Goal: Task Accomplishment & Management: Manage account settings

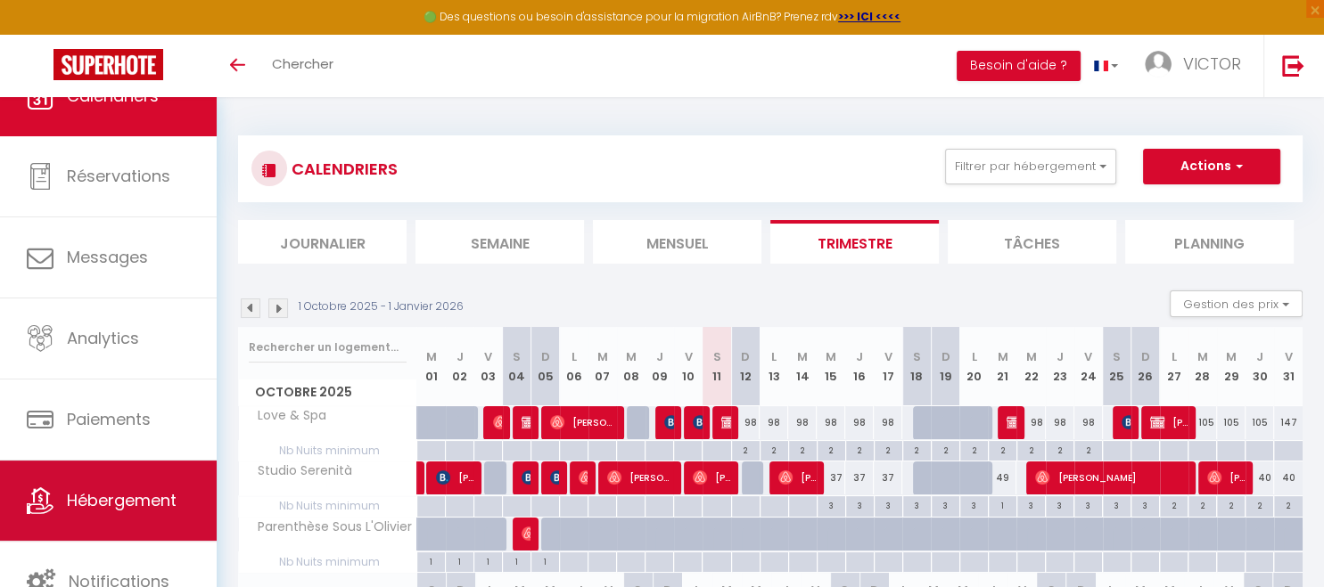
click at [106, 487] on link "Hébergement" at bounding box center [108, 501] width 217 height 80
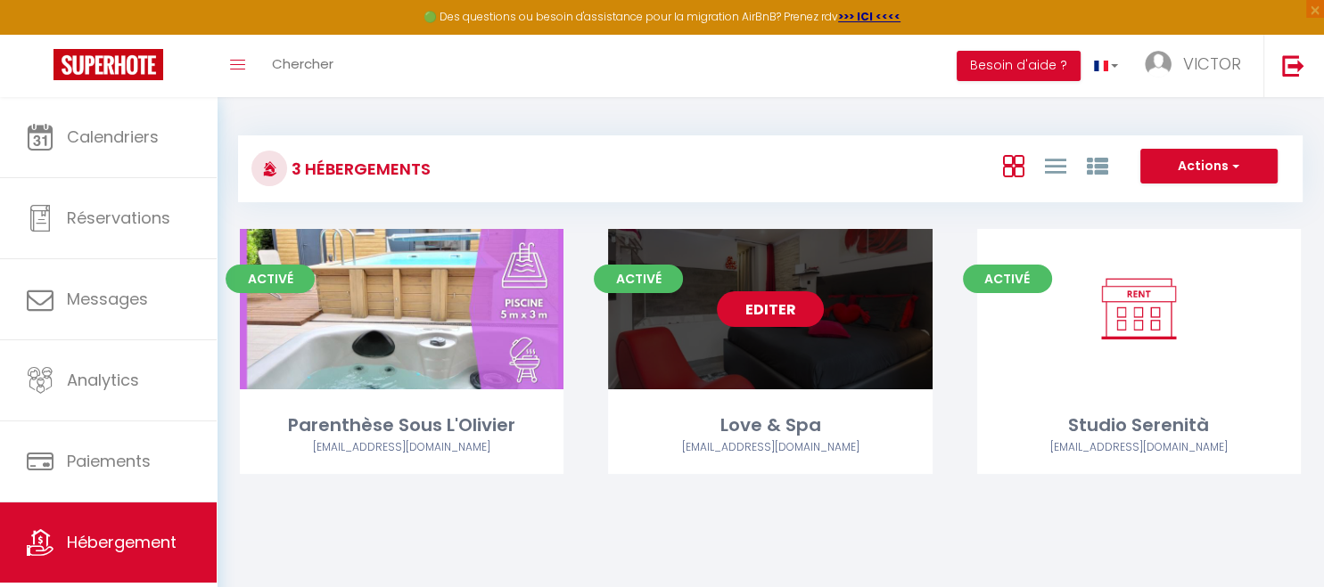
click at [760, 308] on link "Editer" at bounding box center [770, 309] width 107 height 36
select select "3"
select select "2"
select select "1"
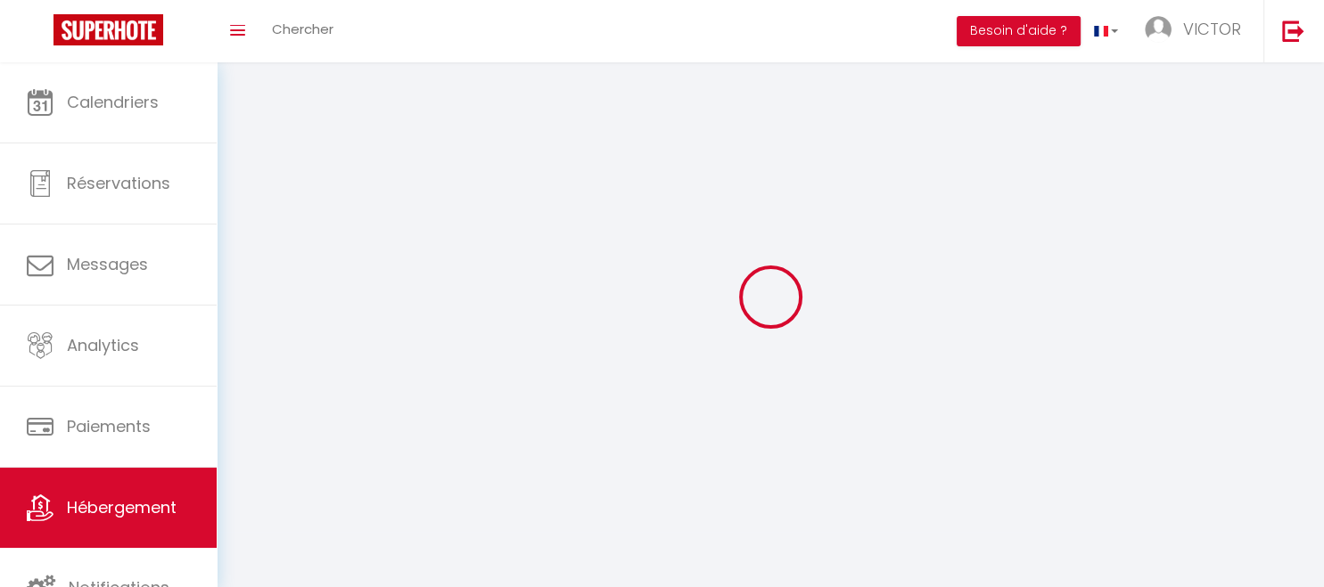
select select
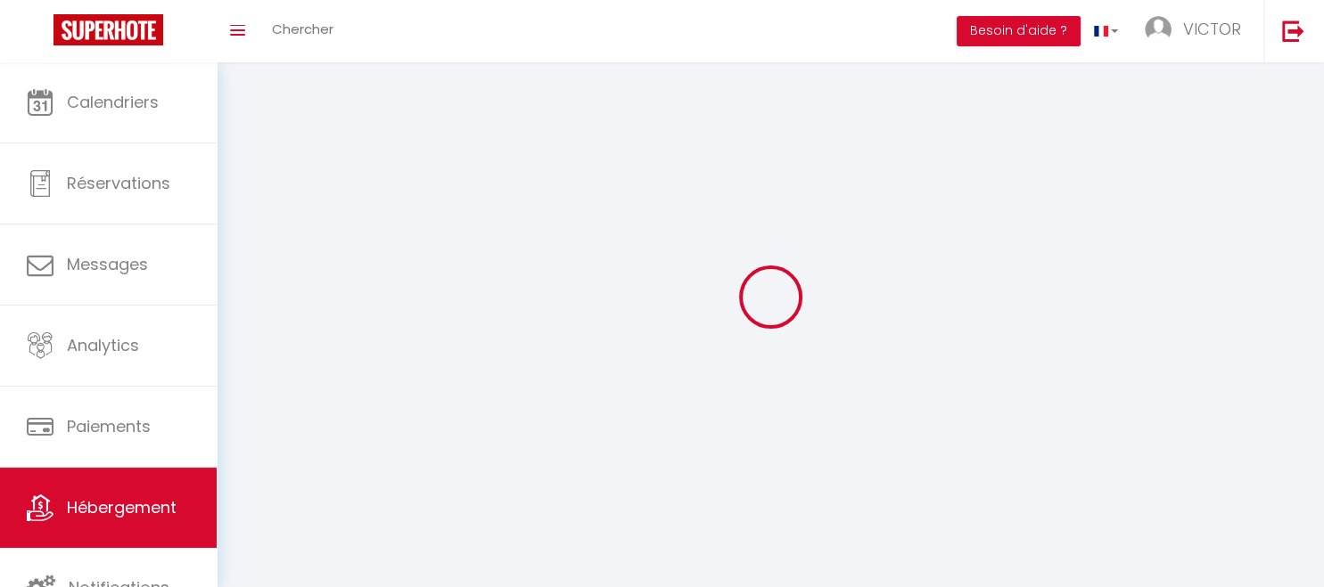
select select
checkbox input "false"
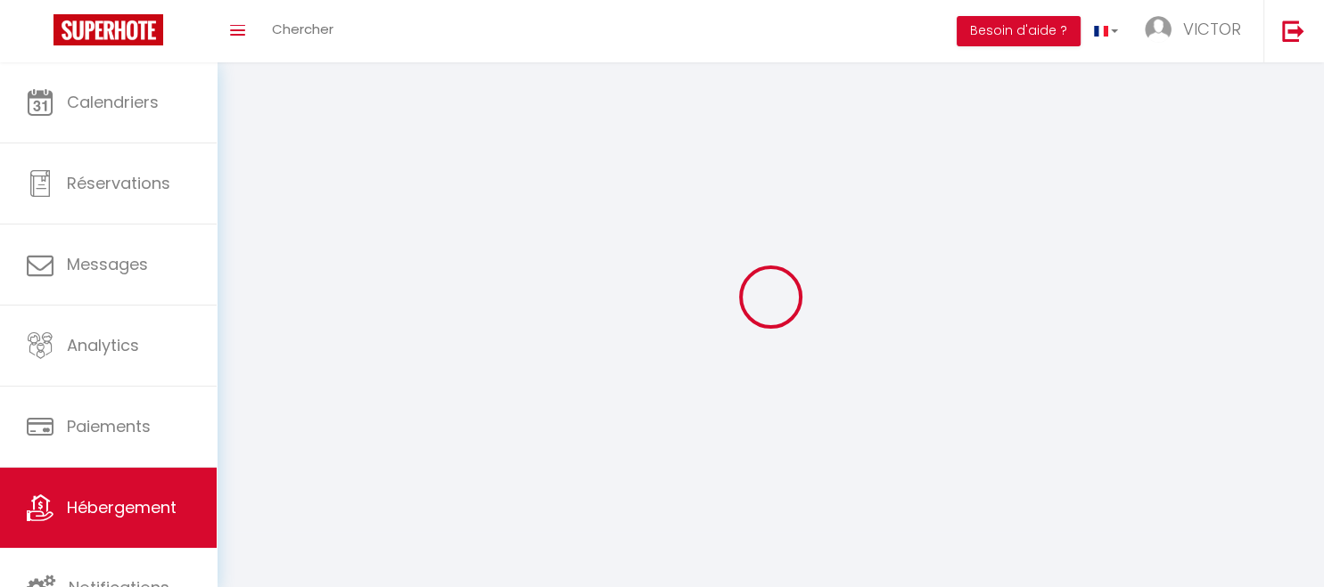
checkbox input "false"
select select
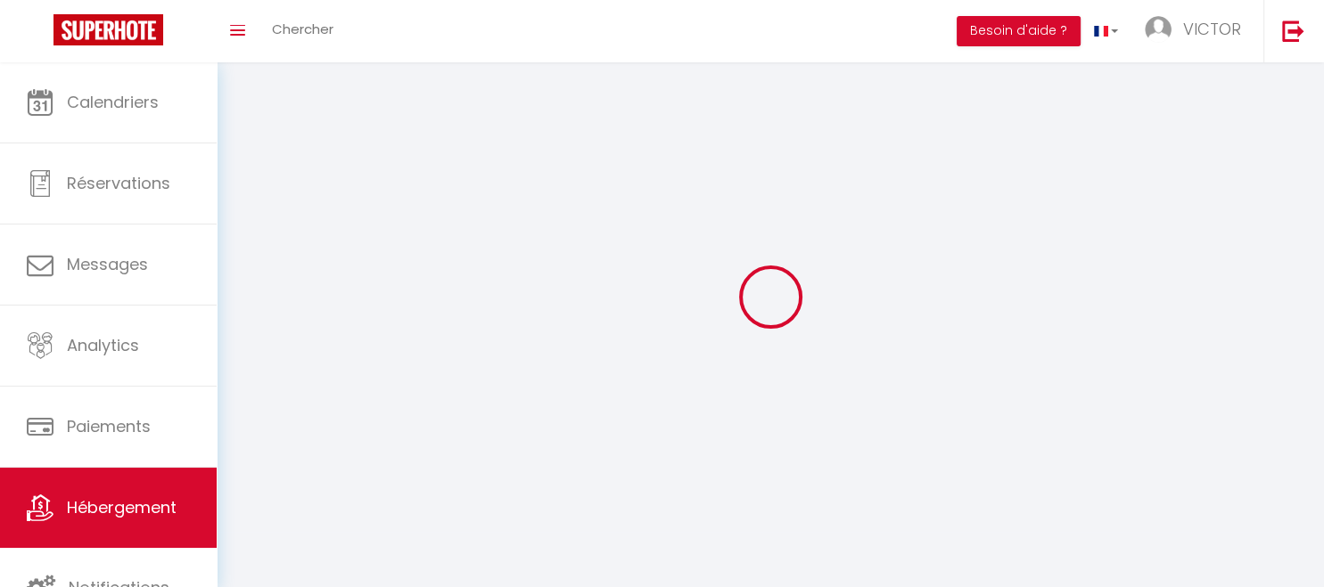
select select
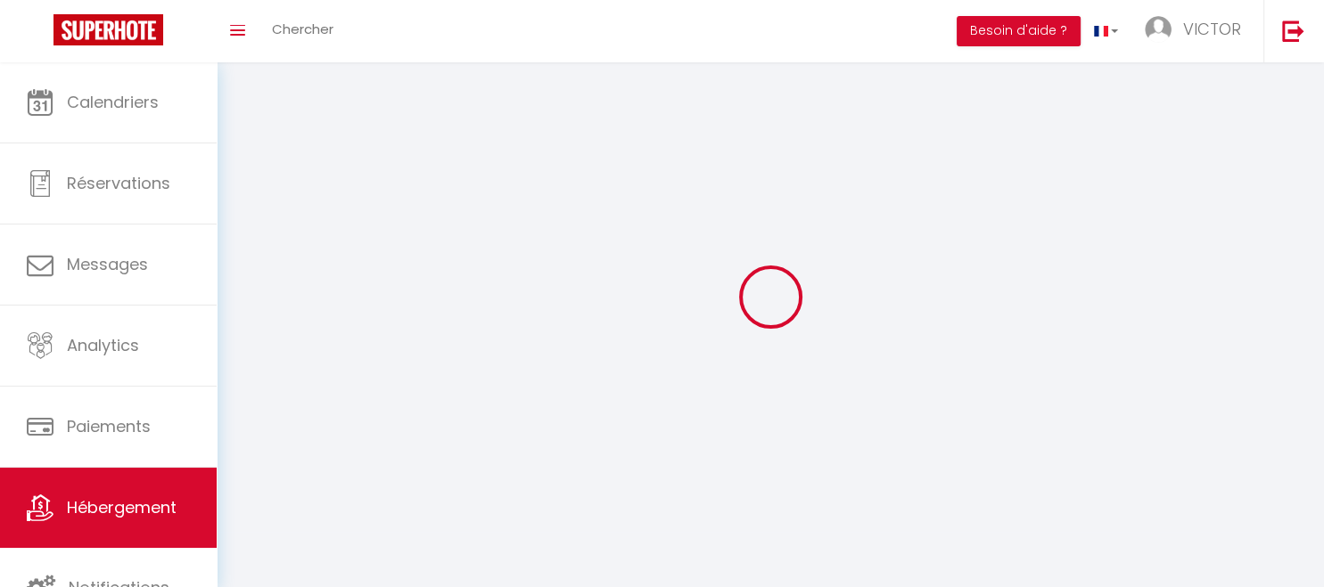
select select
checkbox input "false"
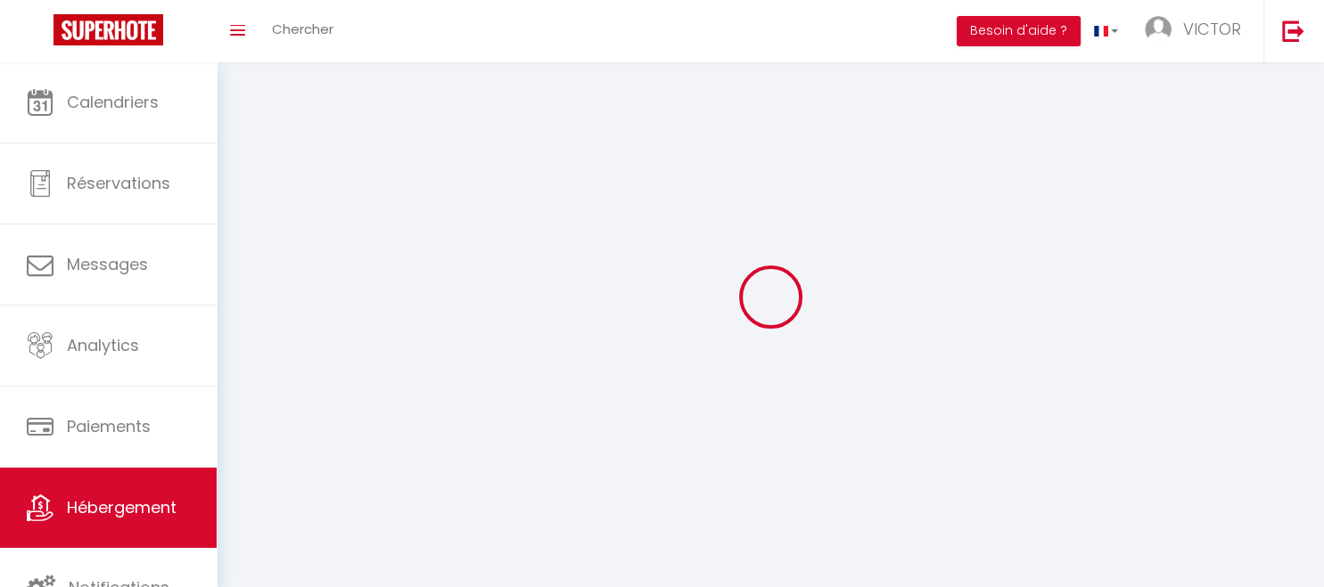
select select
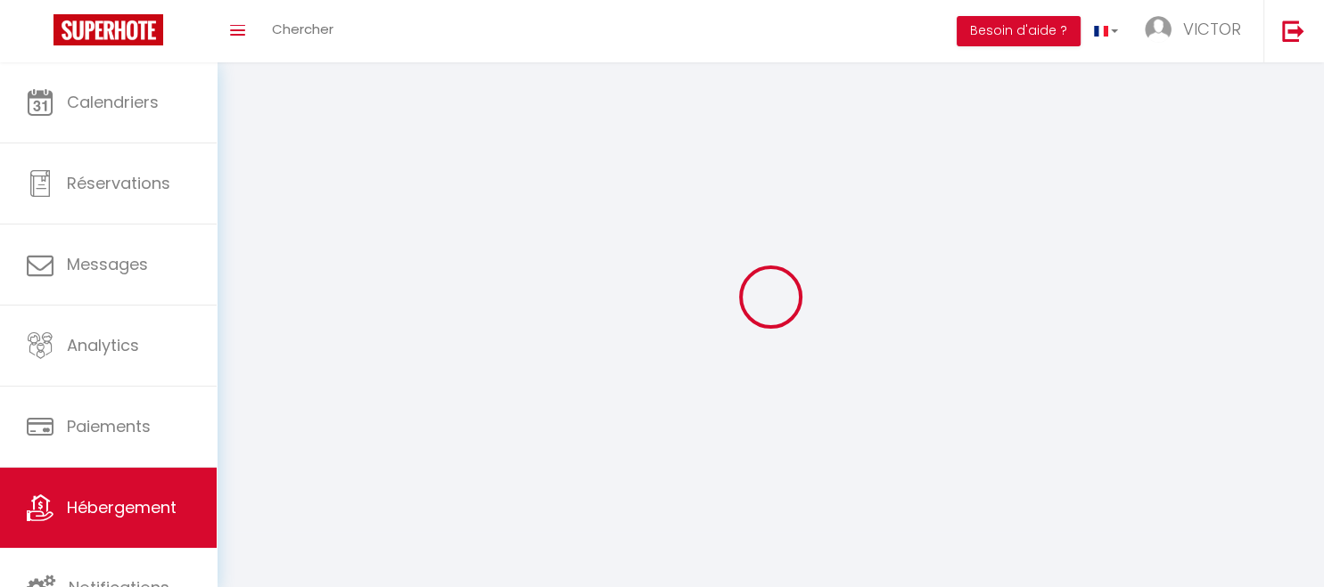
select select
checkbox input "false"
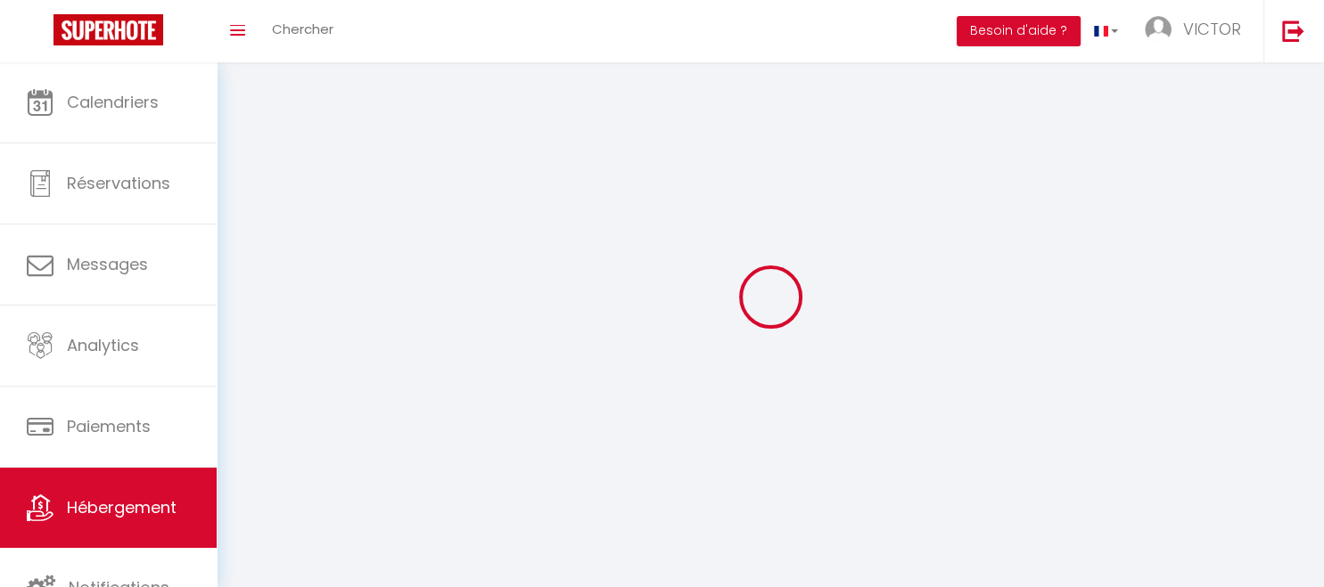
checkbox input "false"
select select
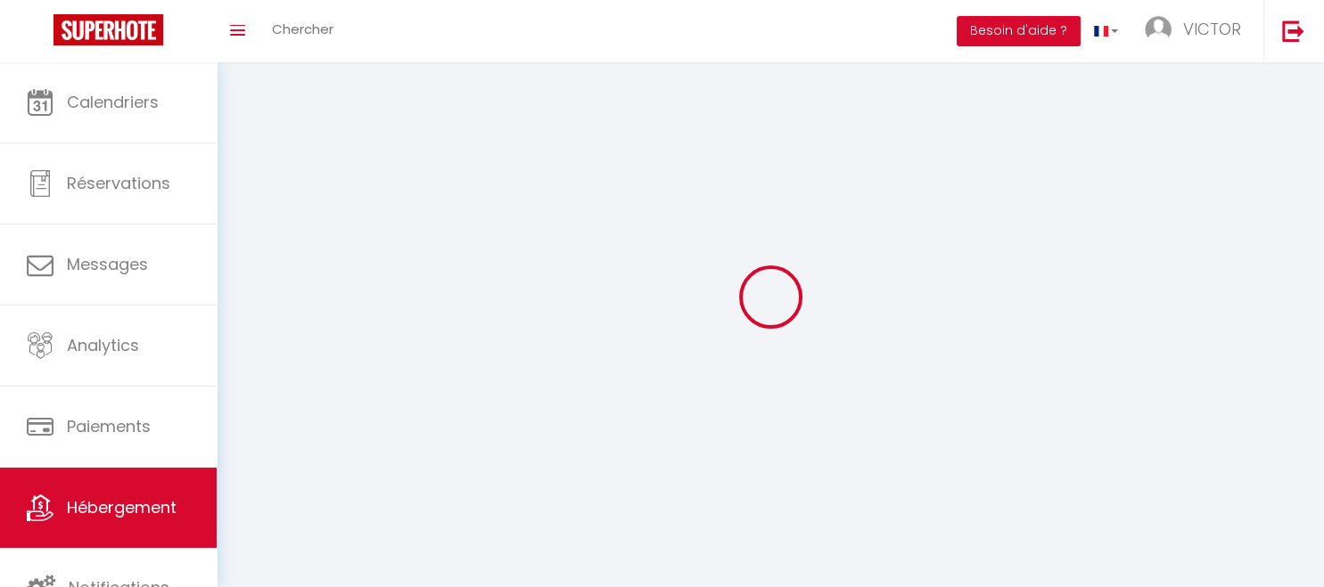
select select
checkbox input "false"
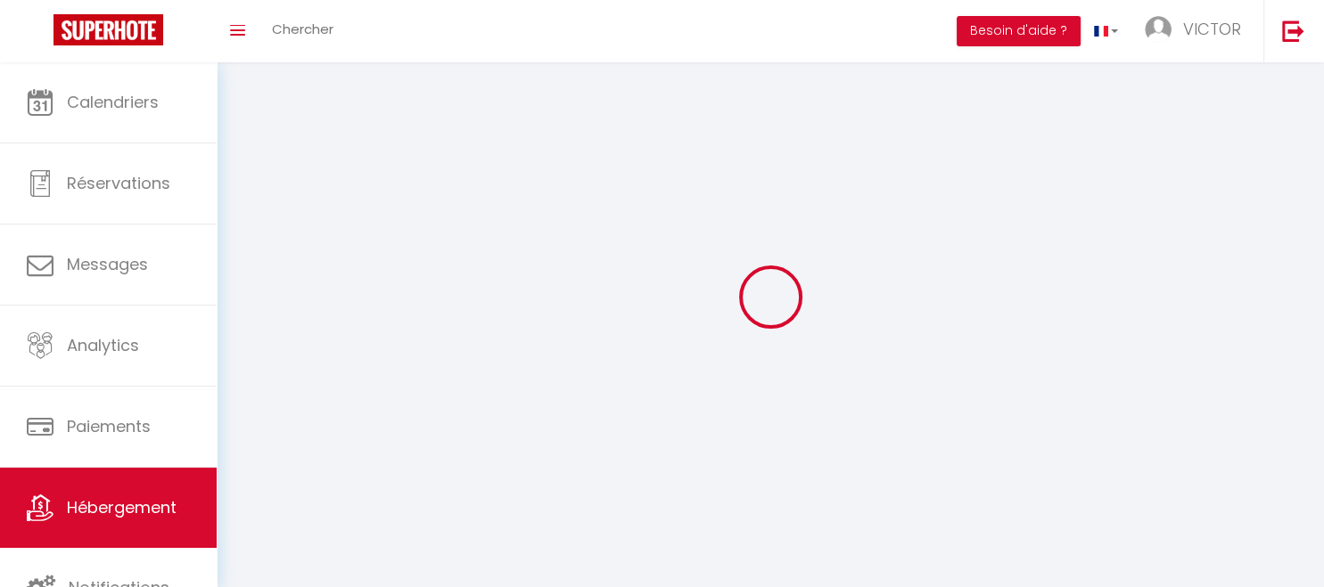
checkbox input "false"
select select
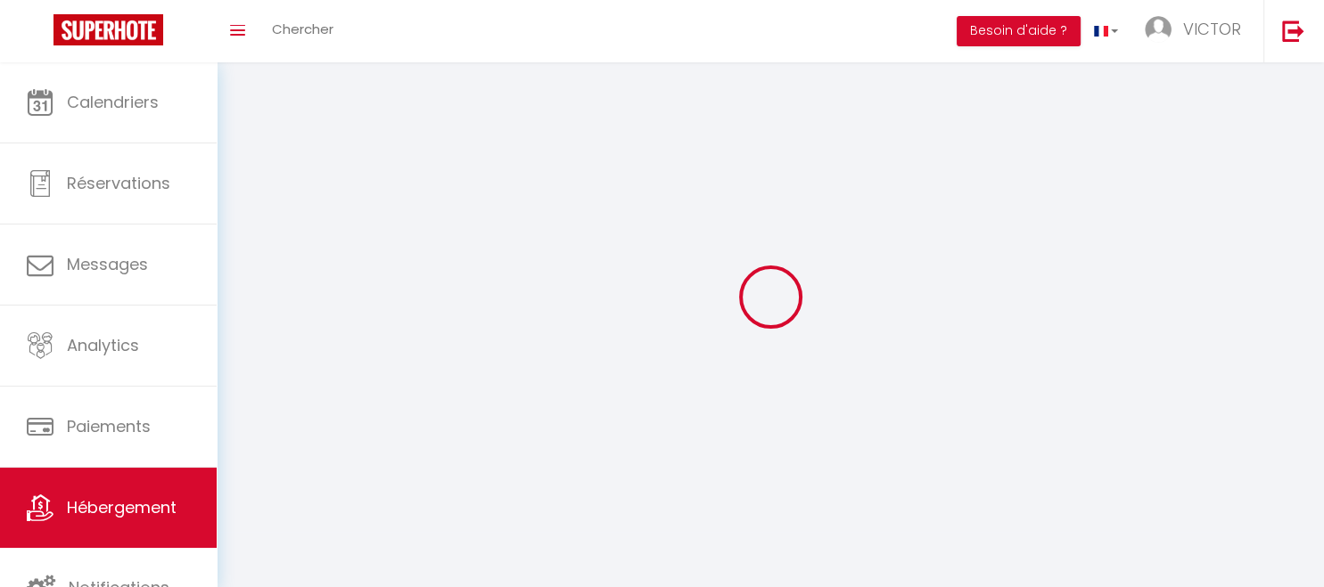
select select
select select "28"
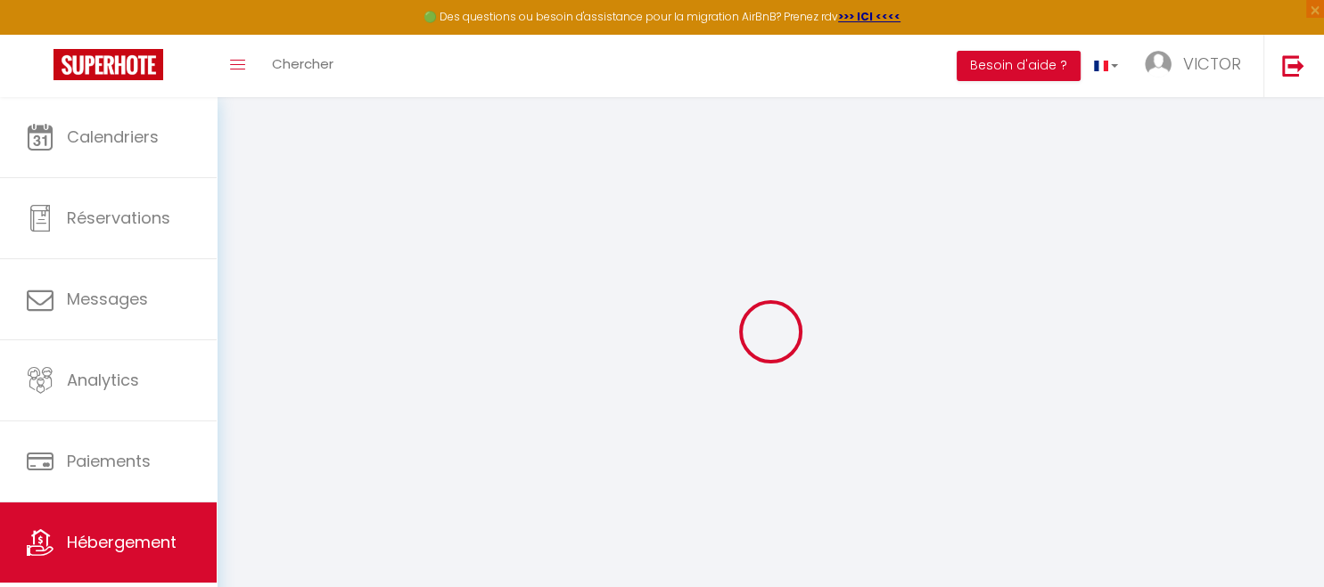
select select
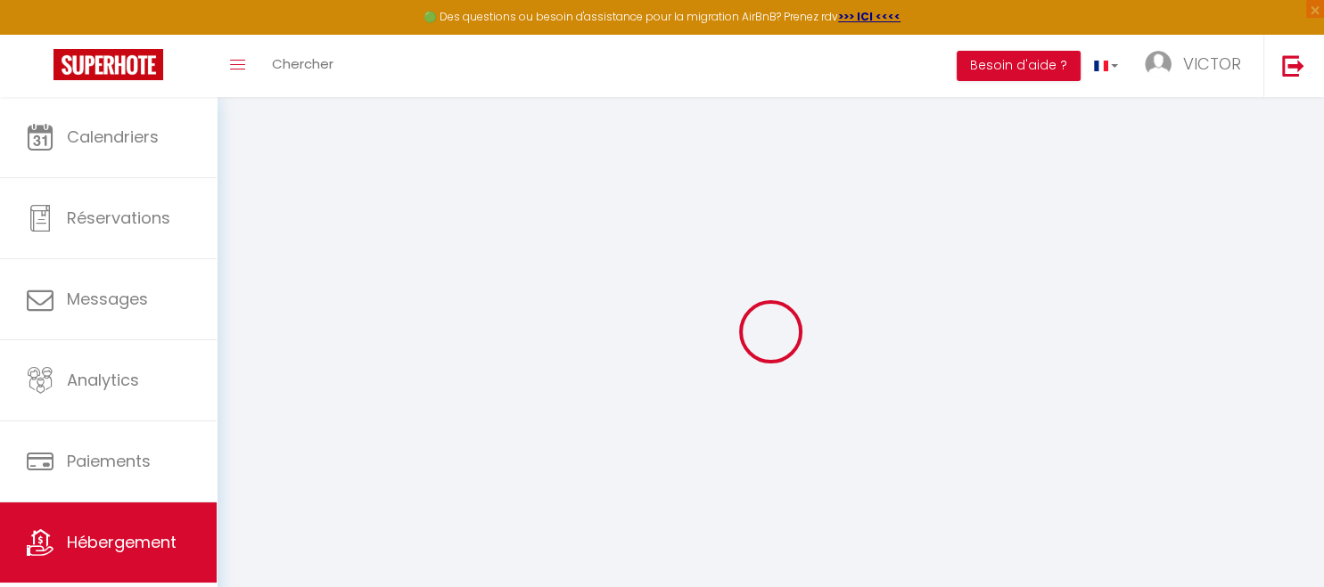
select select
checkbox input "false"
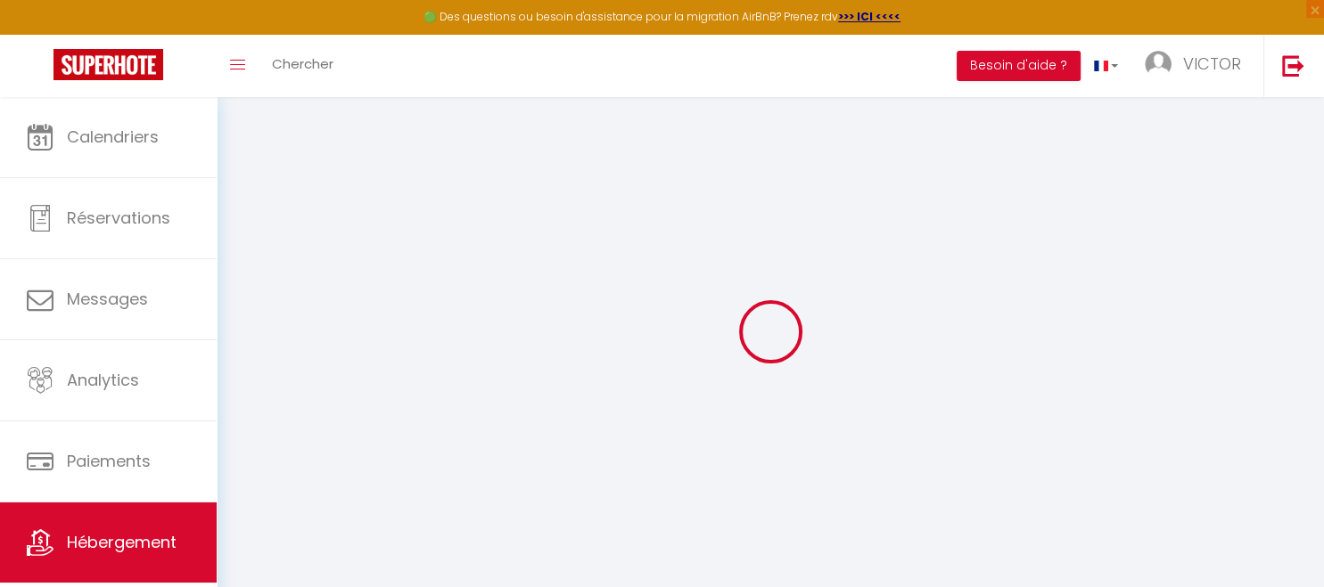
select select
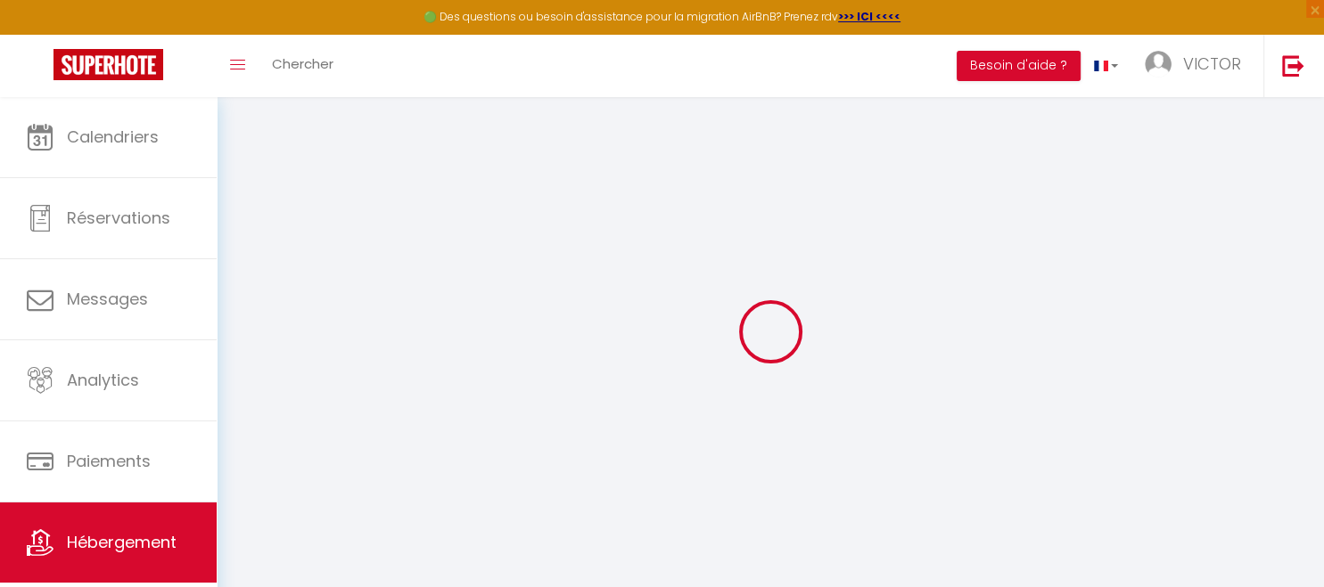
select select
checkbox input "false"
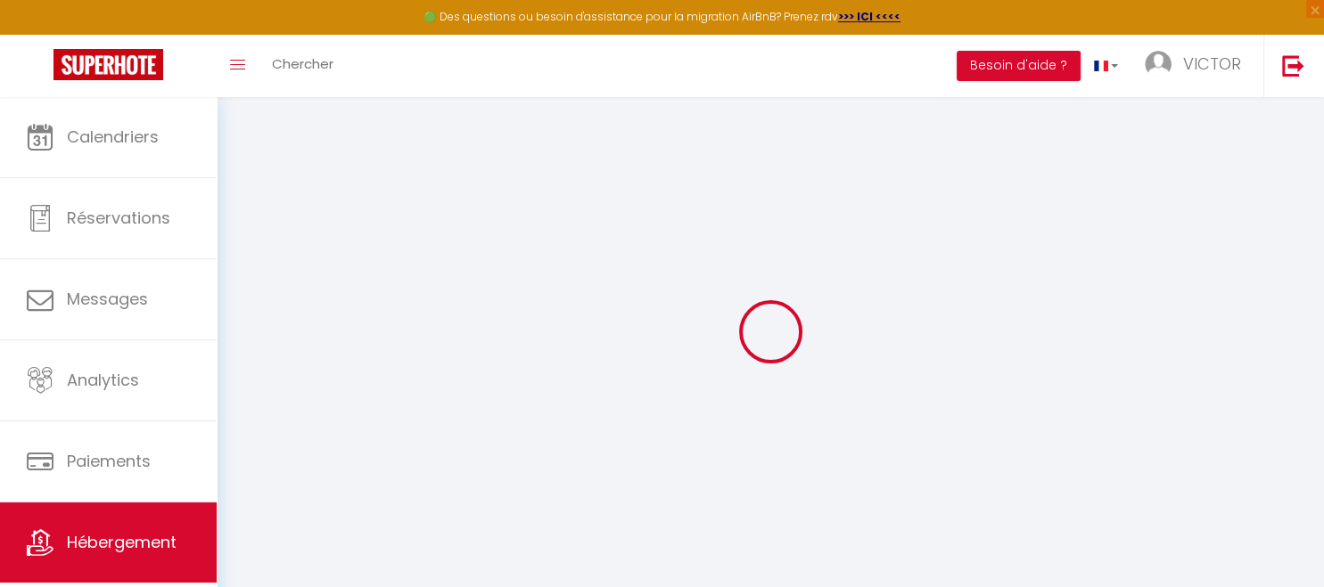
checkbox input "false"
select select
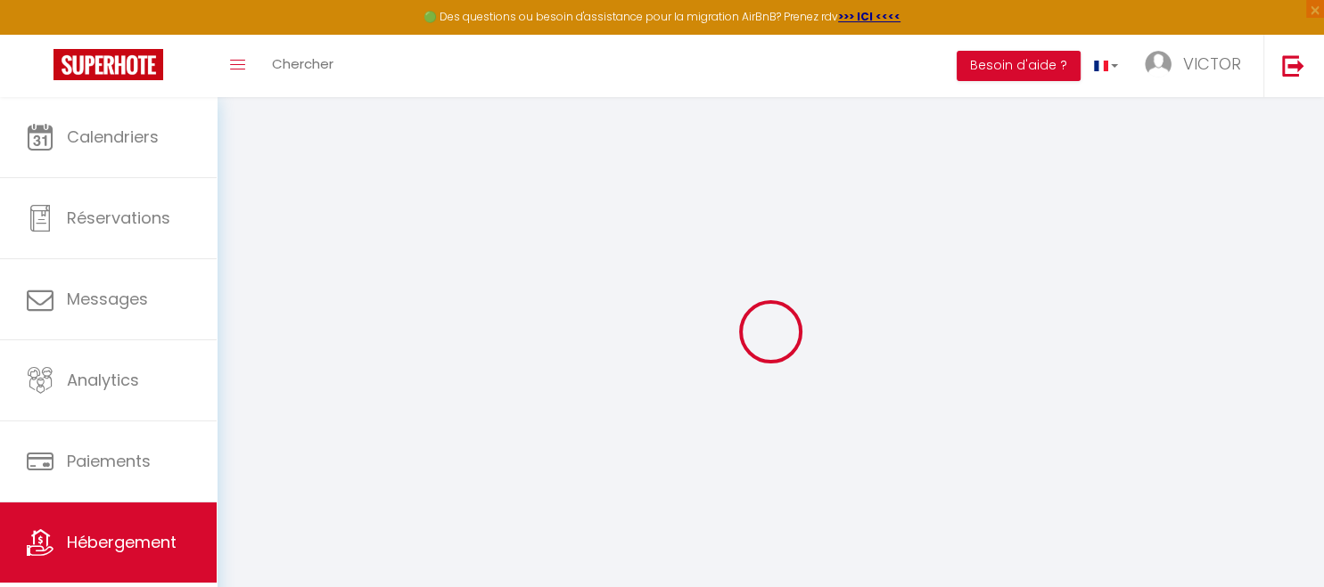
select select
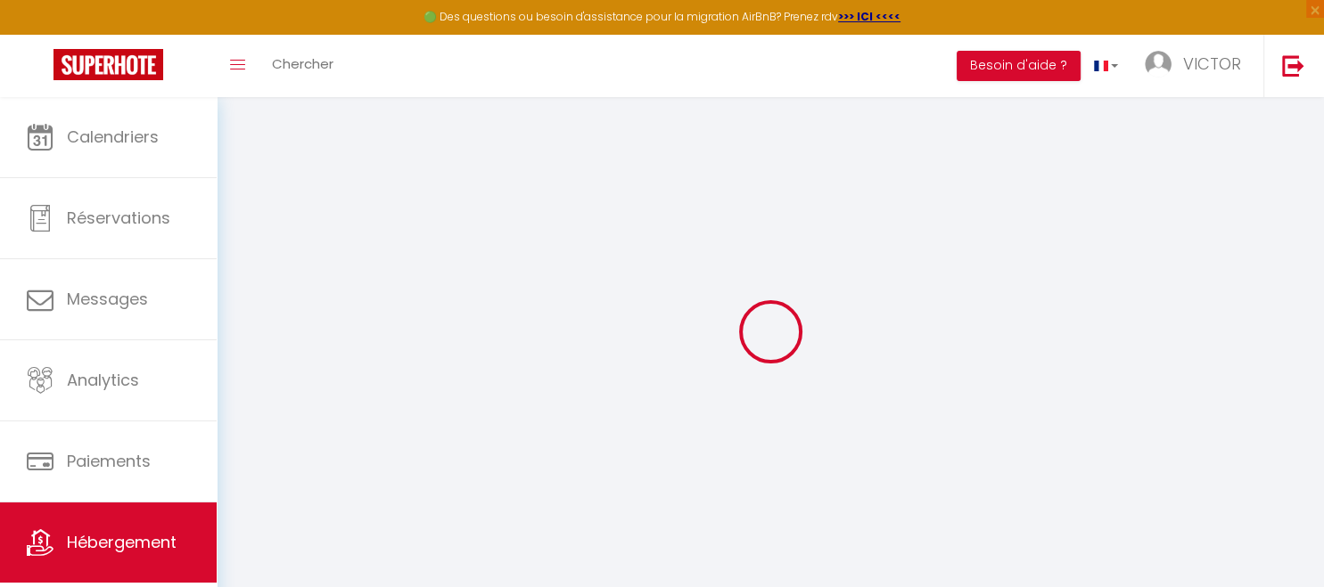
checkbox input "false"
select select
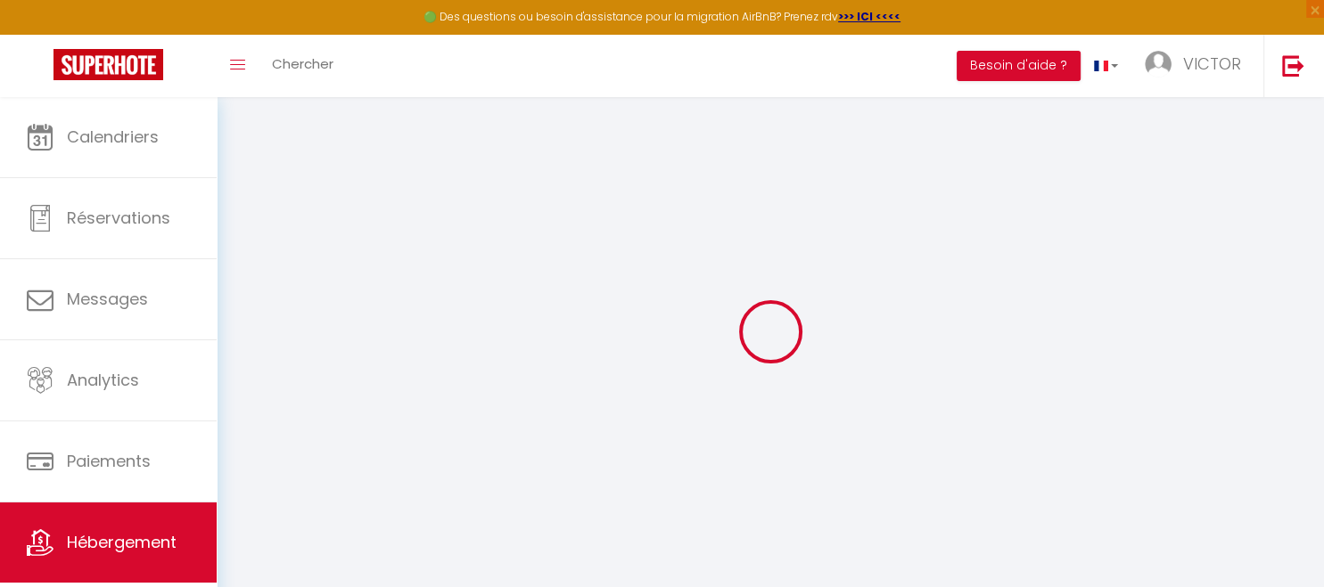
select select
type input "Love & Spa"
select select "2"
type input "160"
type input "2.53"
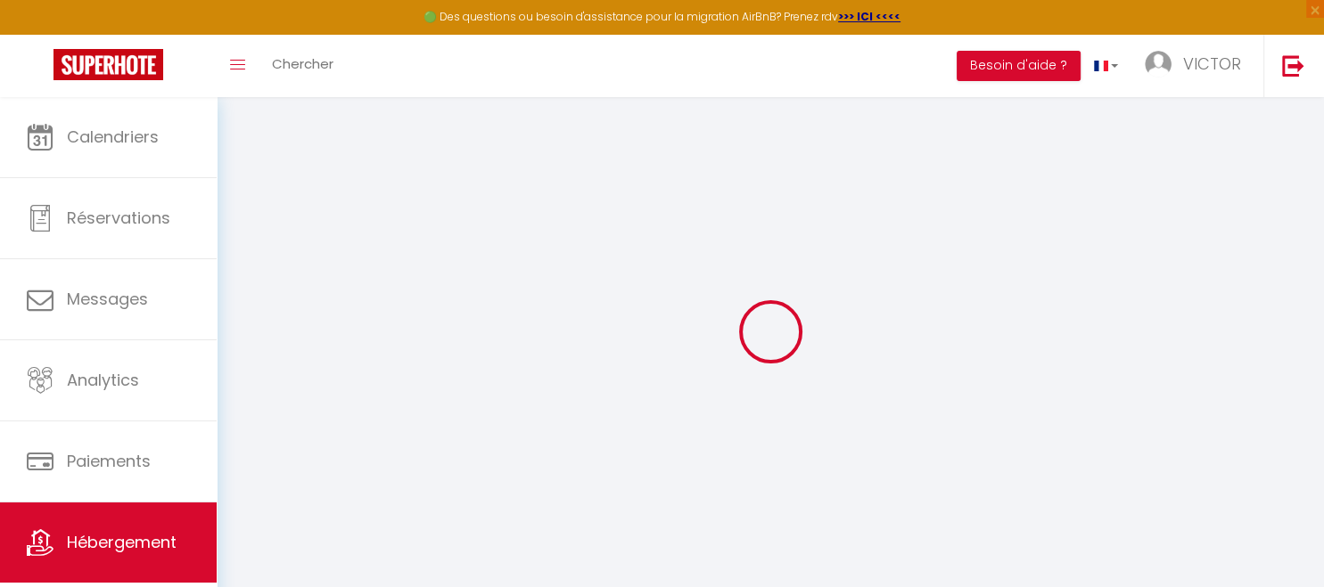
type input "500"
select select
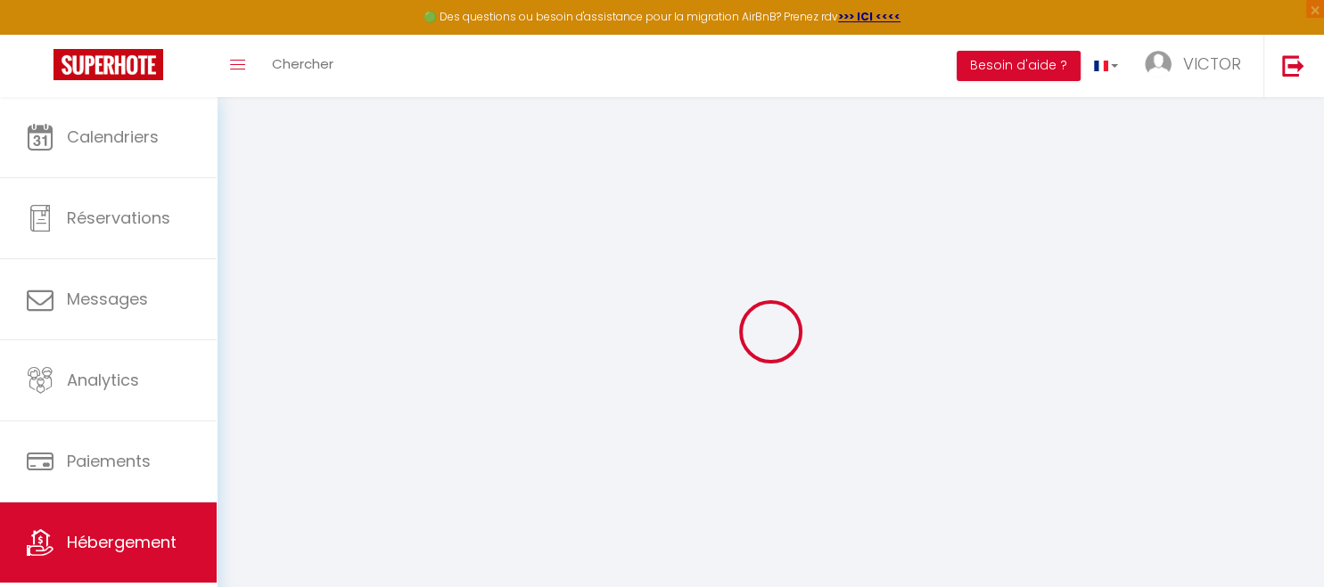
select select
type input "30 RUE SAINTE CATHERINE"
type input "84000"
type input "[GEOGRAPHIC_DATA]"
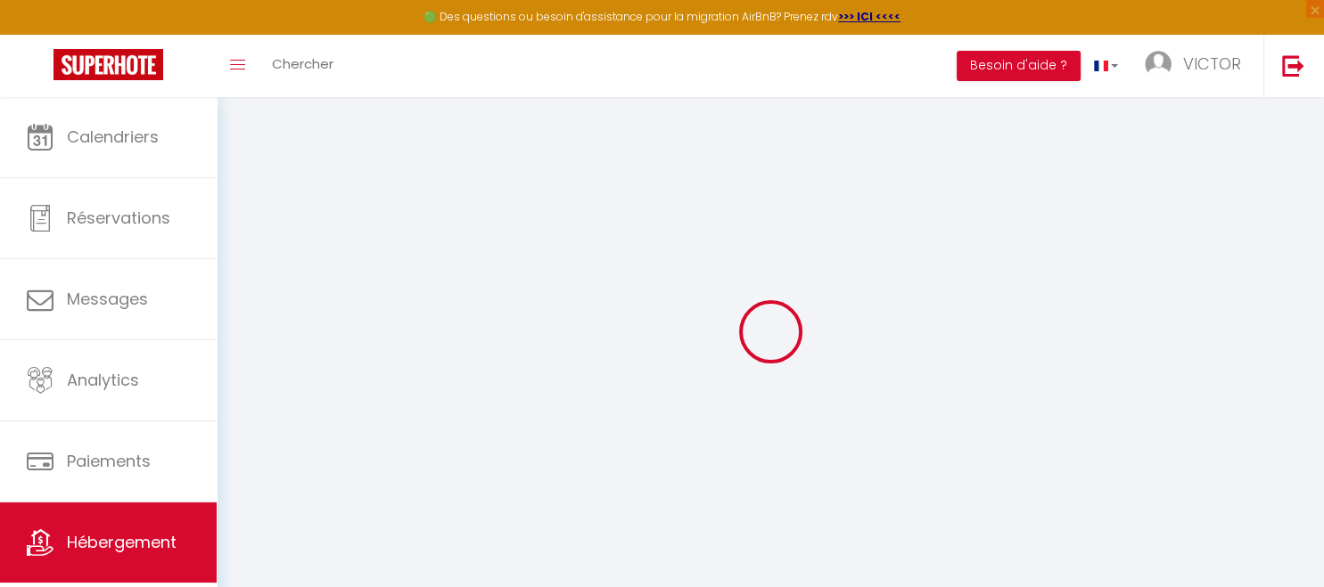
type input "contact@loveandspa.fr"
select select "169"
checkbox input "false"
checkbox input "true"
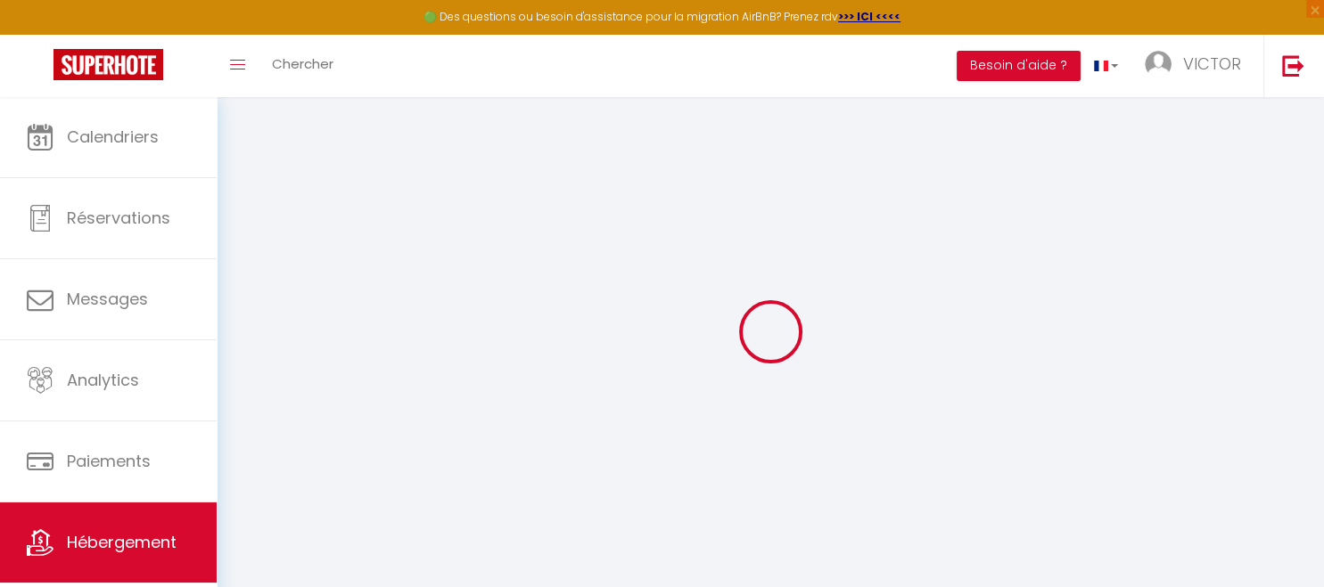
checkbox input "false"
type input "0"
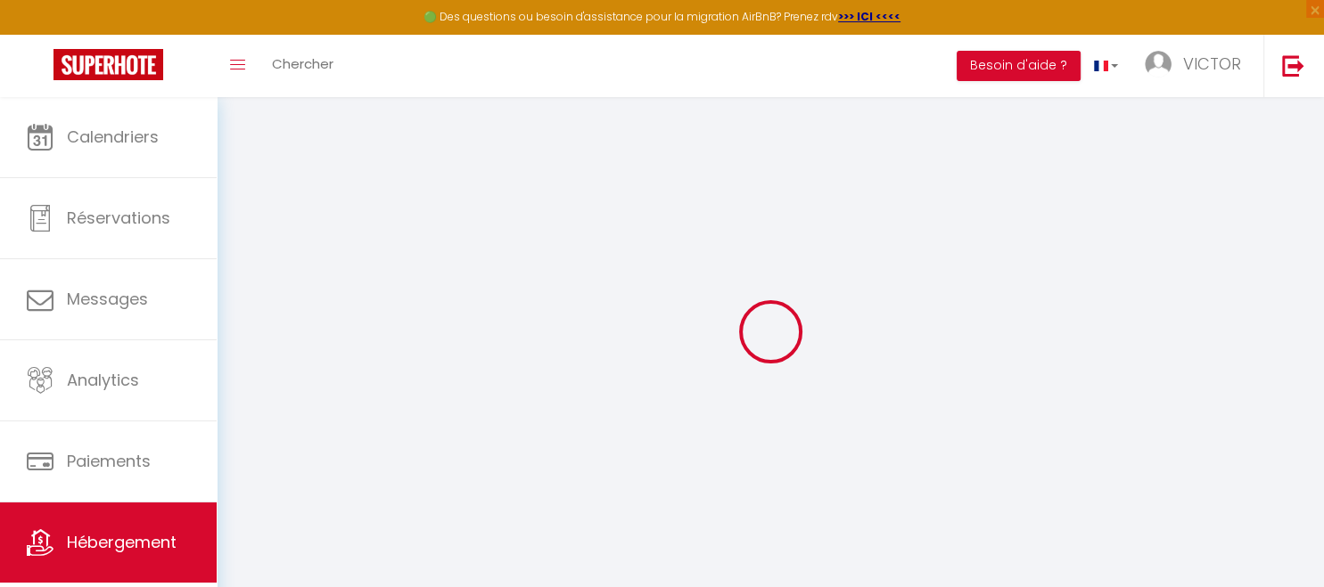
select select
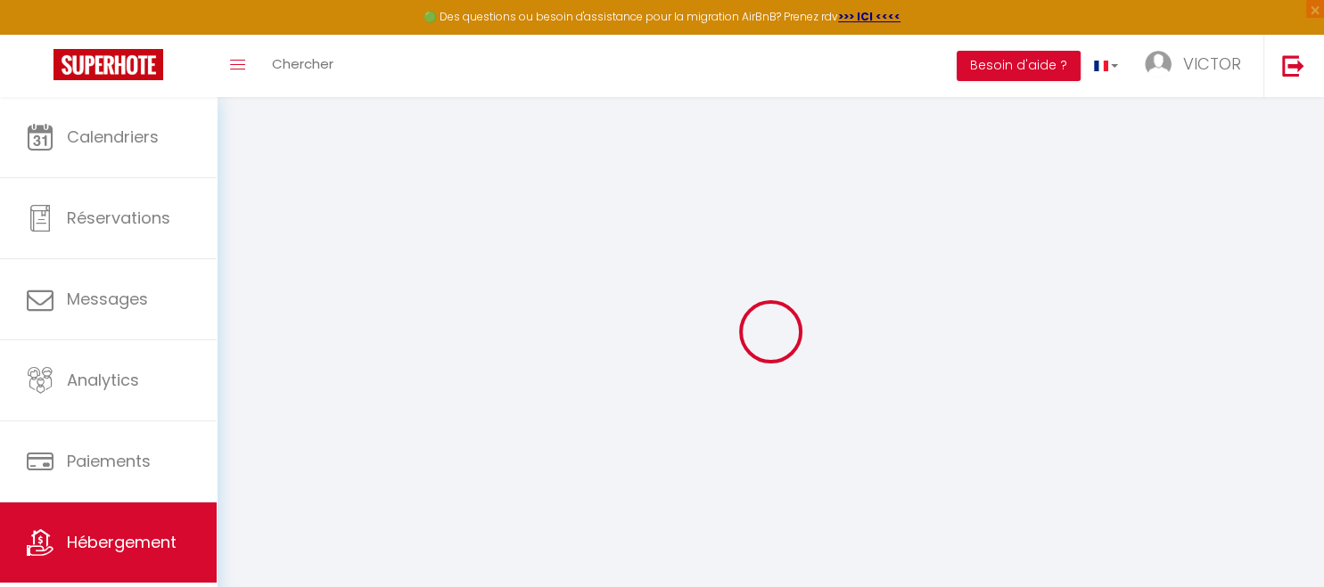
select select
checkbox input "false"
checkbox input "true"
checkbox input "false"
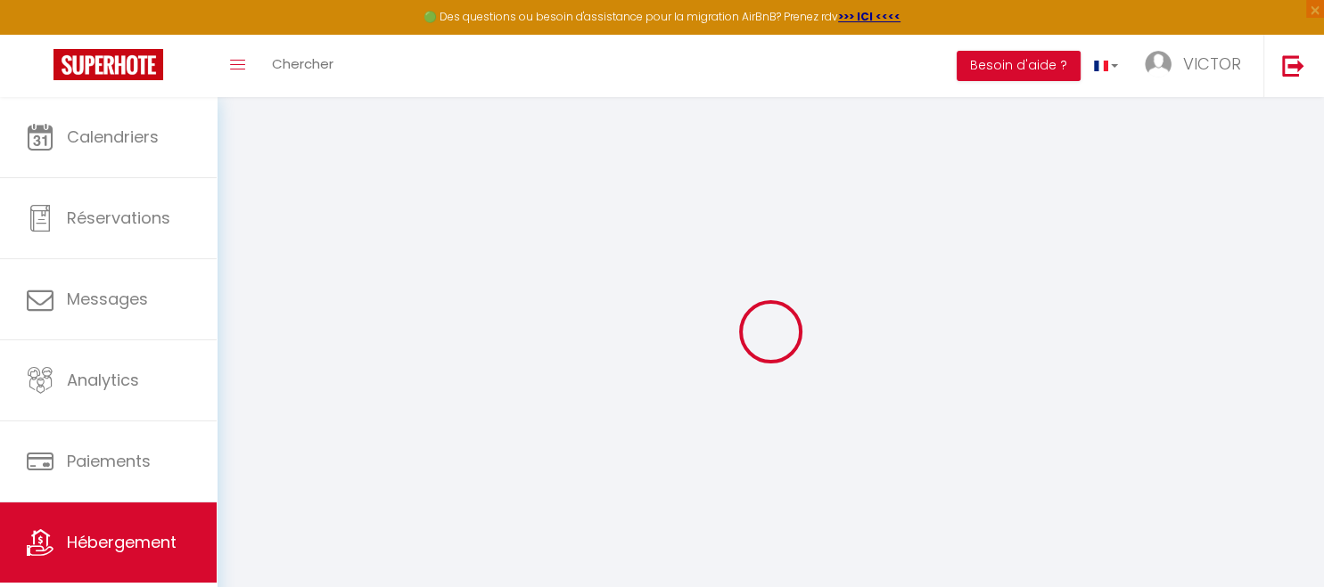
select select
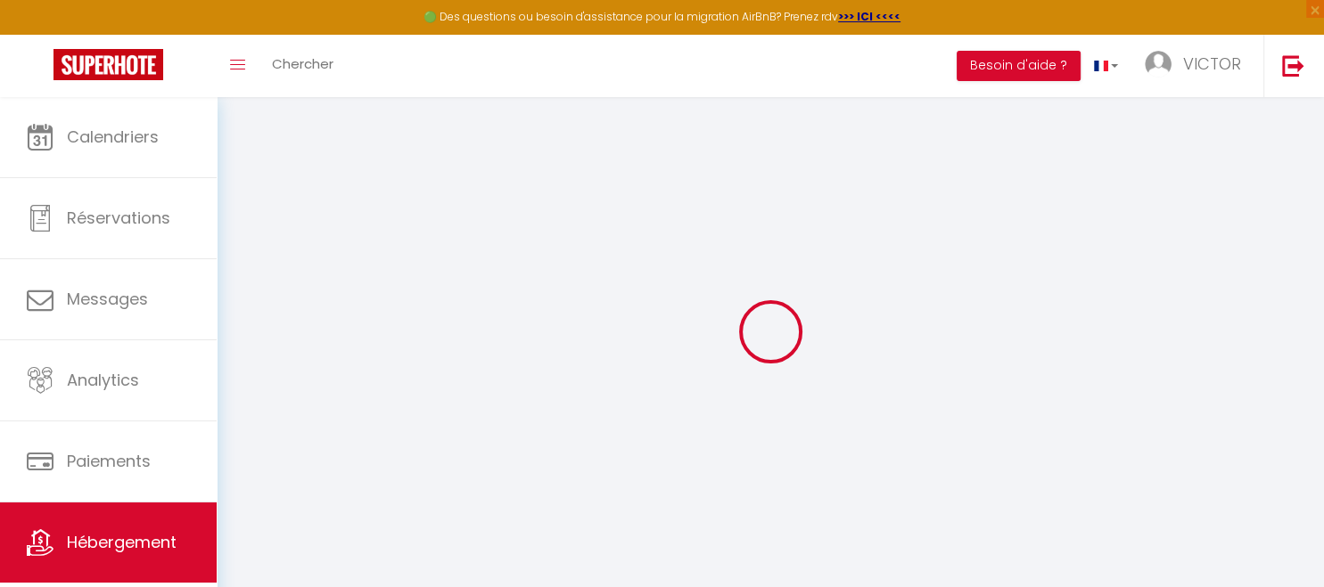
select select
checkbox input "false"
checkbox input "true"
checkbox input "false"
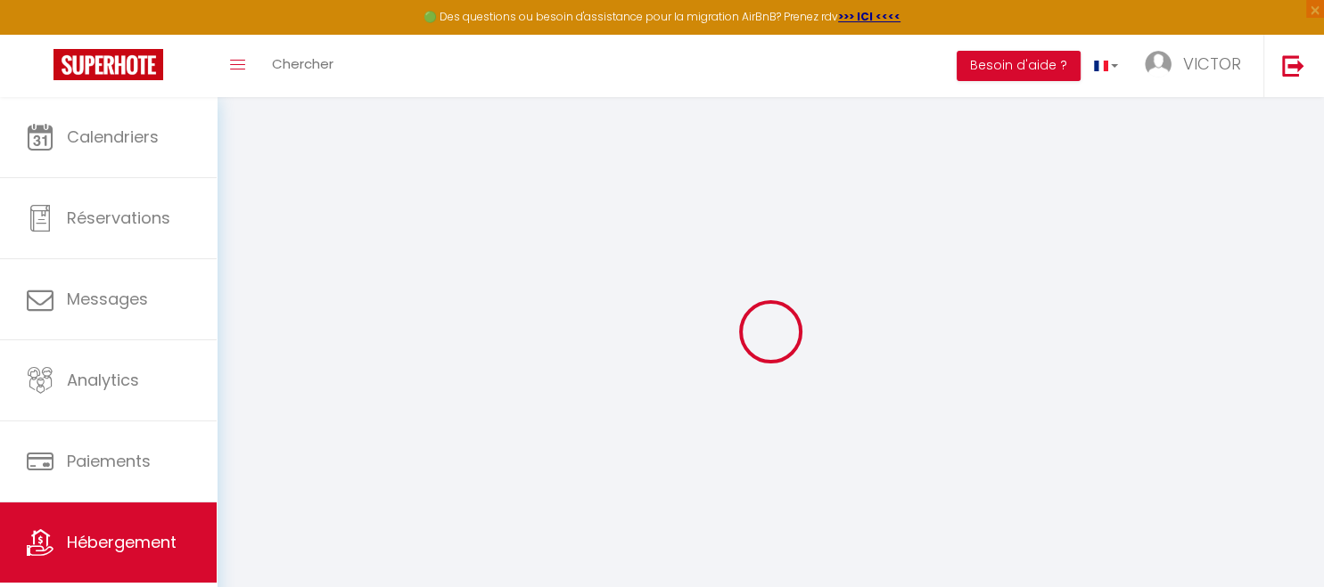
select select
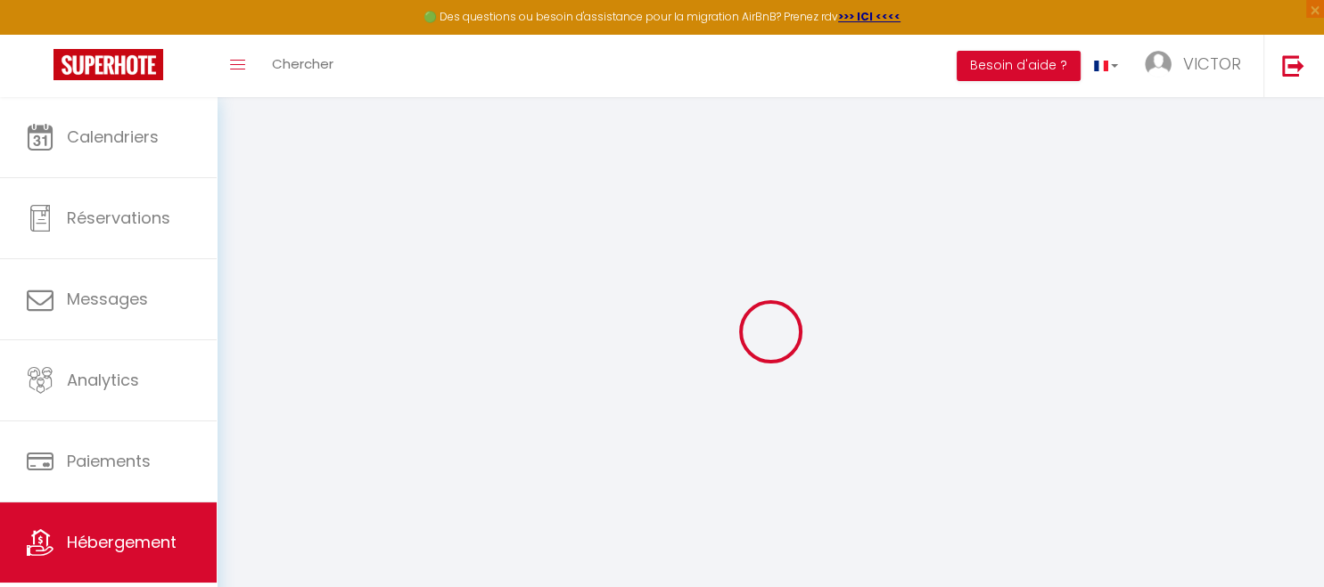
select select
checkbox input "false"
checkbox input "true"
checkbox input "false"
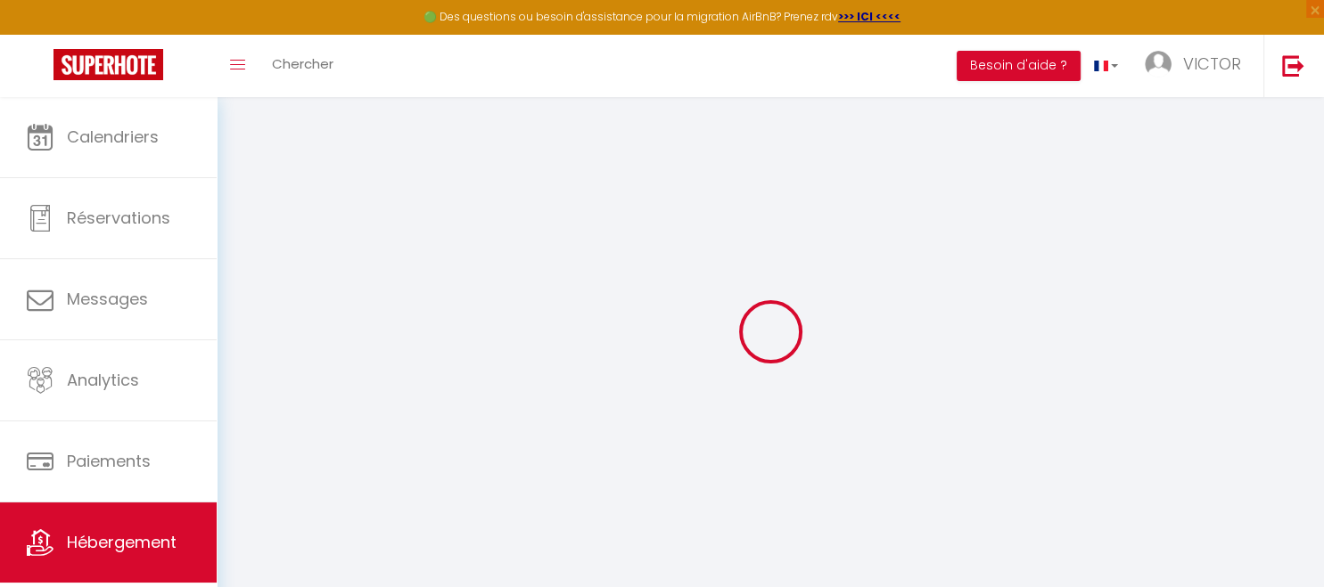
checkbox input "false"
checkbox input "true"
checkbox input "false"
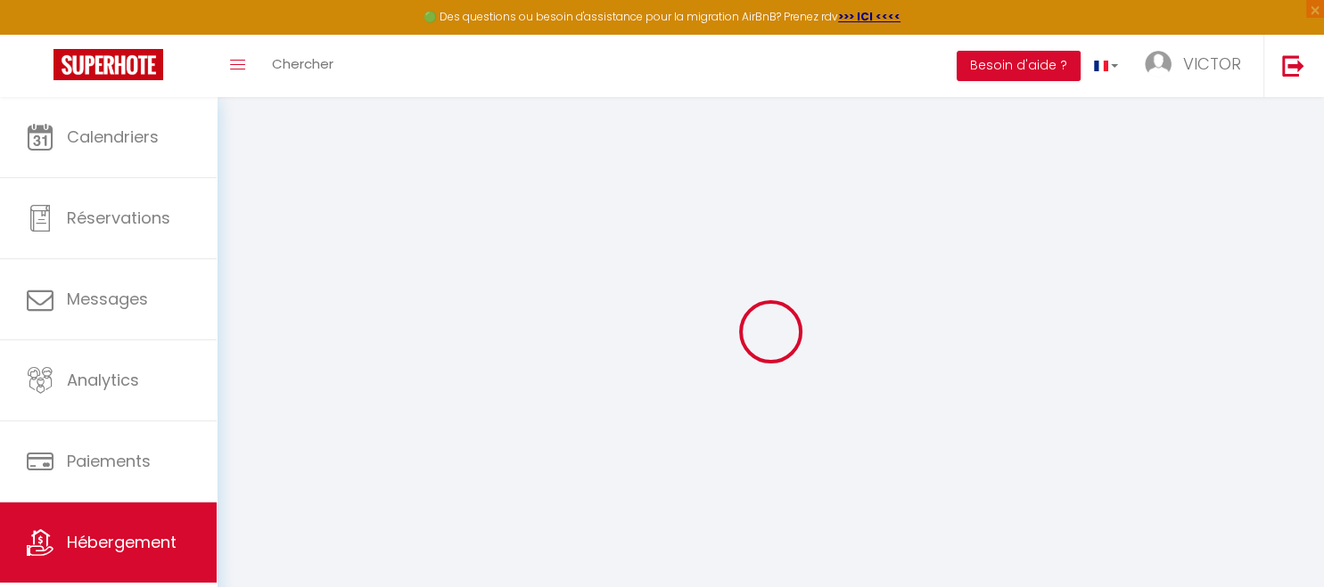
checkbox input "true"
checkbox input "false"
select select "15:00"
select select "18:00"
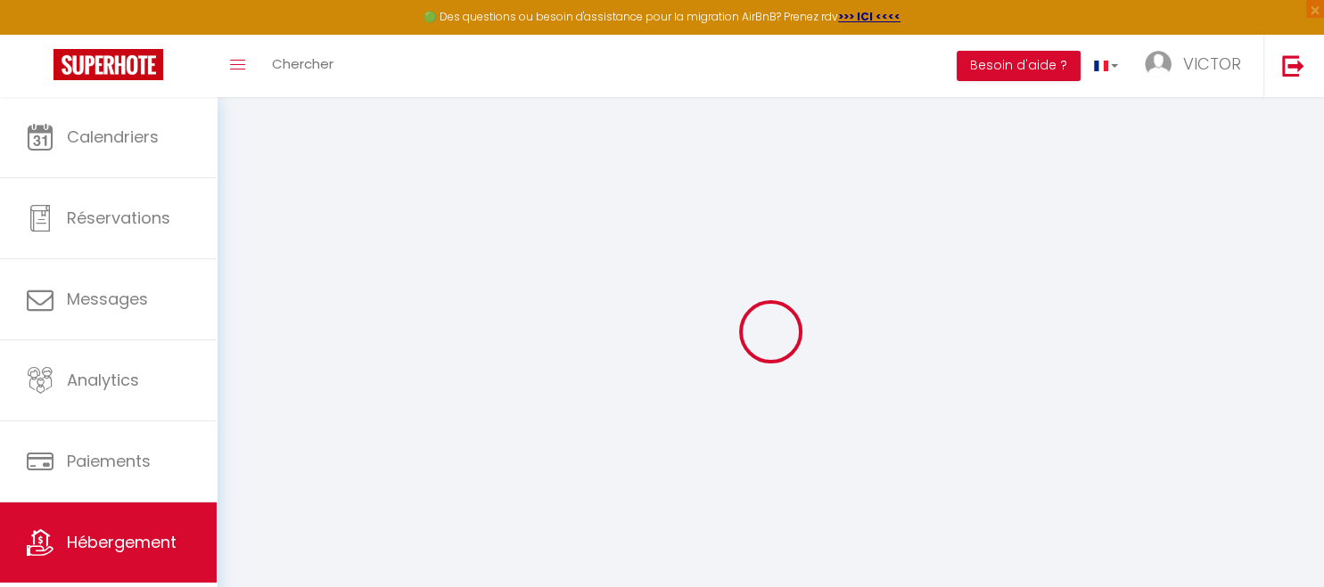
select select "11:00"
select select
select select "18:00"
select select
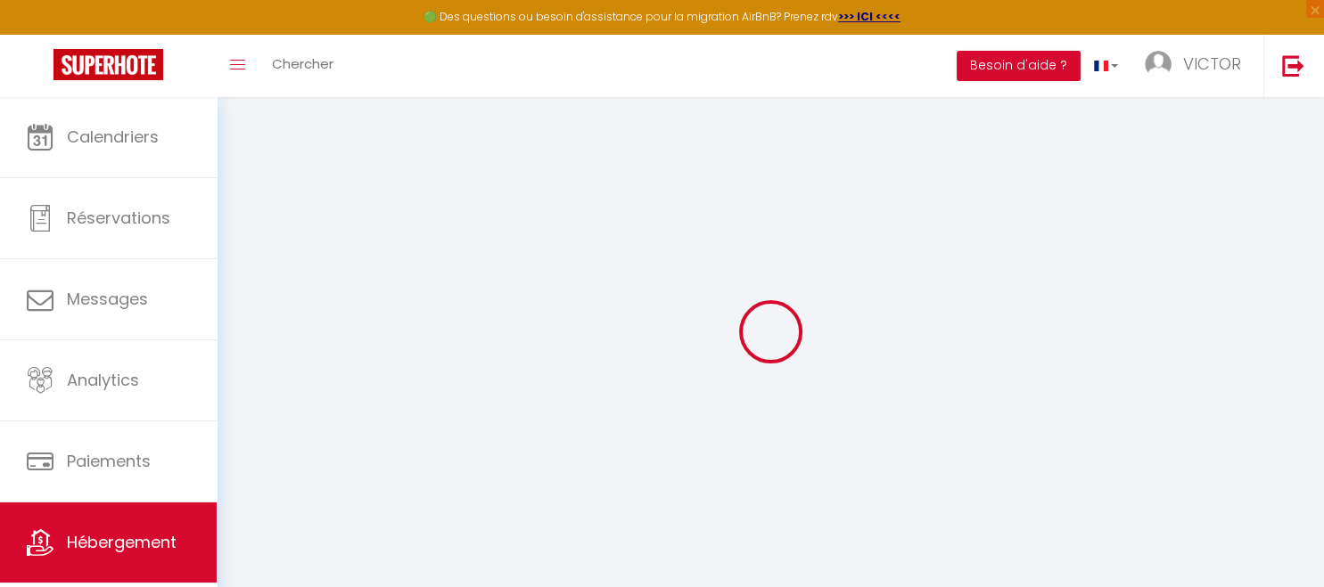
select select
checkbox input "false"
checkbox input "true"
checkbox input "false"
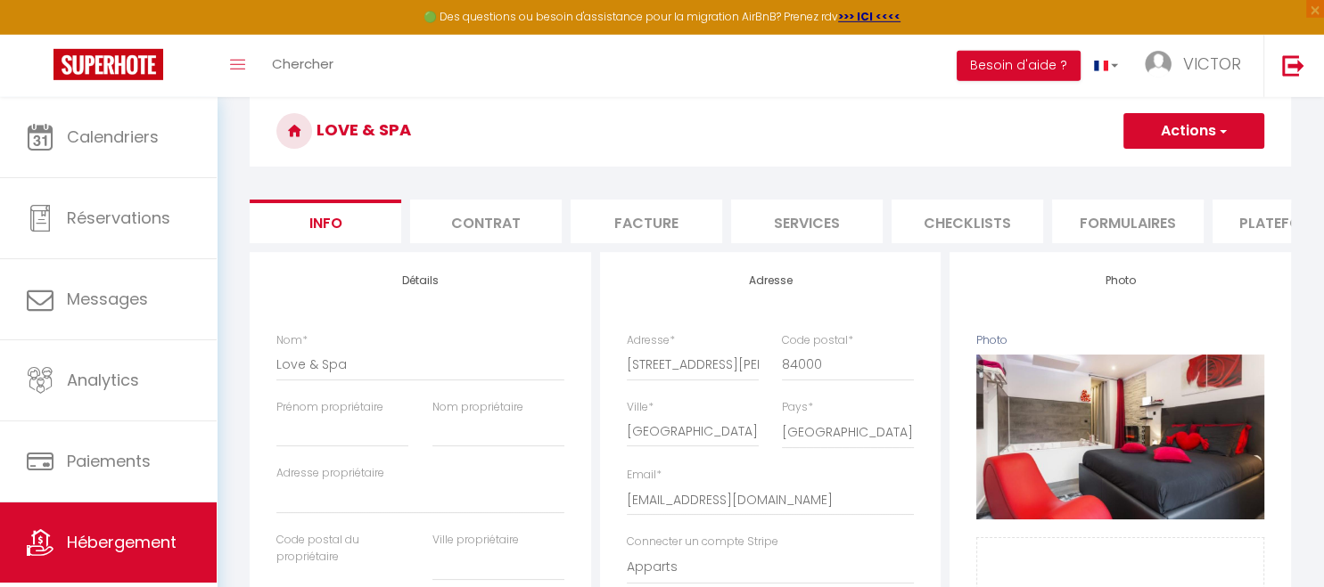
scroll to position [40, 0]
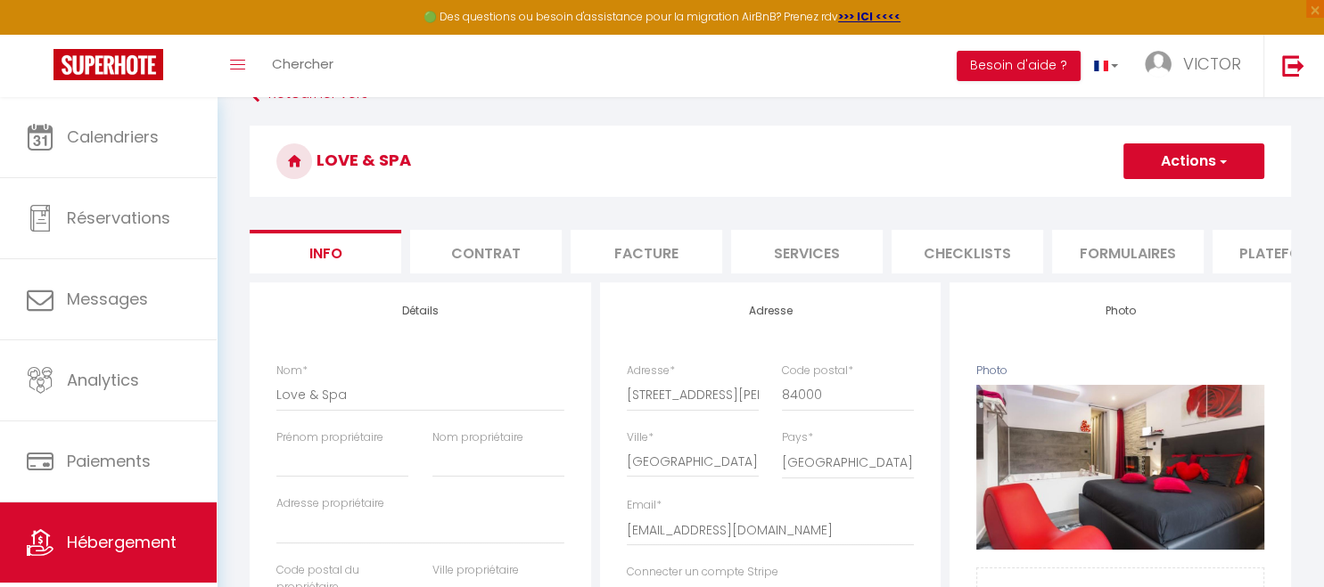
click at [1253, 250] on li "Plateformes" at bounding box center [1288, 252] width 152 height 44
select select
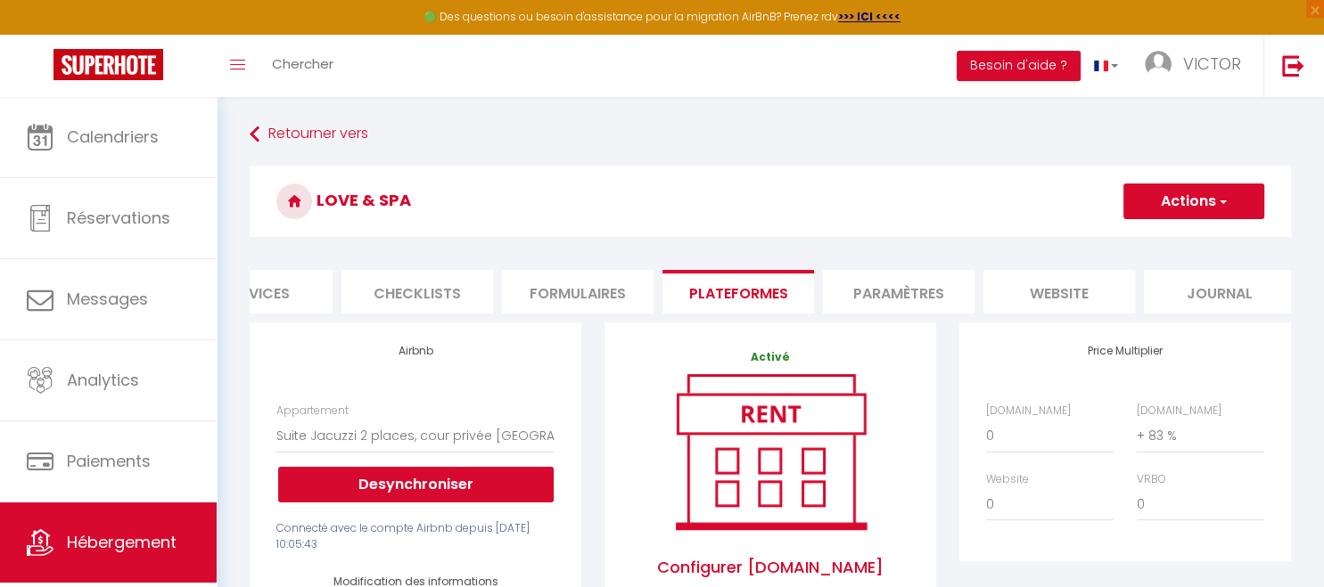
scroll to position [0, 563]
click at [896, 291] on li "Paramètres" at bounding box center [885, 292] width 152 height 44
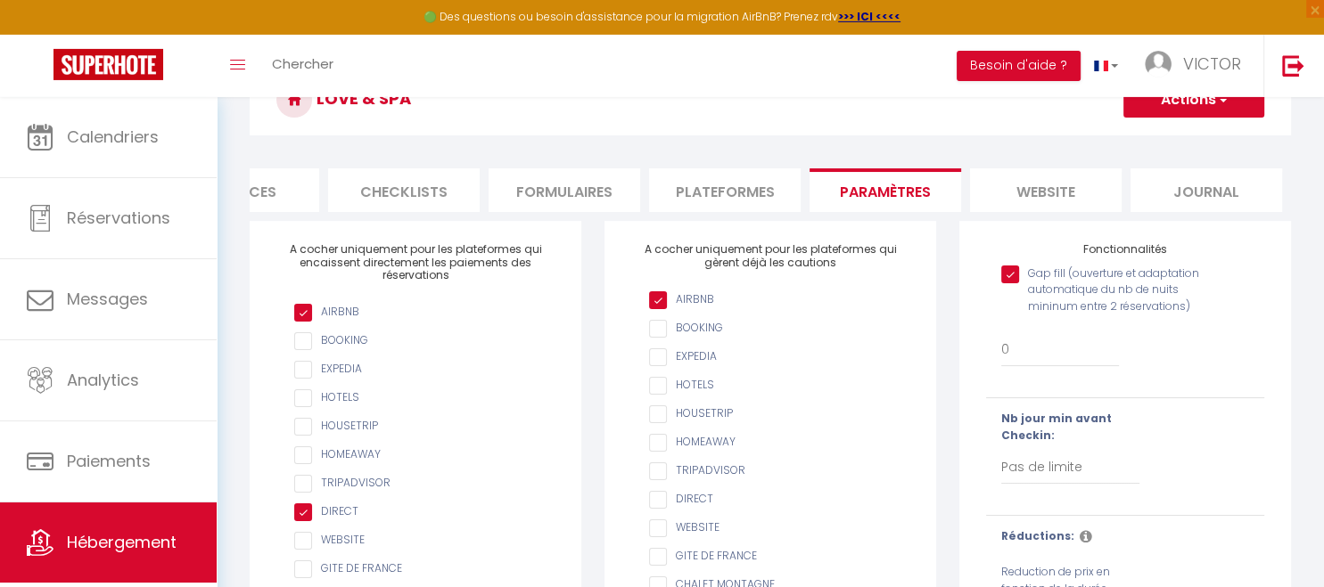
scroll to position [188, 0]
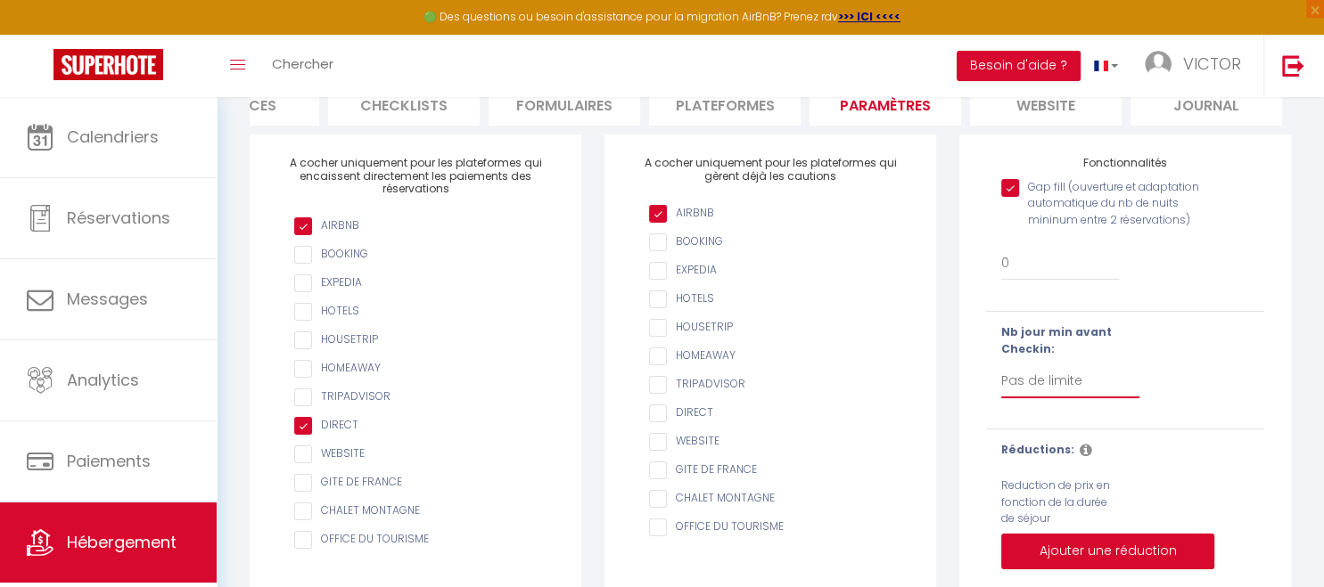
click at [1001, 365] on select "Pas de limite 1 2 3 4 5 6 7" at bounding box center [1070, 382] width 138 height 34
select select "1"
click option "1" at bounding box center [0, 0] width 0 height 0
checkbox input "true"
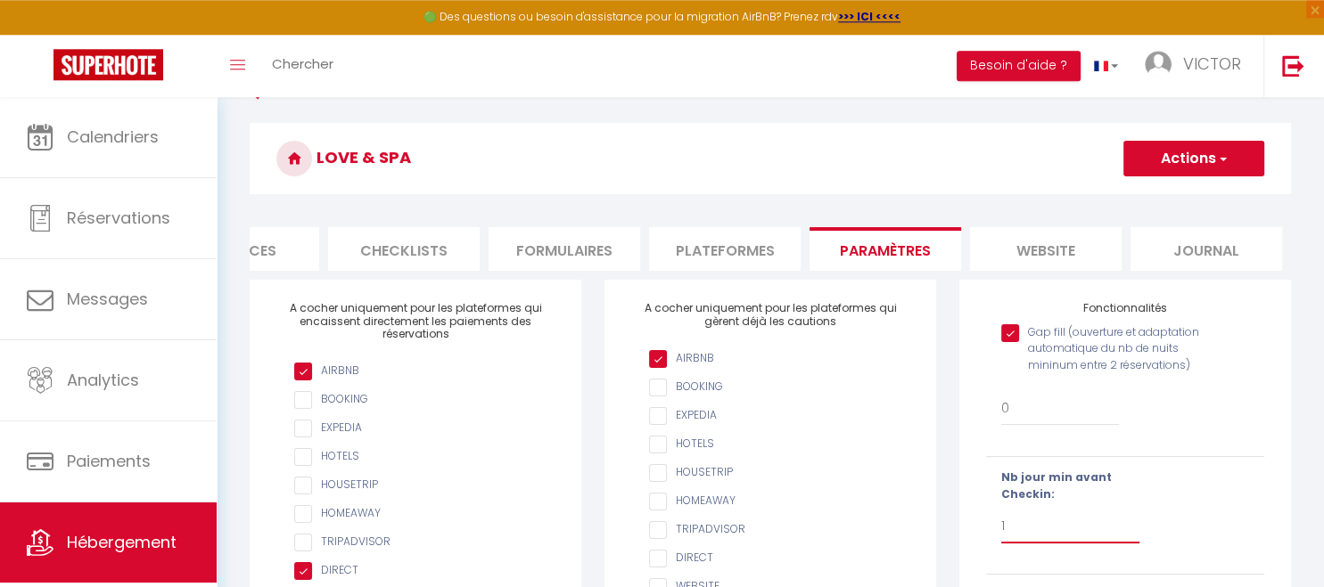
scroll to position [27, 0]
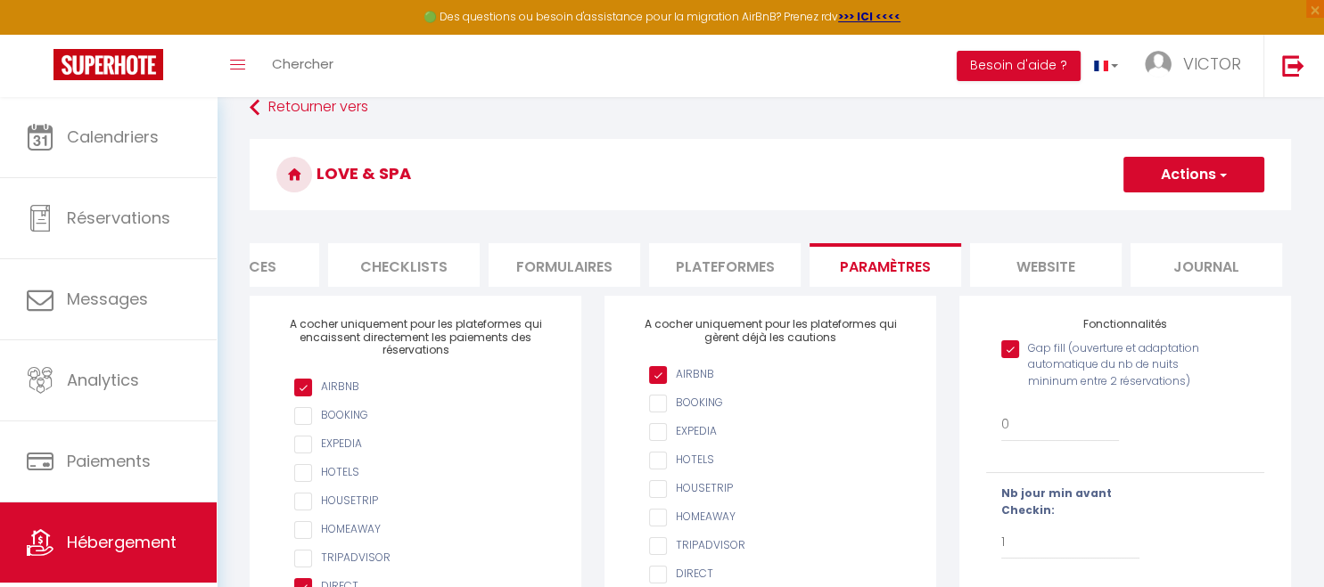
click at [1201, 184] on button "Actions" at bounding box center [1193, 175] width 141 height 36
click at [1178, 214] on input "Enregistrer" at bounding box center [1173, 214] width 66 height 18
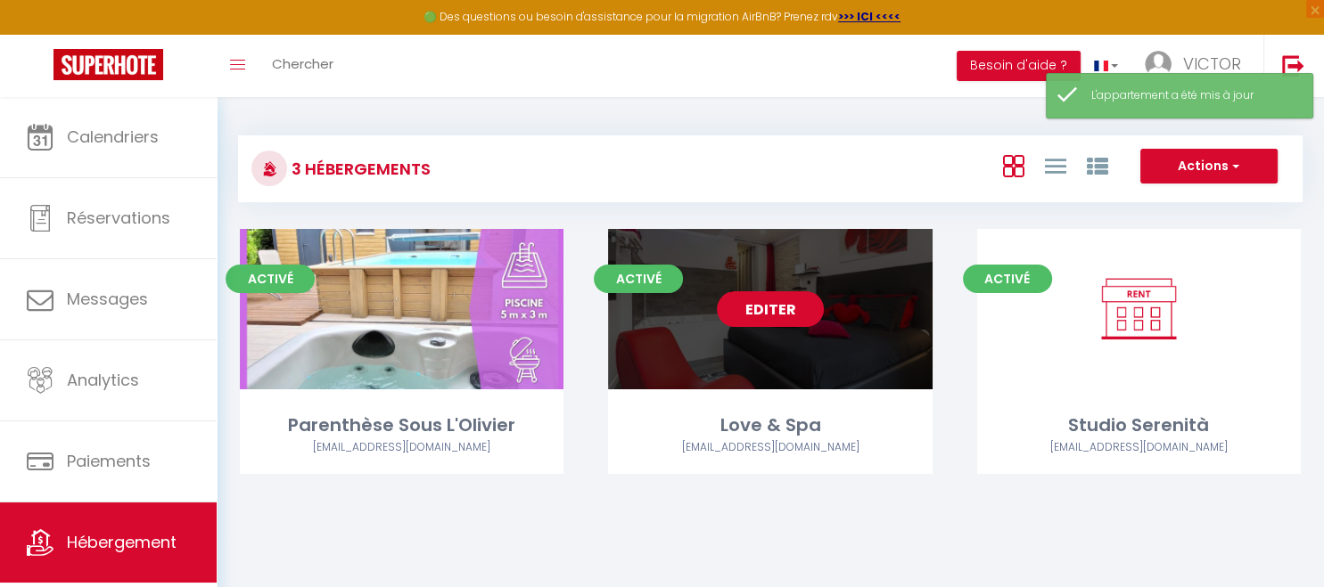
click at [796, 310] on link "Editer" at bounding box center [770, 309] width 107 height 36
select select "3"
select select "2"
select select "1"
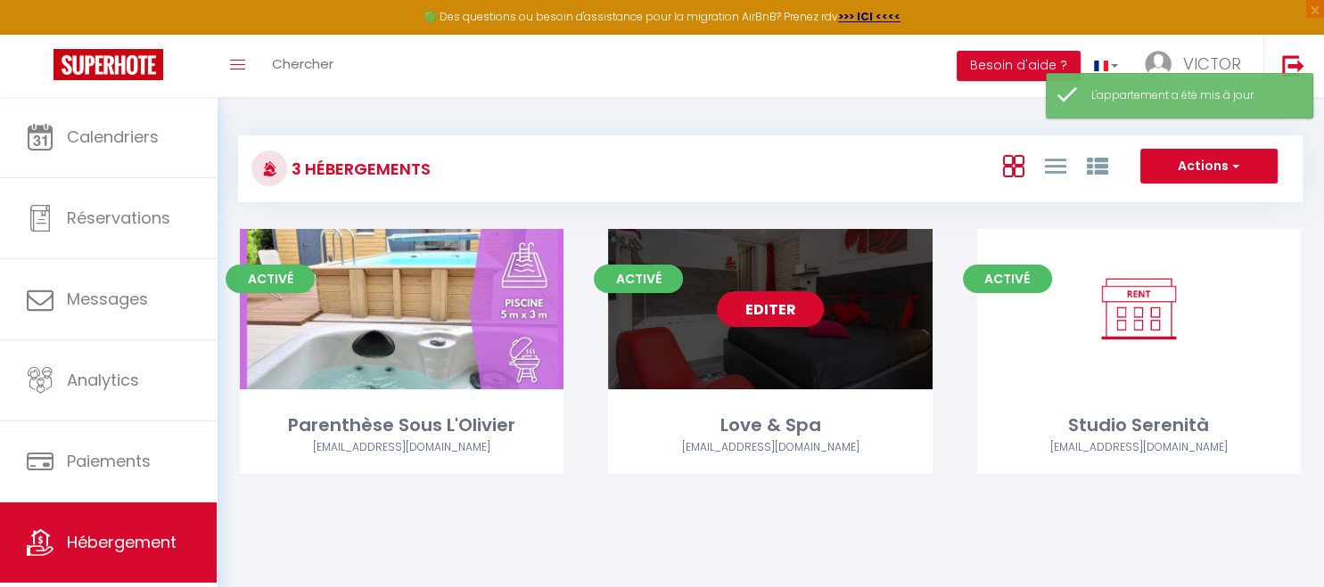
select select
select select "28"
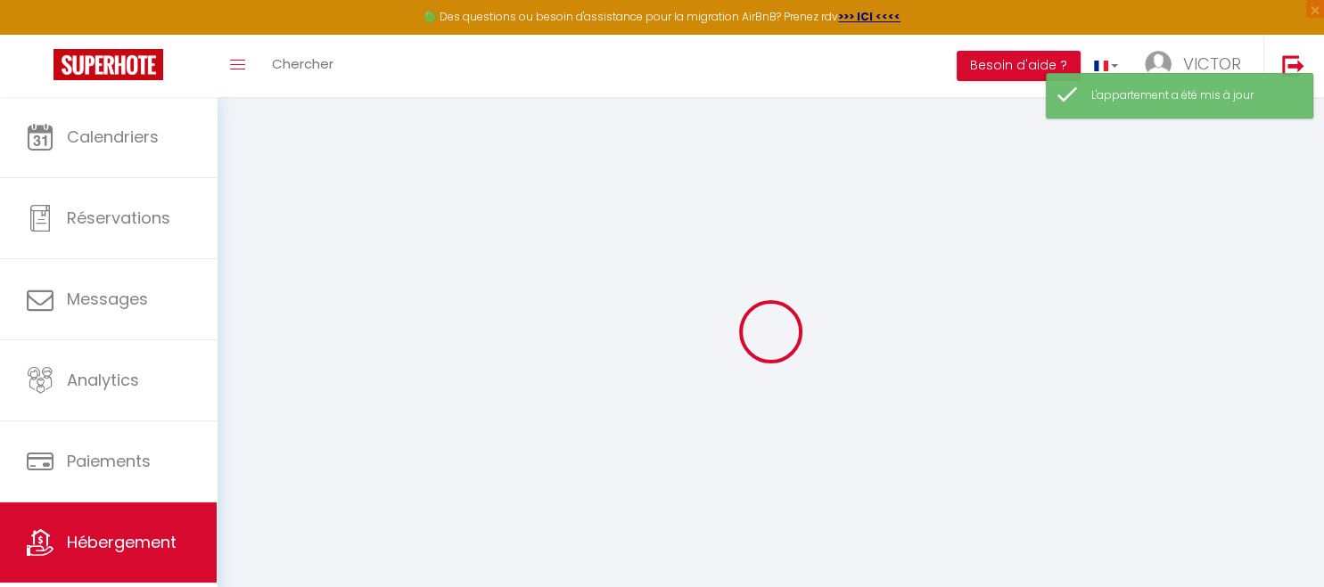
select select
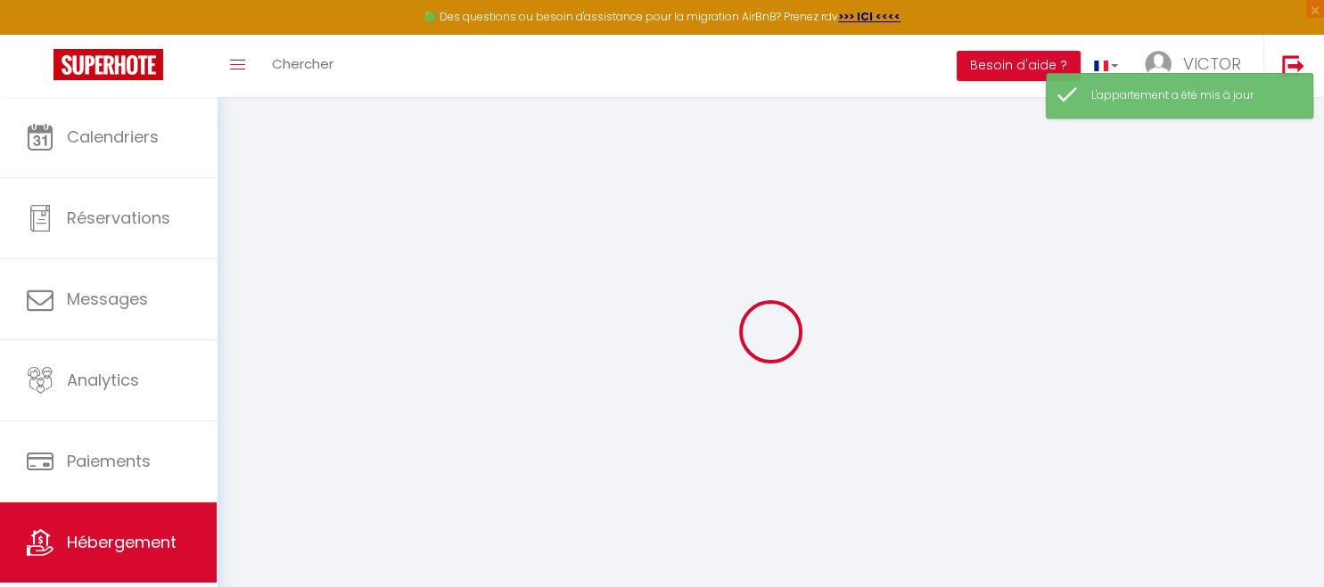
select select
checkbox input "false"
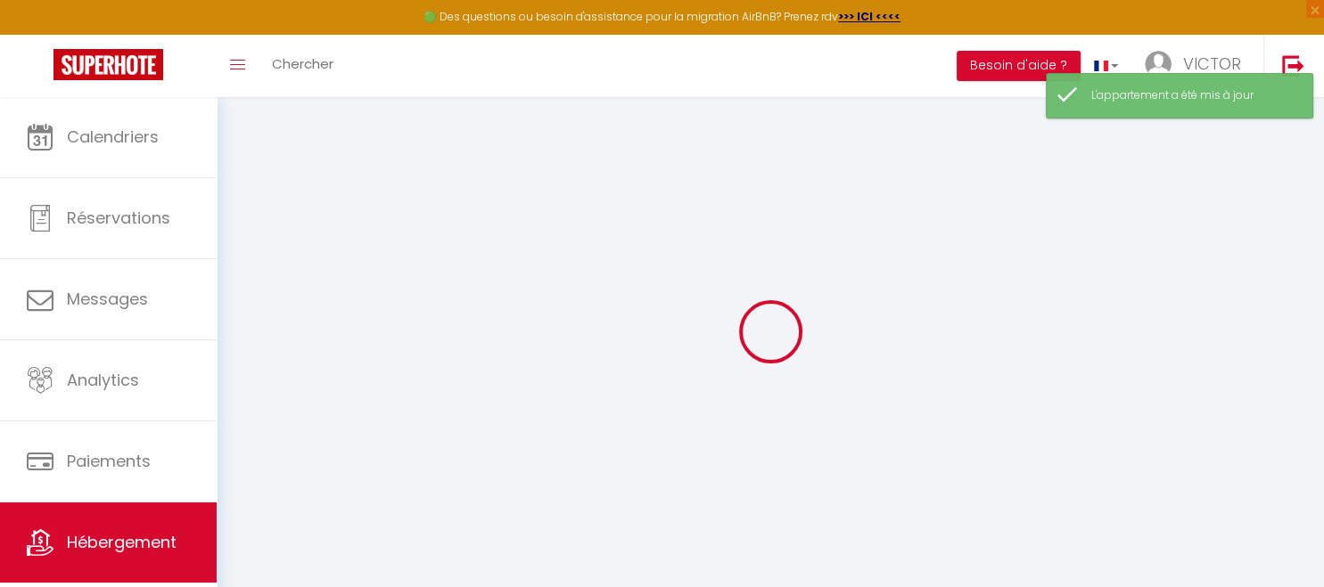
select select
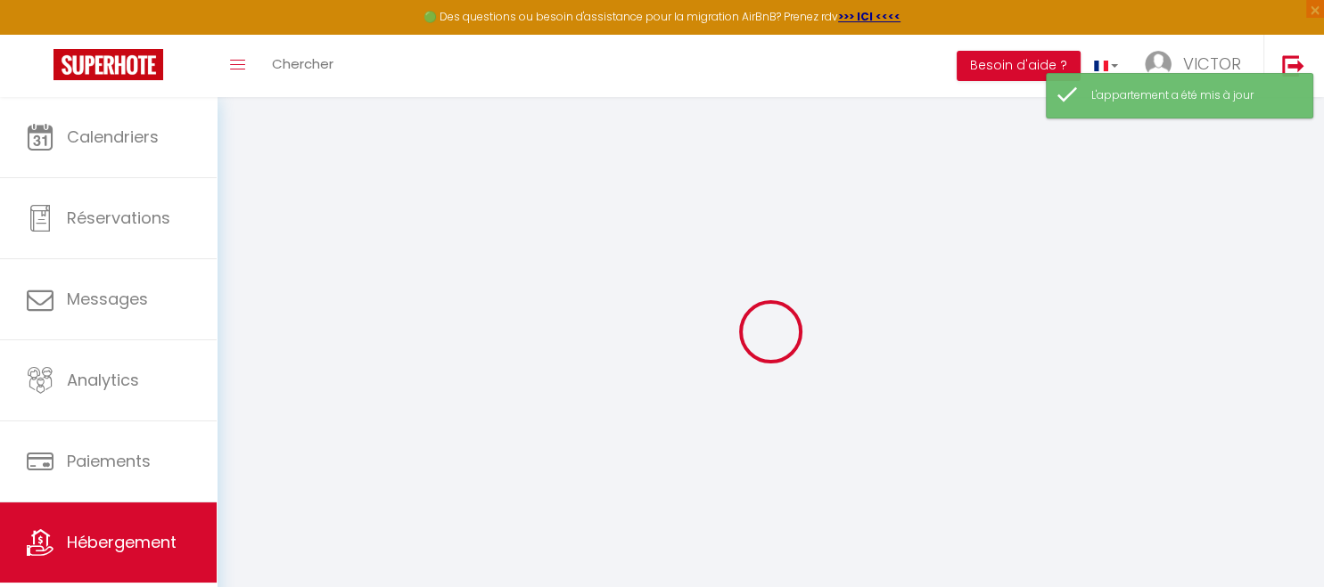
select select
checkbox input "false"
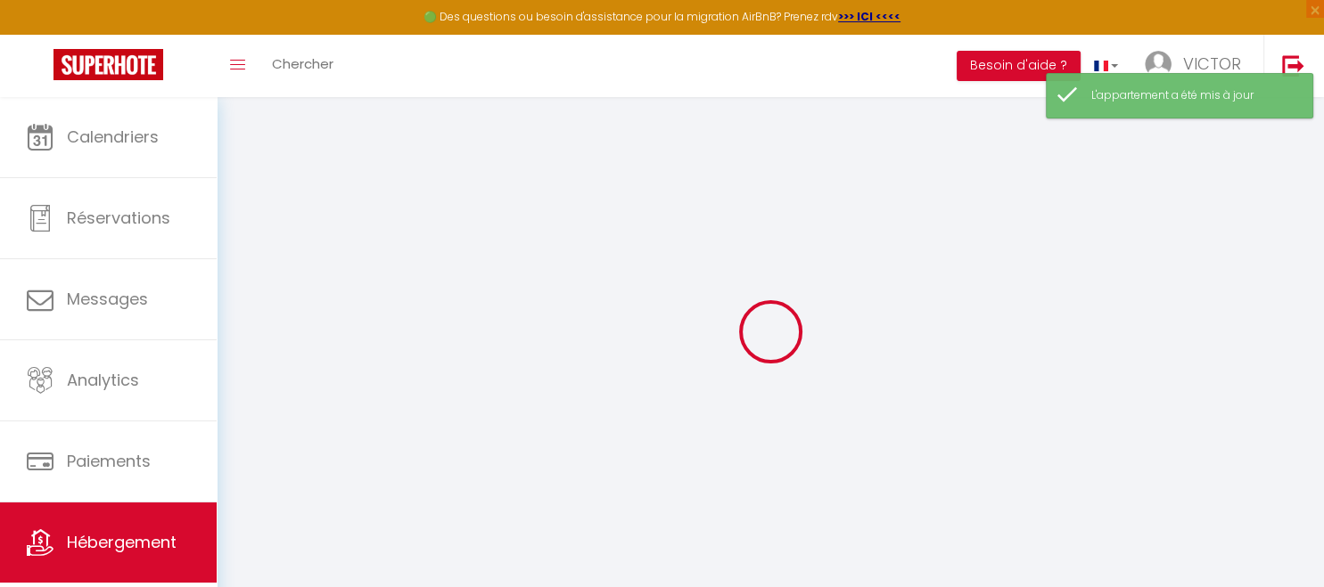
checkbox input "false"
select select
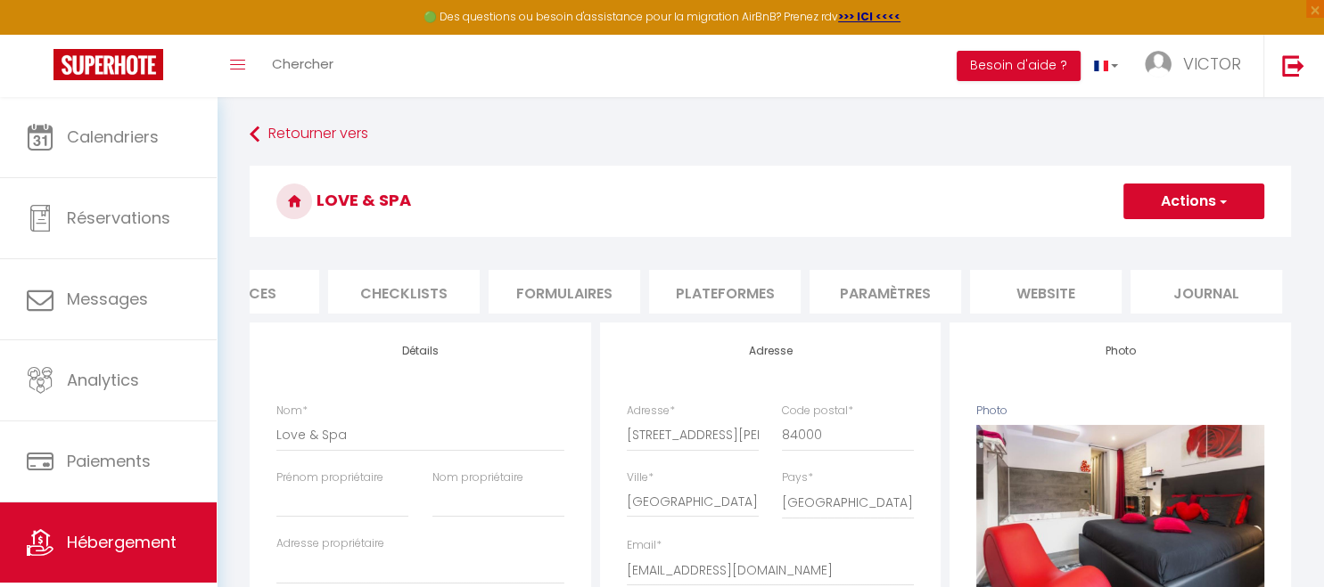
click at [897, 290] on li "Paramètres" at bounding box center [885, 292] width 152 height 44
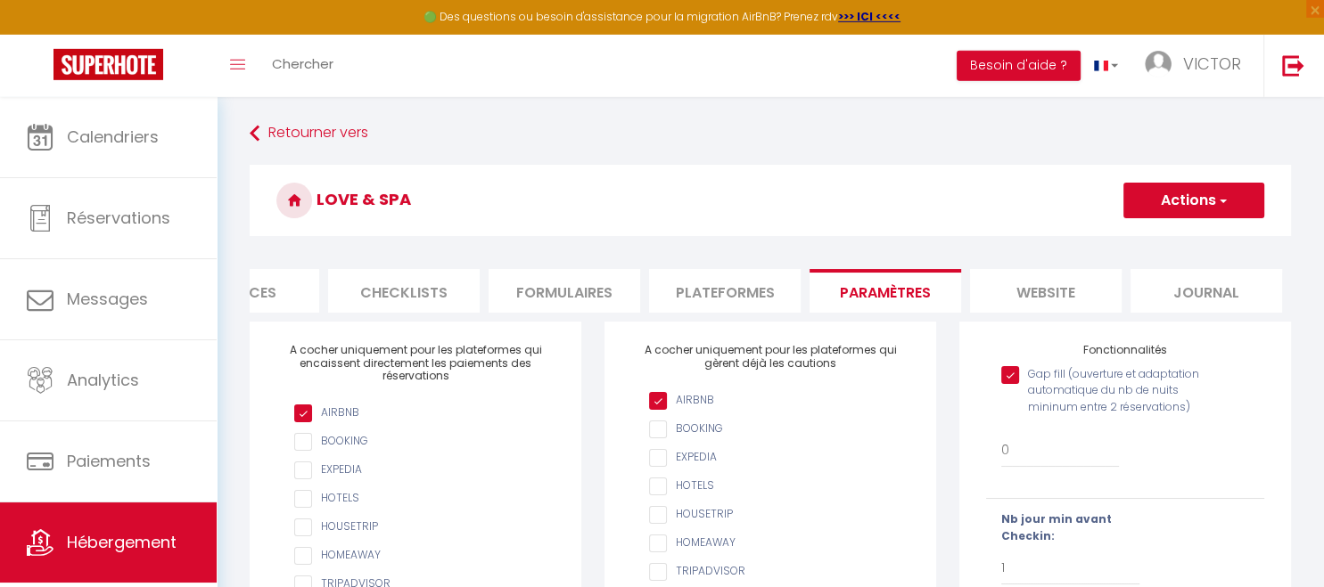
scroll to position [94, 0]
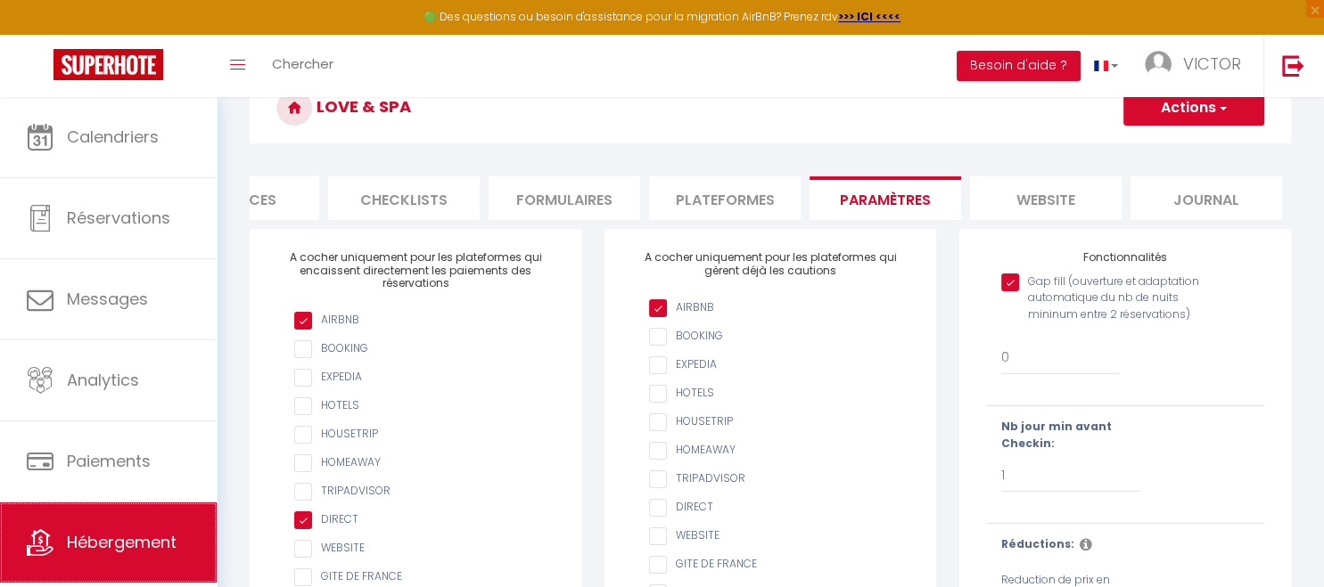
click at [141, 543] on span "Hébergement" at bounding box center [122, 542] width 110 height 22
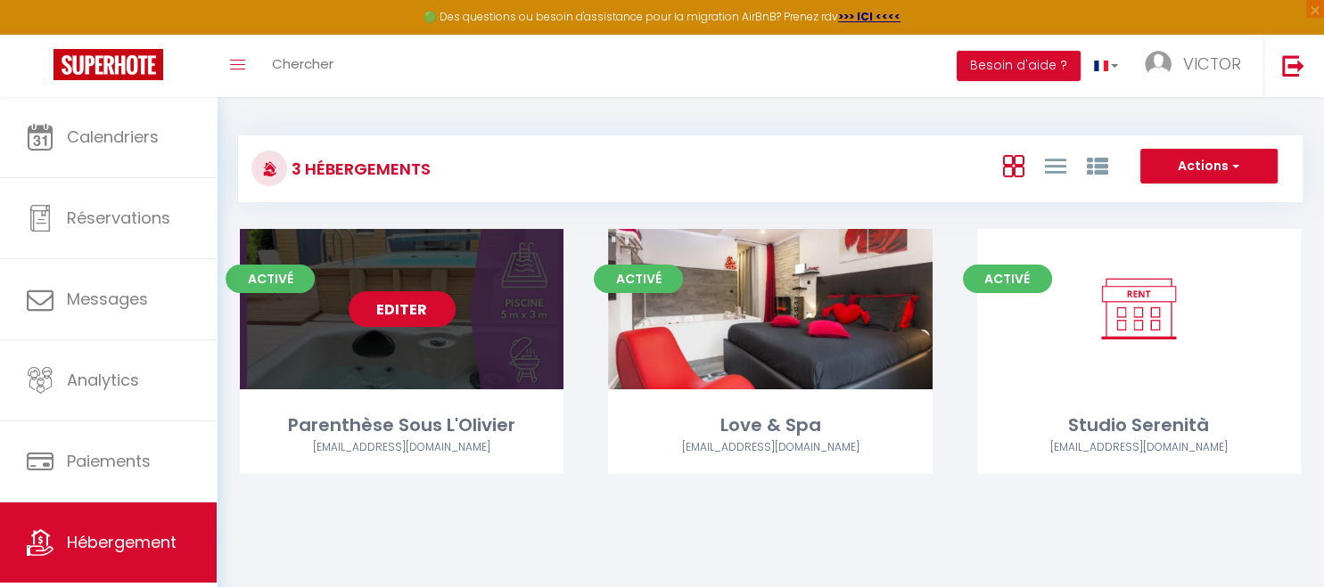
click at [408, 308] on link "Editer" at bounding box center [401, 309] width 107 height 36
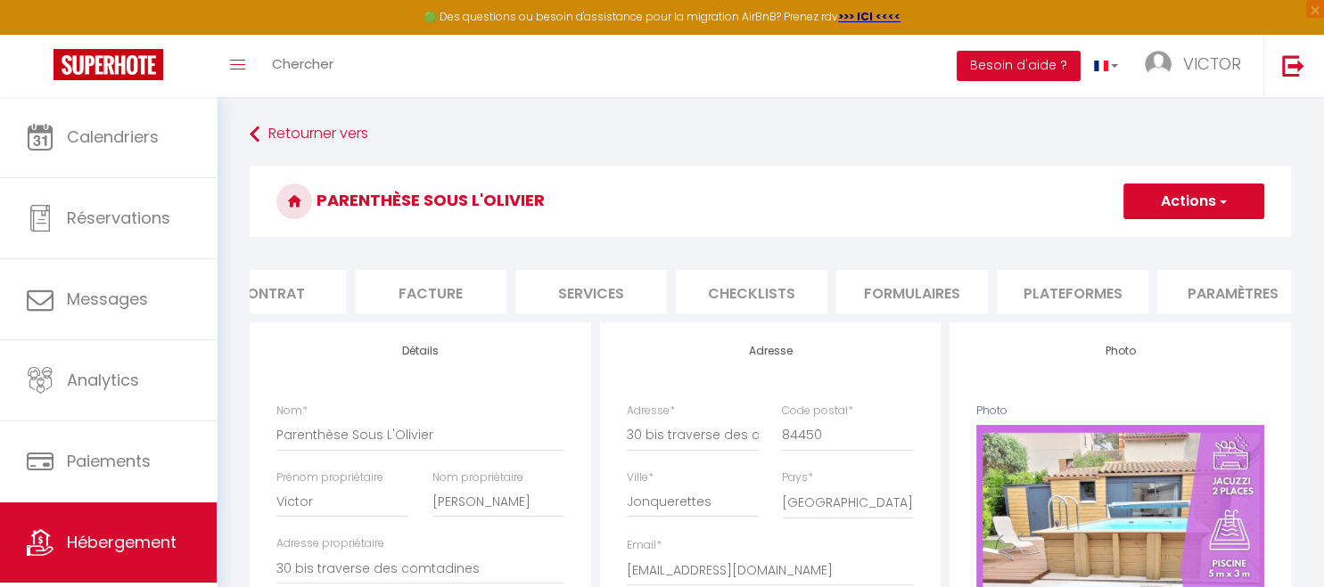
scroll to position [0, 450]
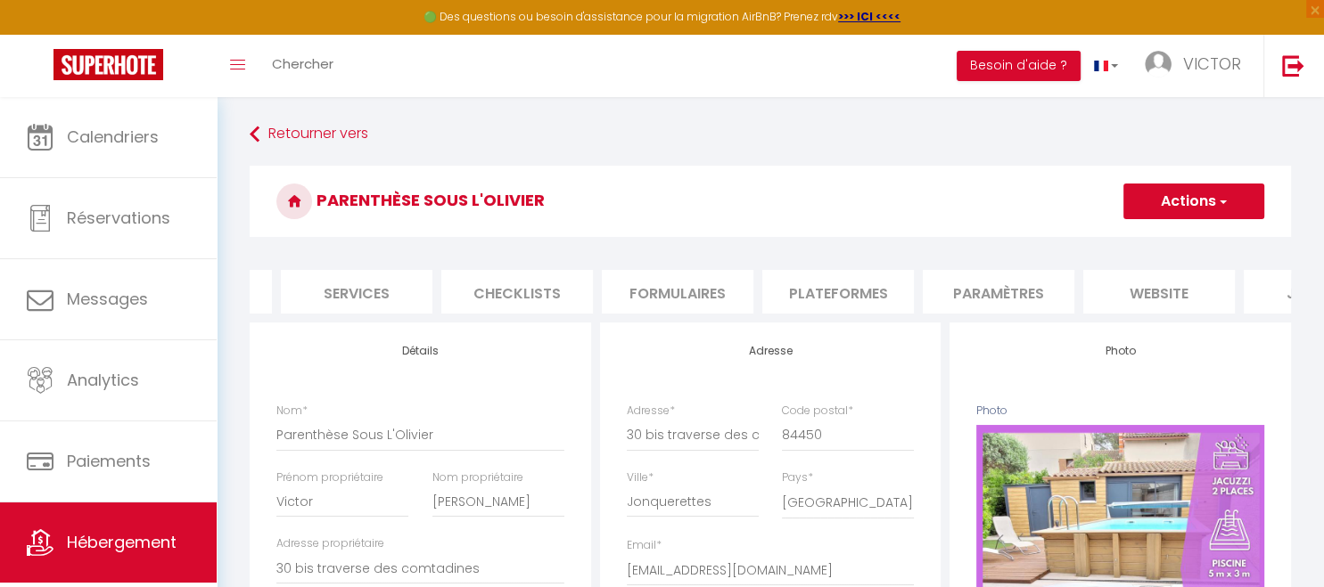
click at [1009, 298] on li "Paramètres" at bounding box center [998, 292] width 152 height 44
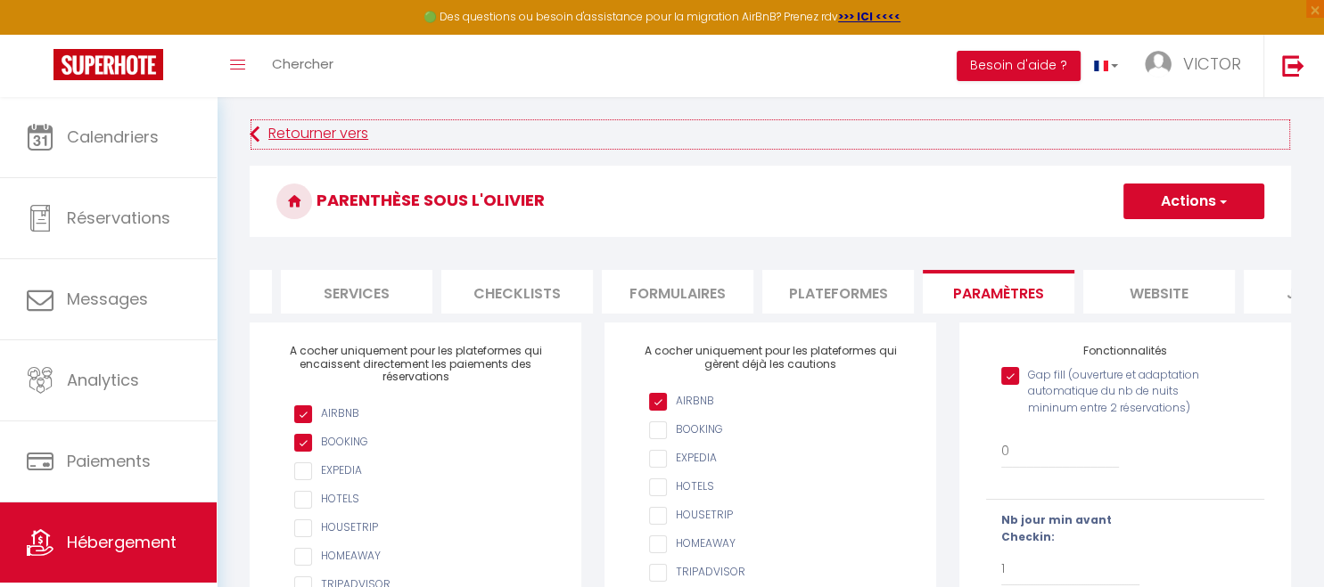
click at [323, 136] on link "Retourner vers" at bounding box center [770, 135] width 1041 height 32
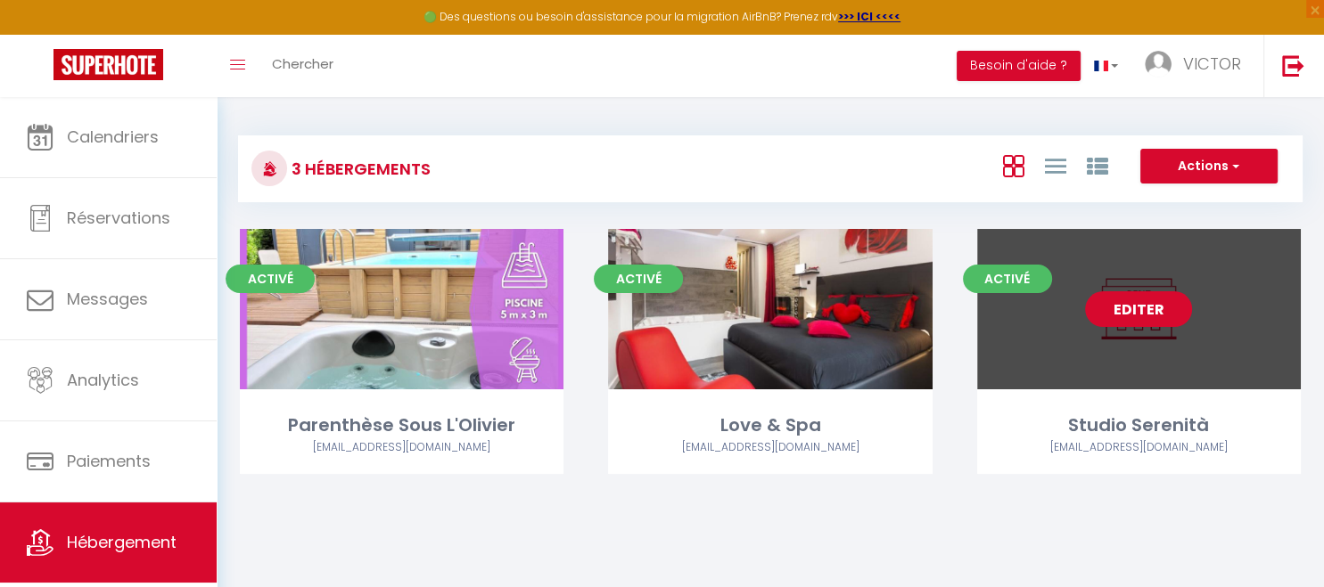
click at [1157, 307] on link "Editer" at bounding box center [1138, 309] width 107 height 36
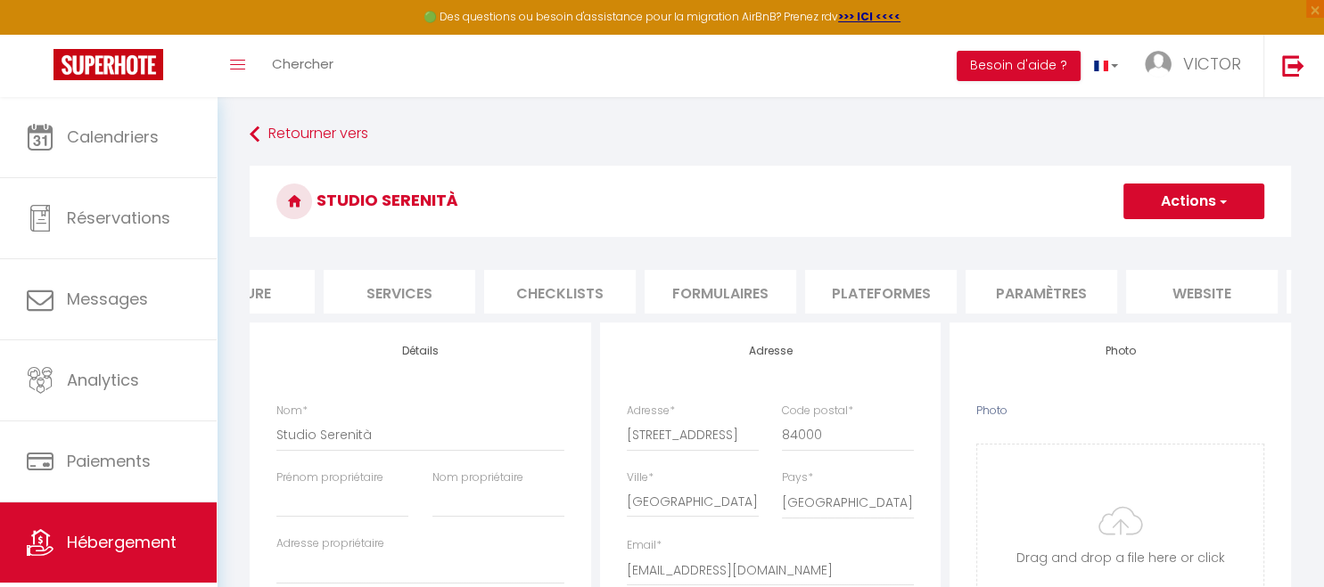
scroll to position [0, 408]
click at [1057, 294] on li "Paramètres" at bounding box center [1040, 292] width 152 height 44
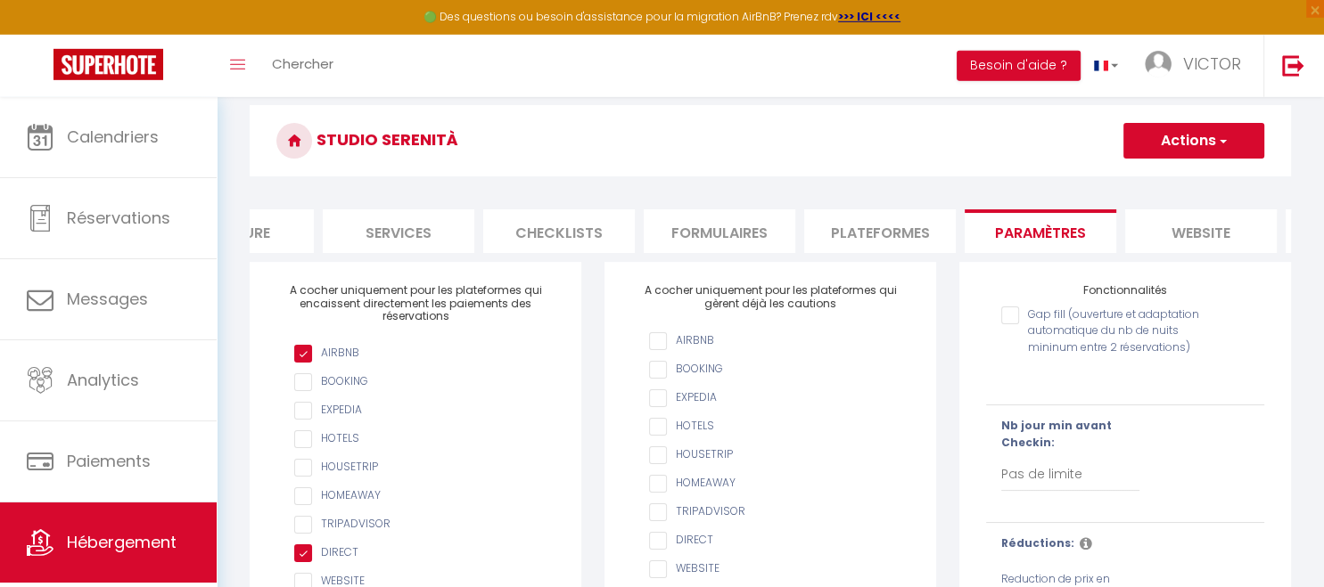
scroll to position [94, 0]
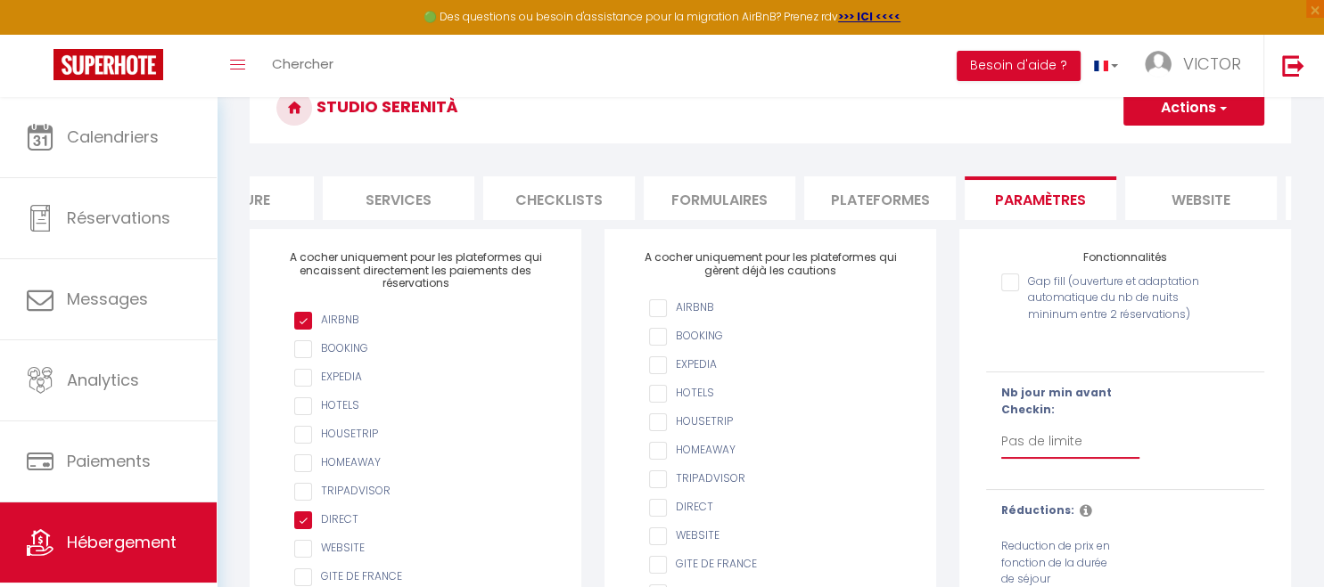
click at [1001, 425] on select "Pas de limite 1 2 3 4 5 6 7" at bounding box center [1070, 442] width 138 height 34
click option "1" at bounding box center [0, 0] width 0 height 0
click at [1182, 106] on button "Actions" at bounding box center [1193, 108] width 141 height 36
click at [1178, 143] on input "Enregistrer" at bounding box center [1173, 147] width 66 height 18
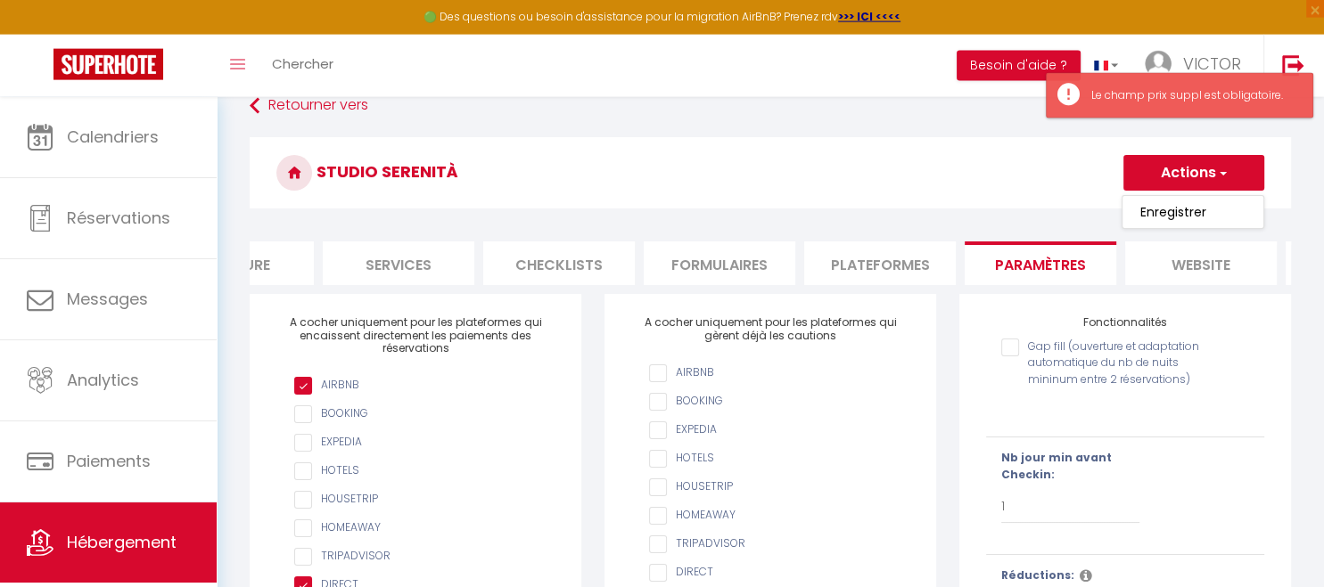
scroll to position [0, 0]
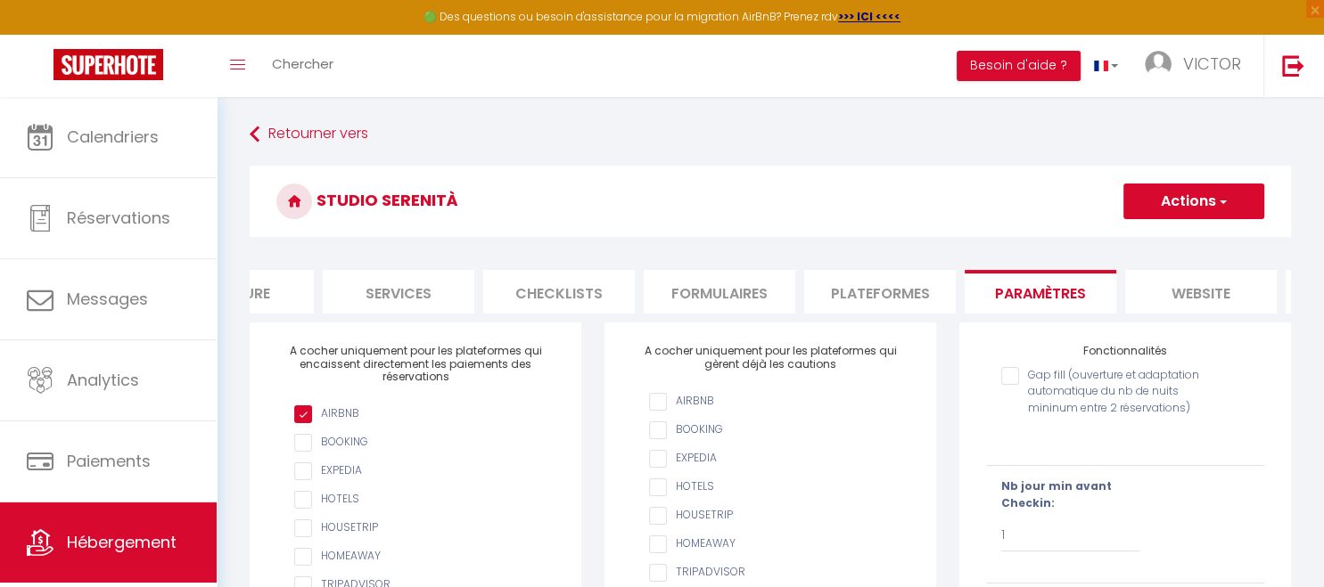
click at [660, 402] on input "AIRBNB" at bounding box center [779, 402] width 260 height 18
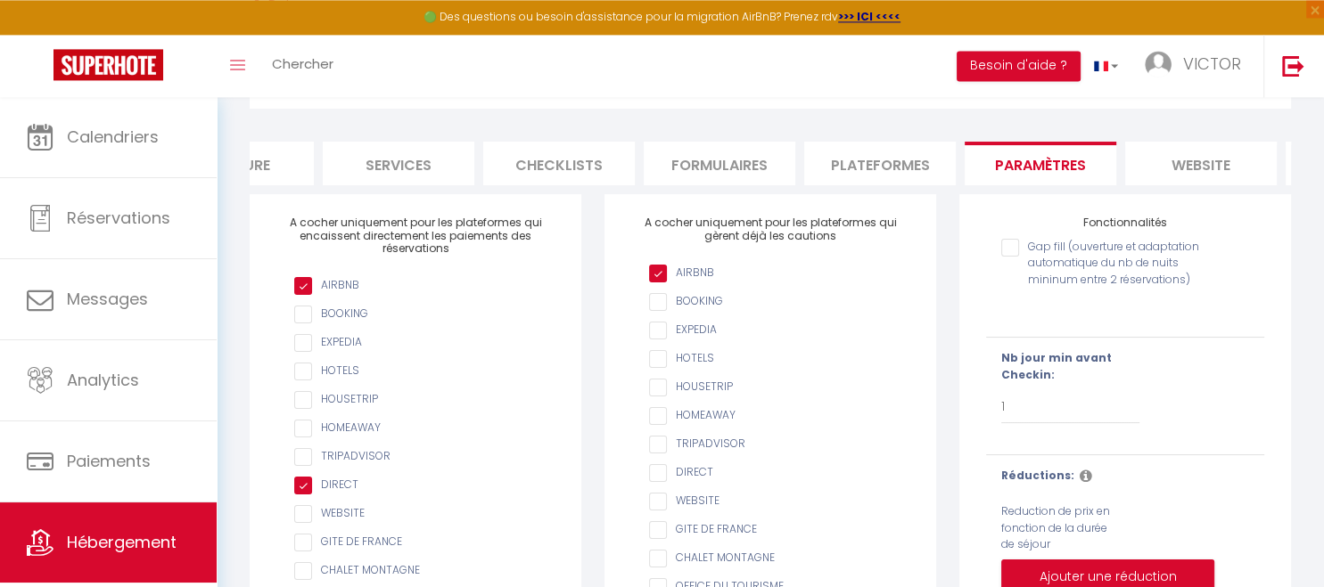
scroll to position [86, 0]
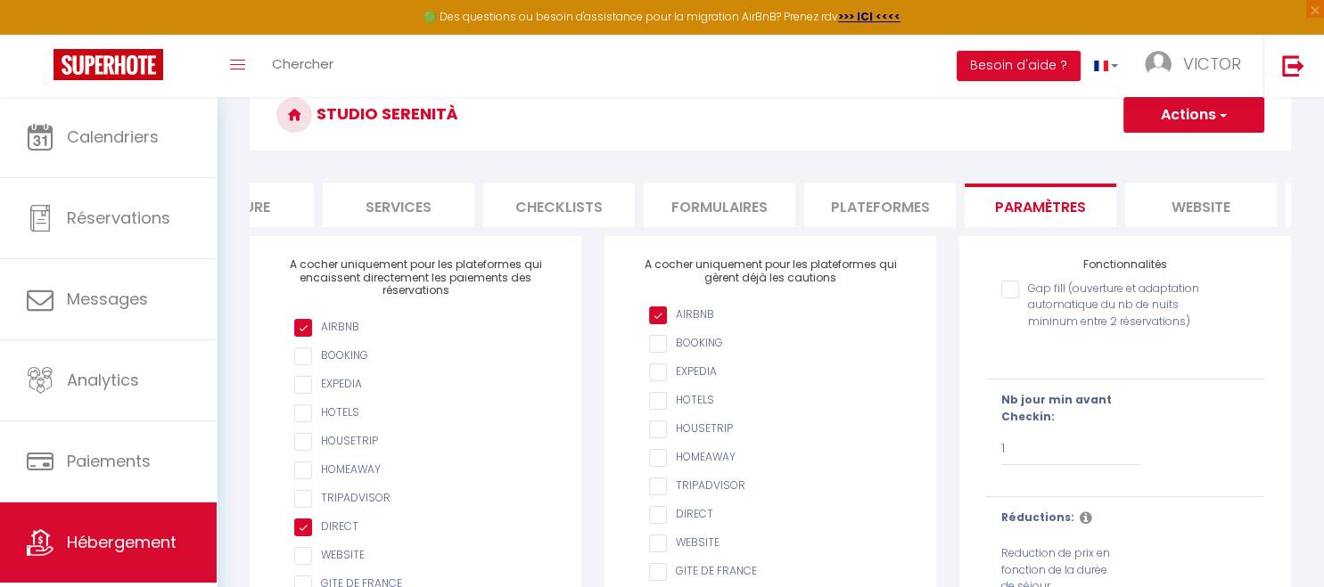
click at [1007, 286] on input "Gap fill (ouverture et adaptation automatique du nb de nuits mininum entre 2 ré…" at bounding box center [1101, 290] width 201 height 18
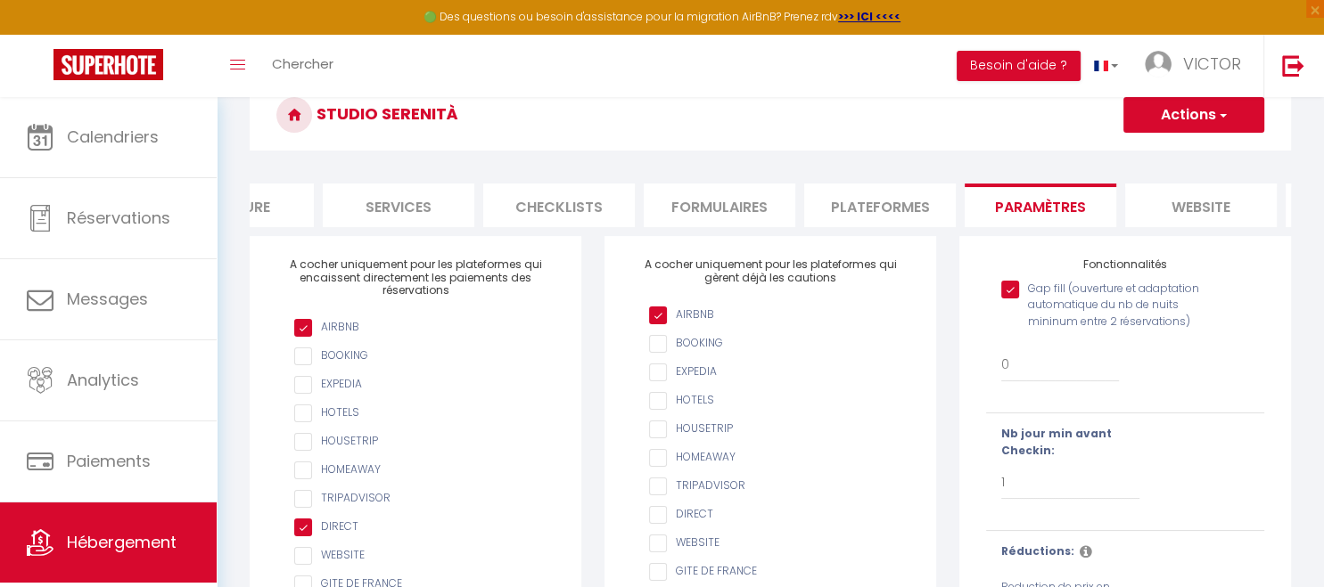
click at [1213, 117] on button "Actions" at bounding box center [1193, 115] width 141 height 36
click at [1193, 152] on input "Enregistrer" at bounding box center [1173, 154] width 66 height 18
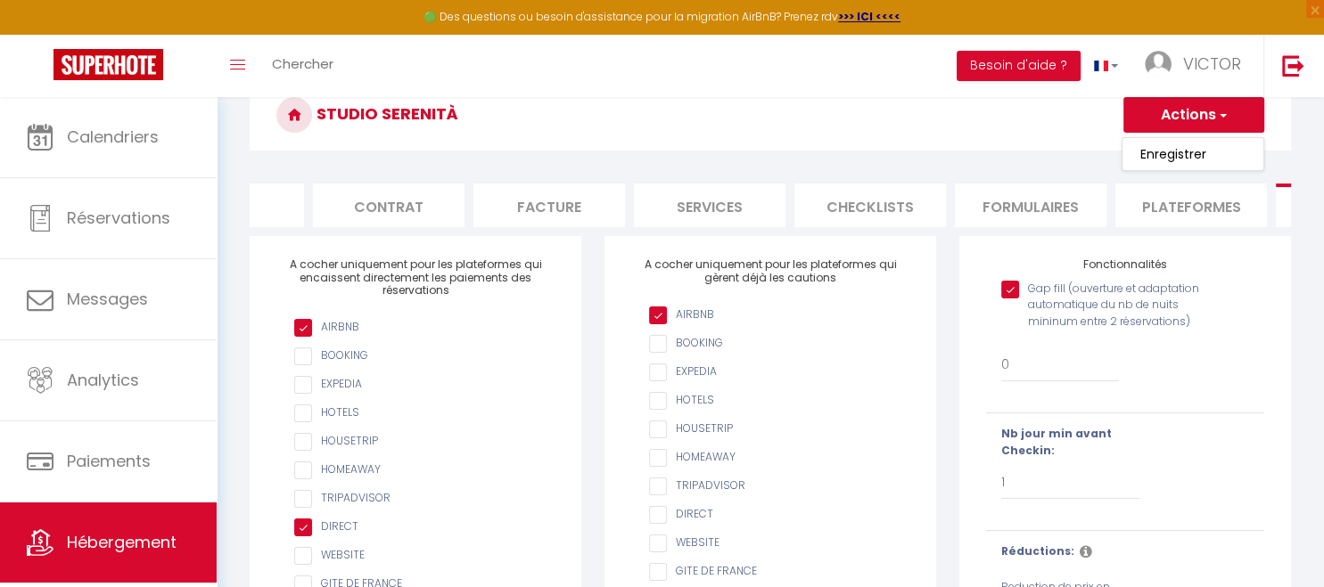
scroll to position [0, 0]
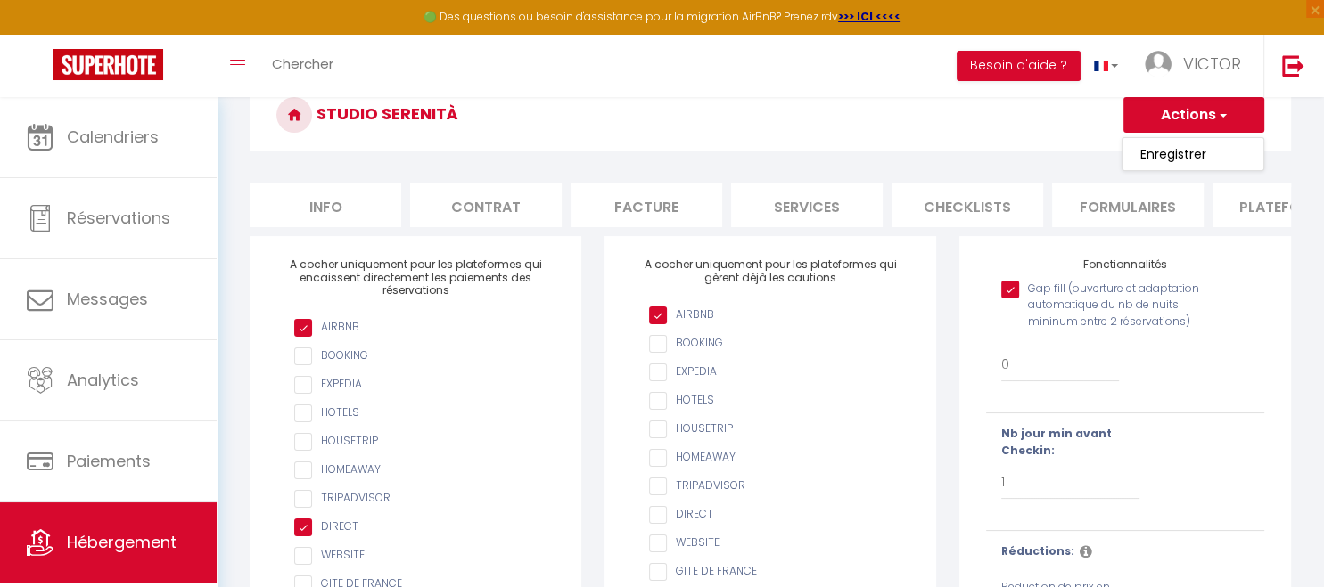
click at [343, 209] on li "Info" at bounding box center [326, 206] width 152 height 44
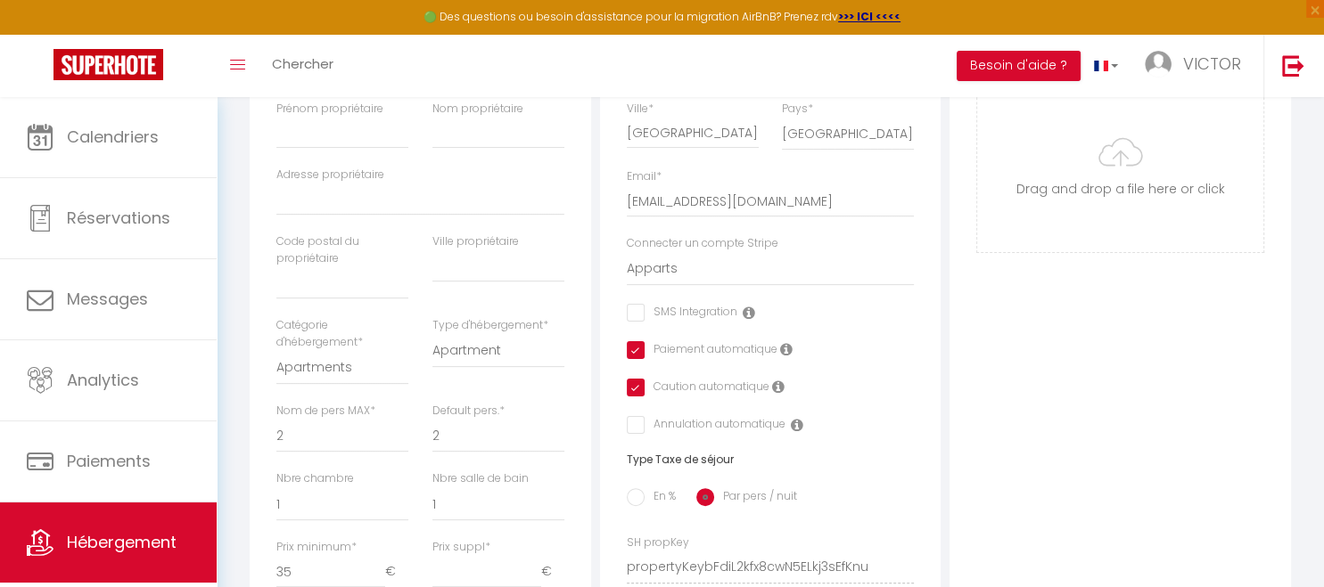
scroll to position [463, 0]
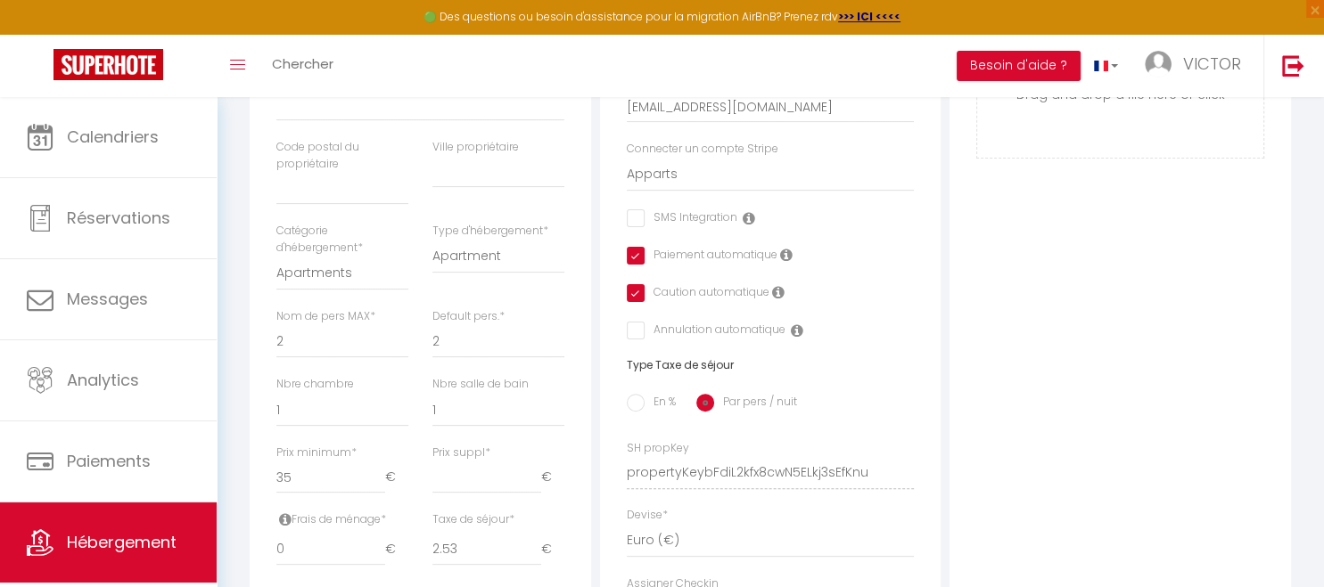
click at [474, 450] on label "Prix suppl *" at bounding box center [461, 453] width 58 height 17
click at [474, 462] on input "Prix suppl *" at bounding box center [486, 478] width 109 height 32
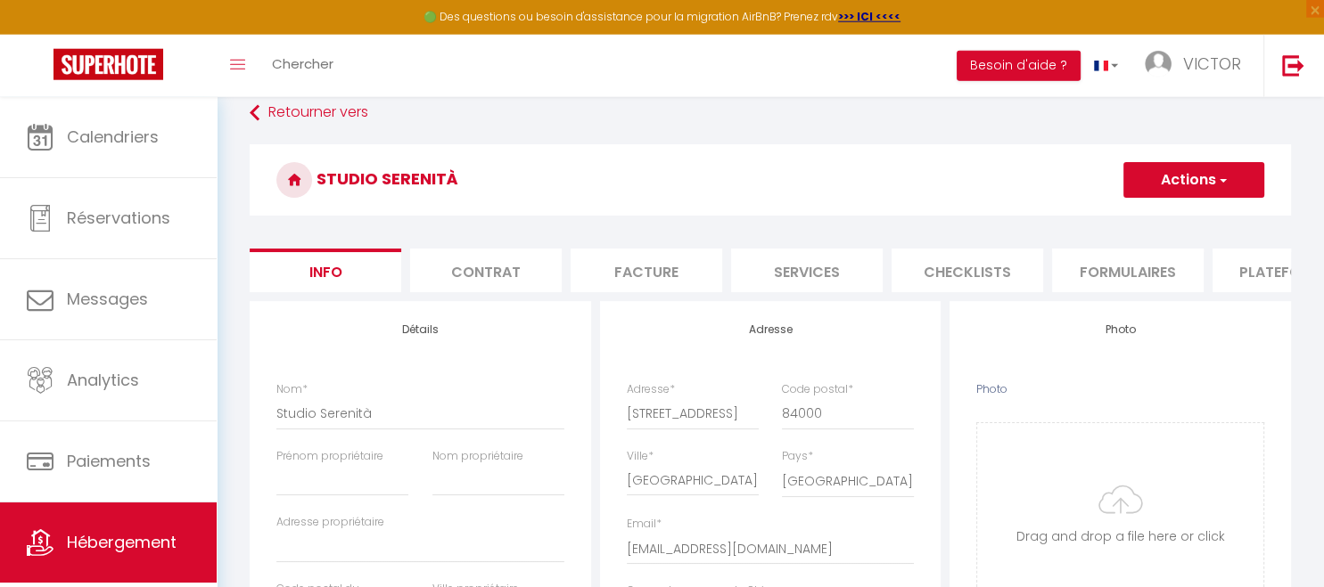
scroll to position [0, 0]
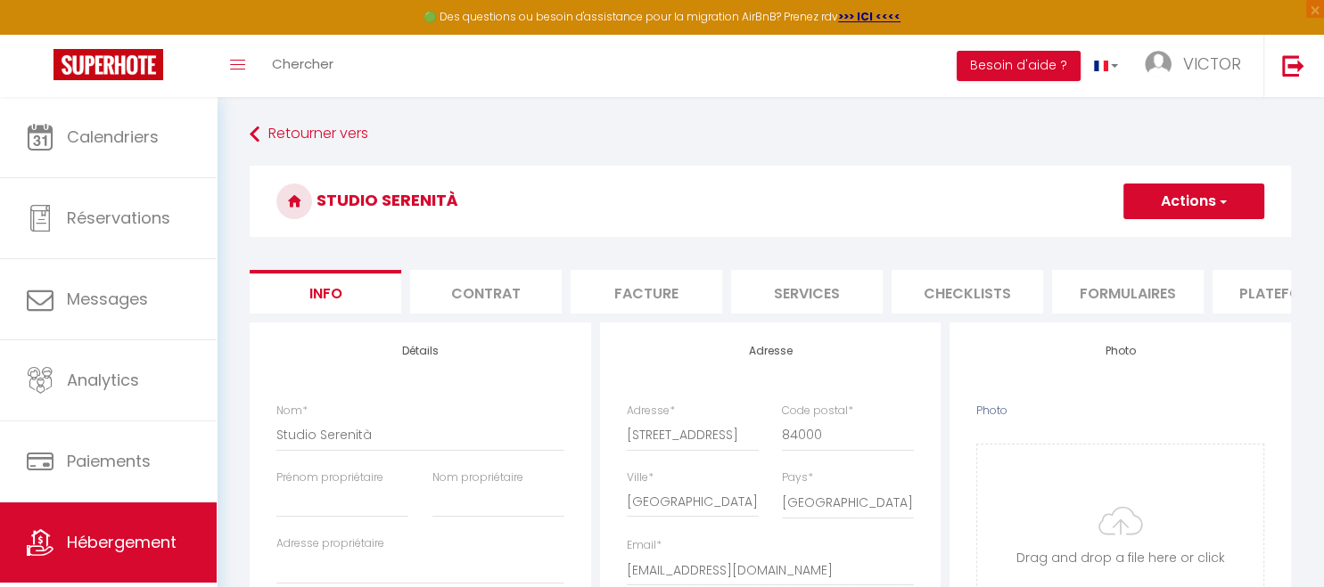
click at [1185, 211] on button "Actions" at bounding box center [1193, 202] width 141 height 36
click at [1144, 244] on input "Enregistrer" at bounding box center [1123, 241] width 66 height 18
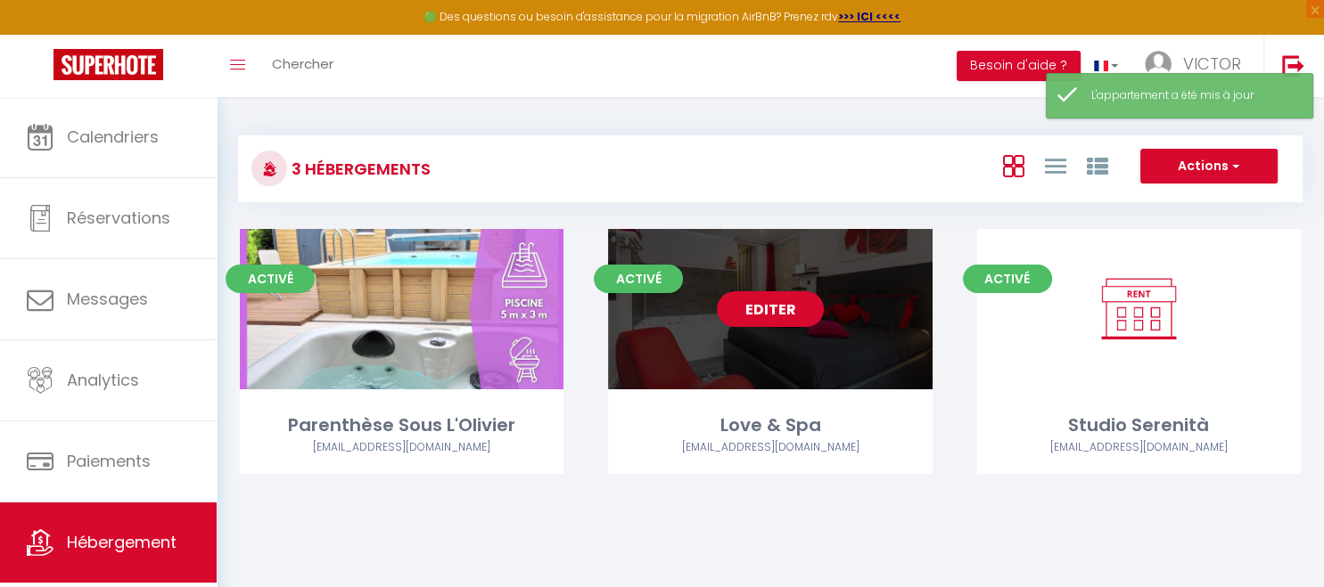
click at [756, 307] on link "Editer" at bounding box center [770, 309] width 107 height 36
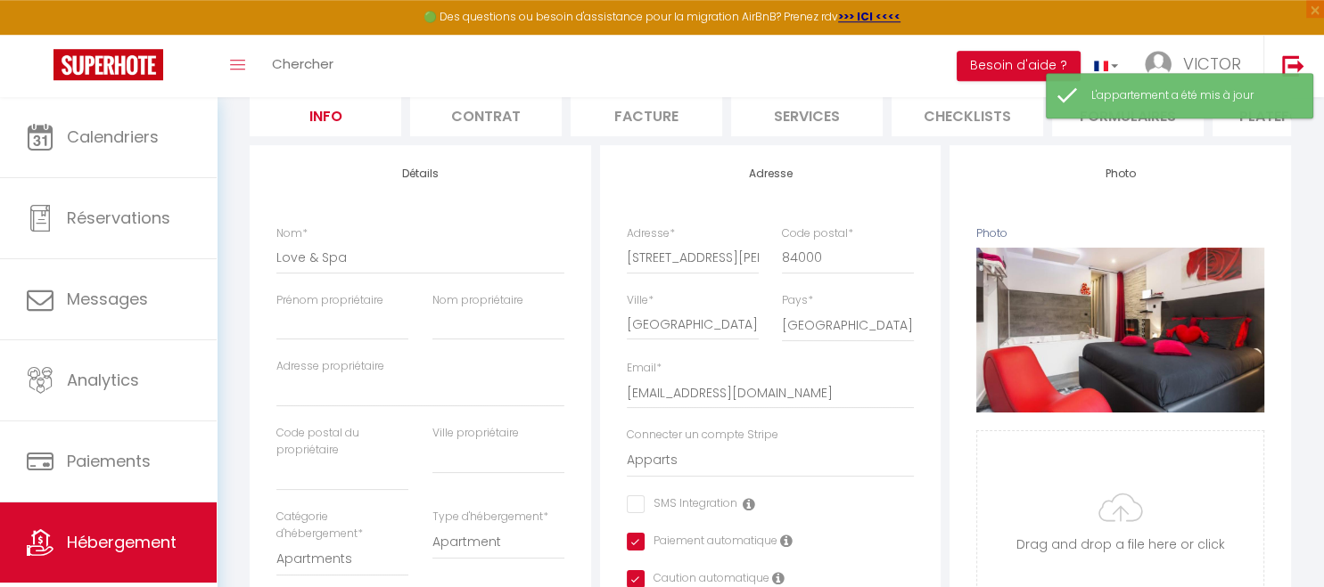
scroll to position [376, 0]
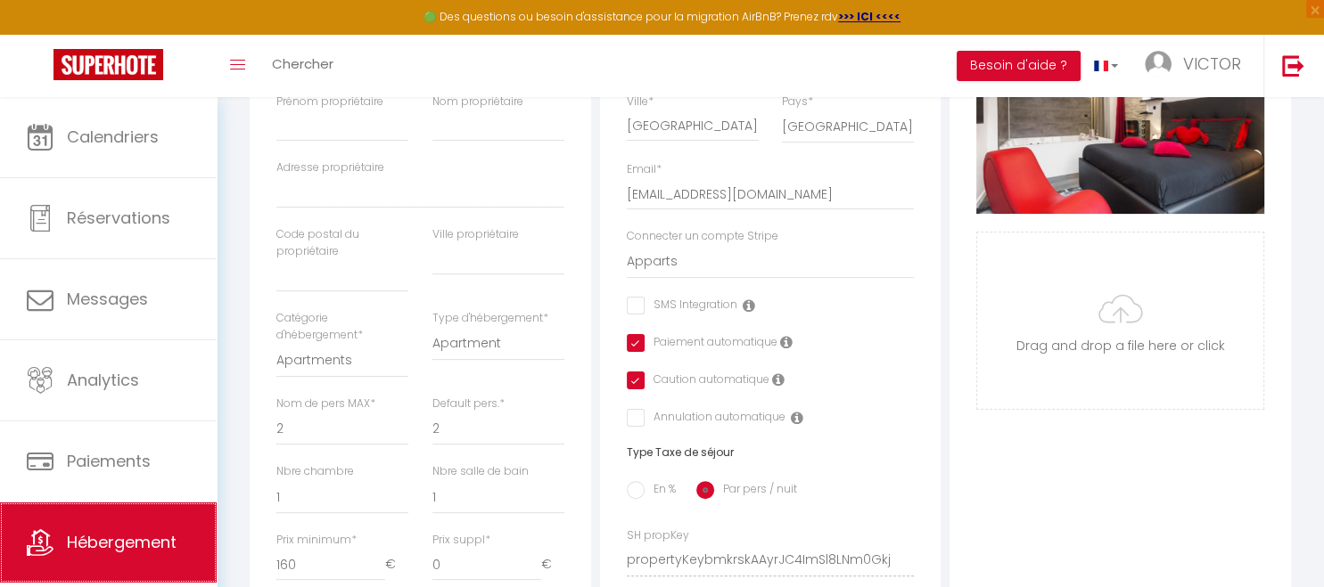
click at [141, 550] on span "Hébergement" at bounding box center [122, 542] width 110 height 22
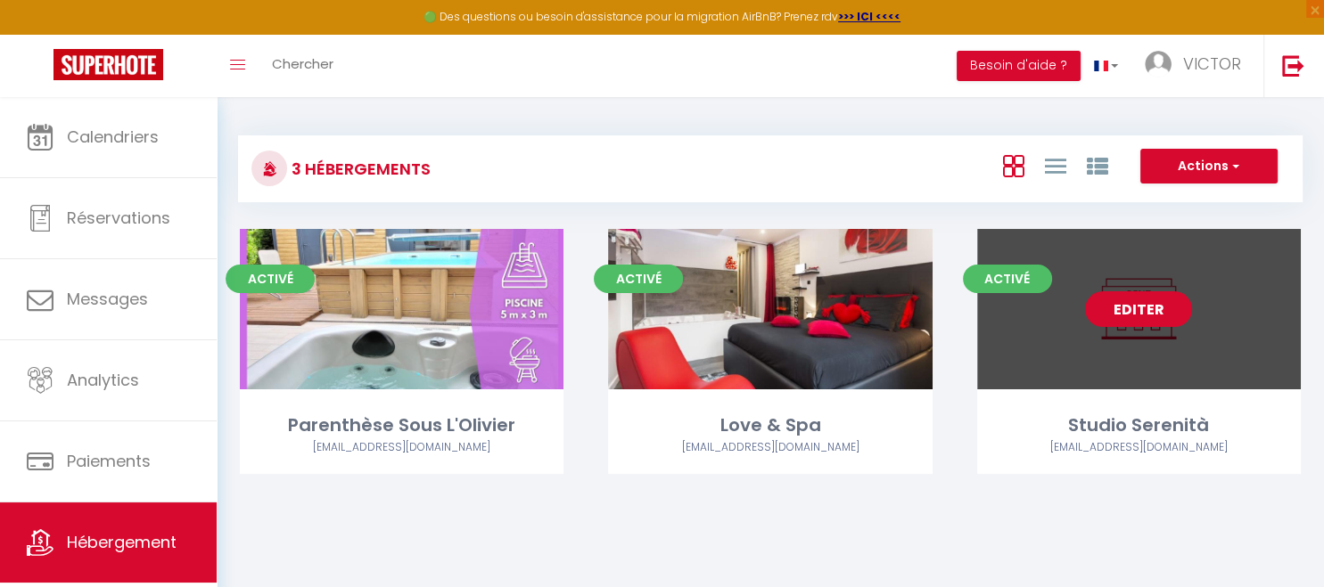
click at [1155, 311] on link "Editer" at bounding box center [1138, 309] width 107 height 36
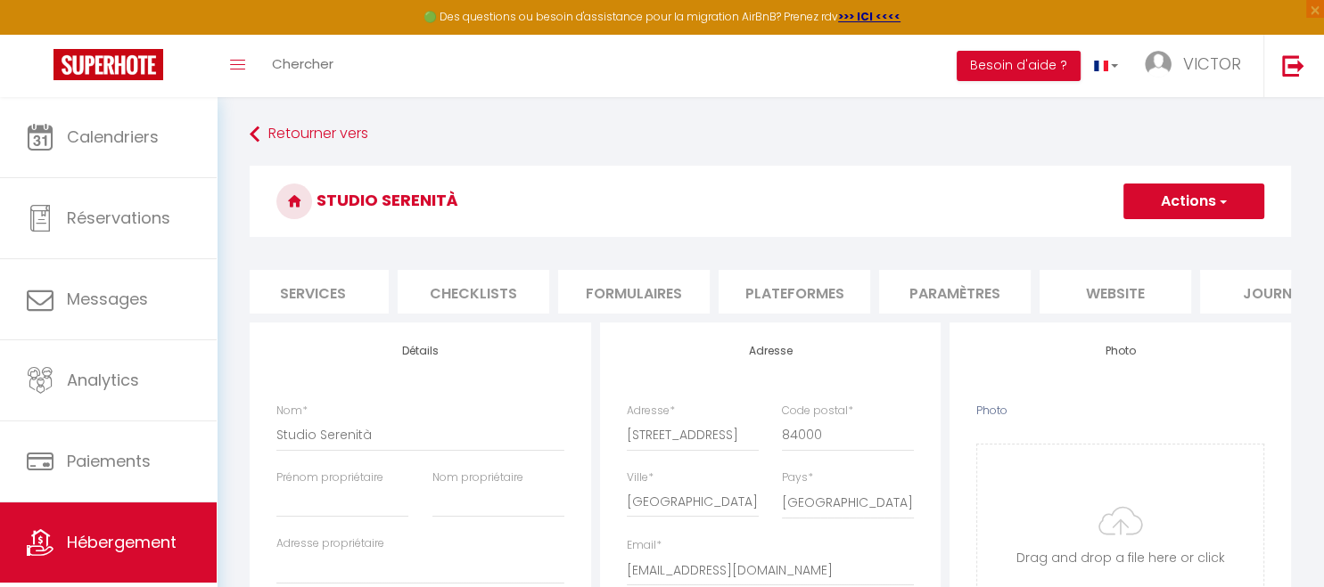
scroll to position [0, 563]
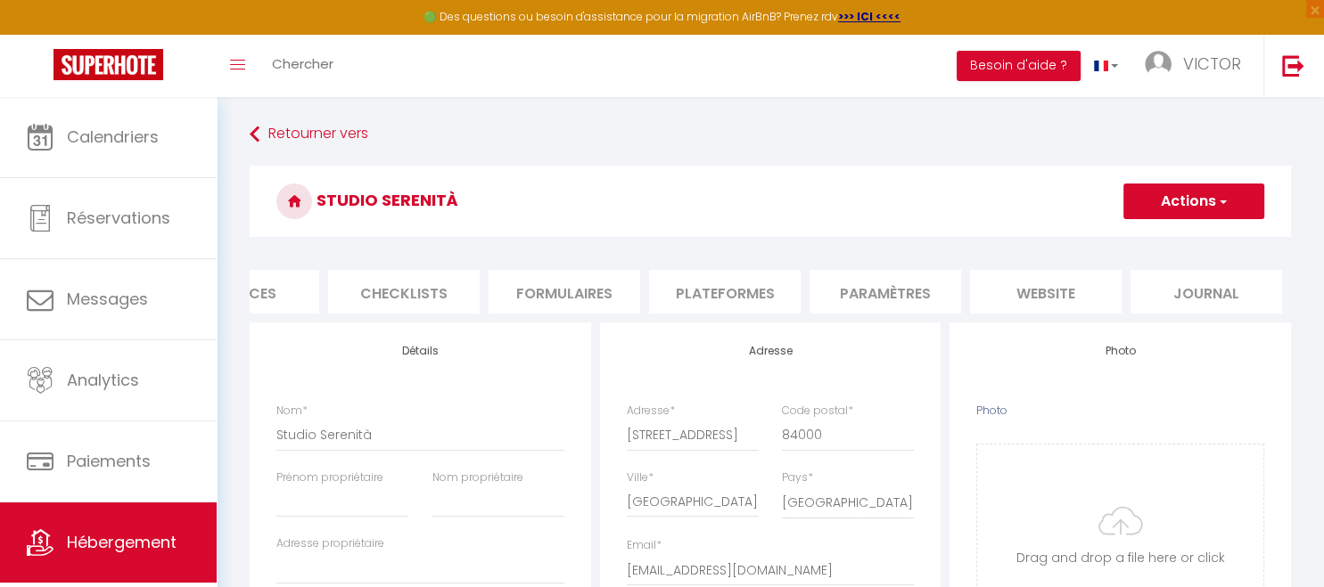
click at [913, 292] on li "Paramètres" at bounding box center [885, 292] width 152 height 44
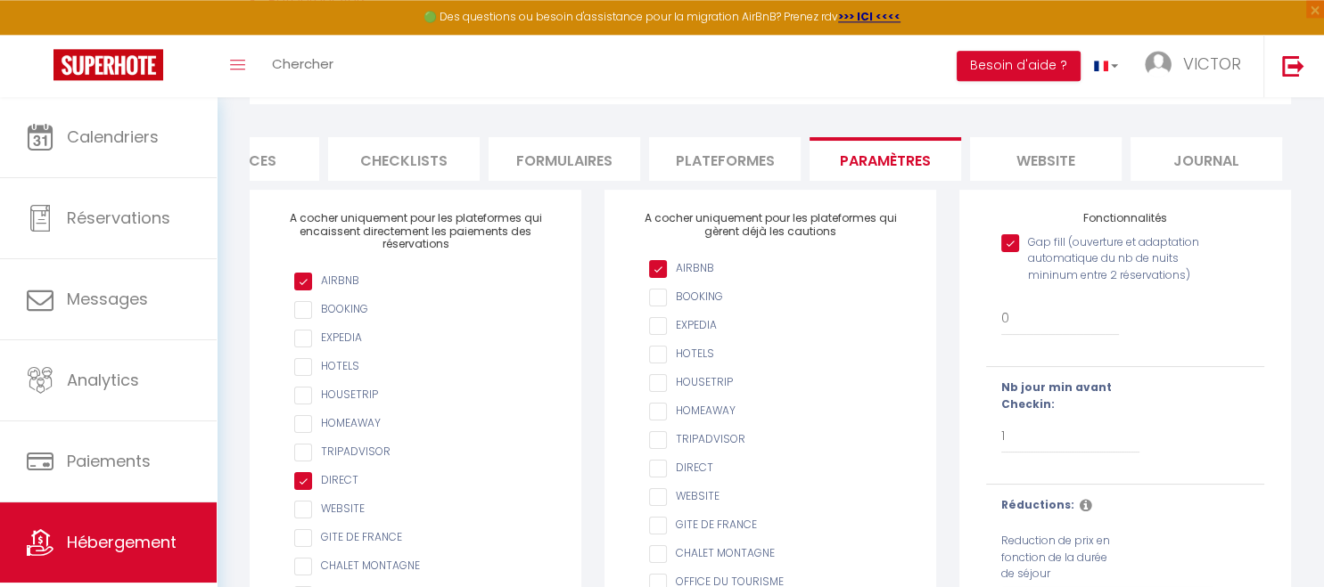
scroll to position [27, 0]
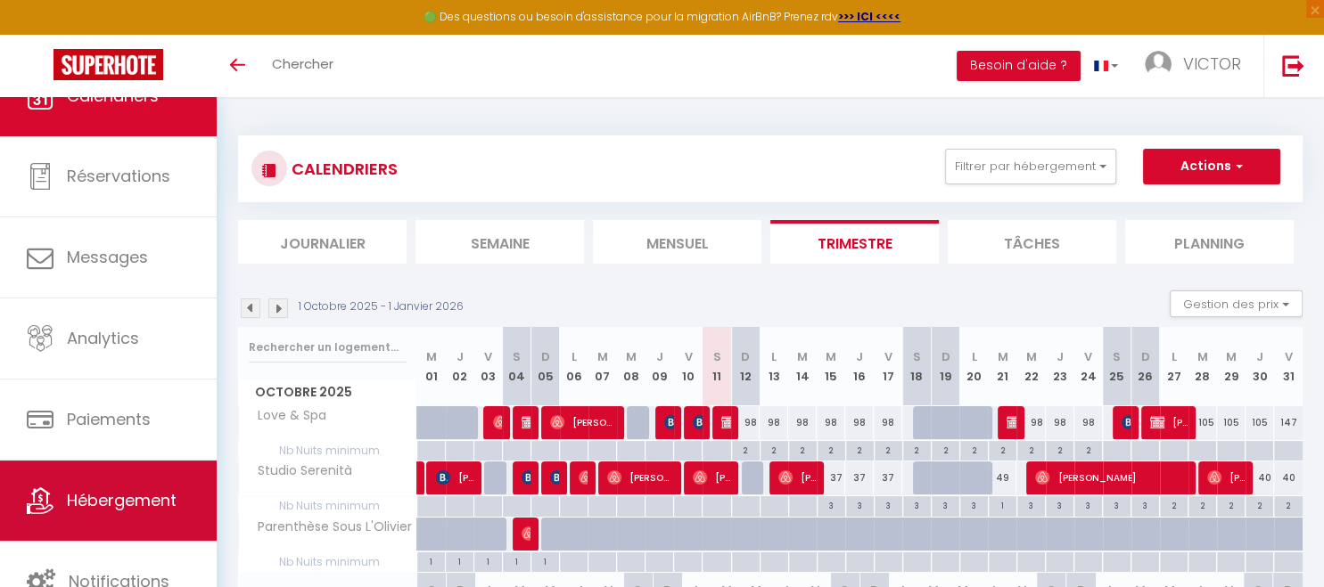
scroll to position [41, 0]
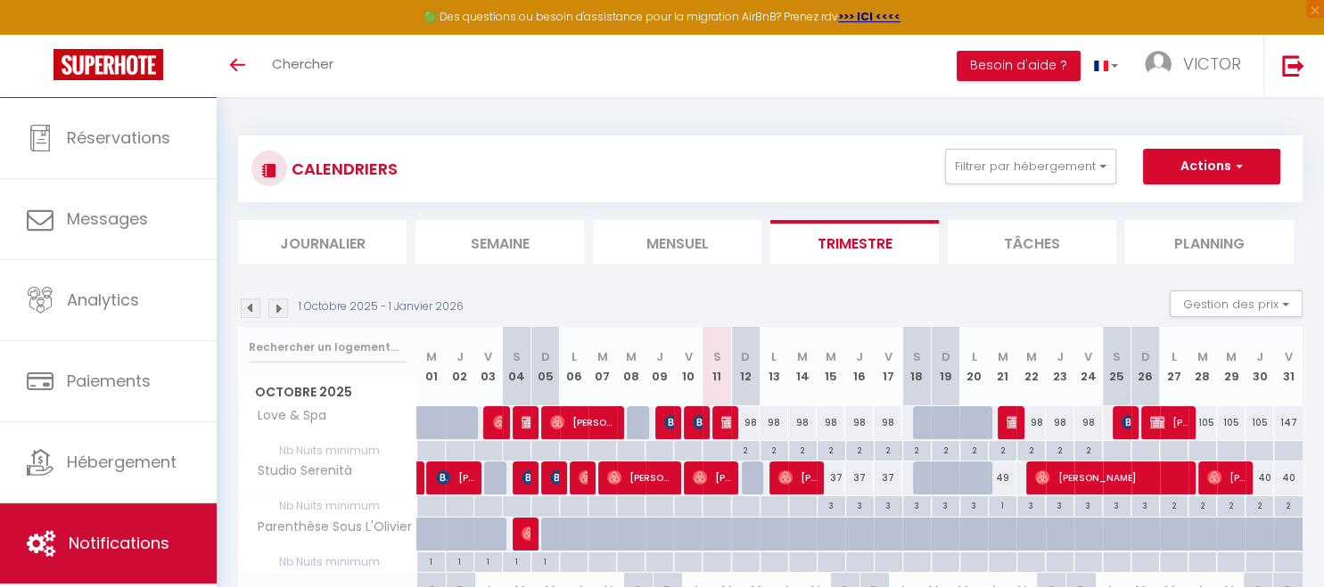
click at [106, 535] on span "Notifications" at bounding box center [119, 543] width 101 height 22
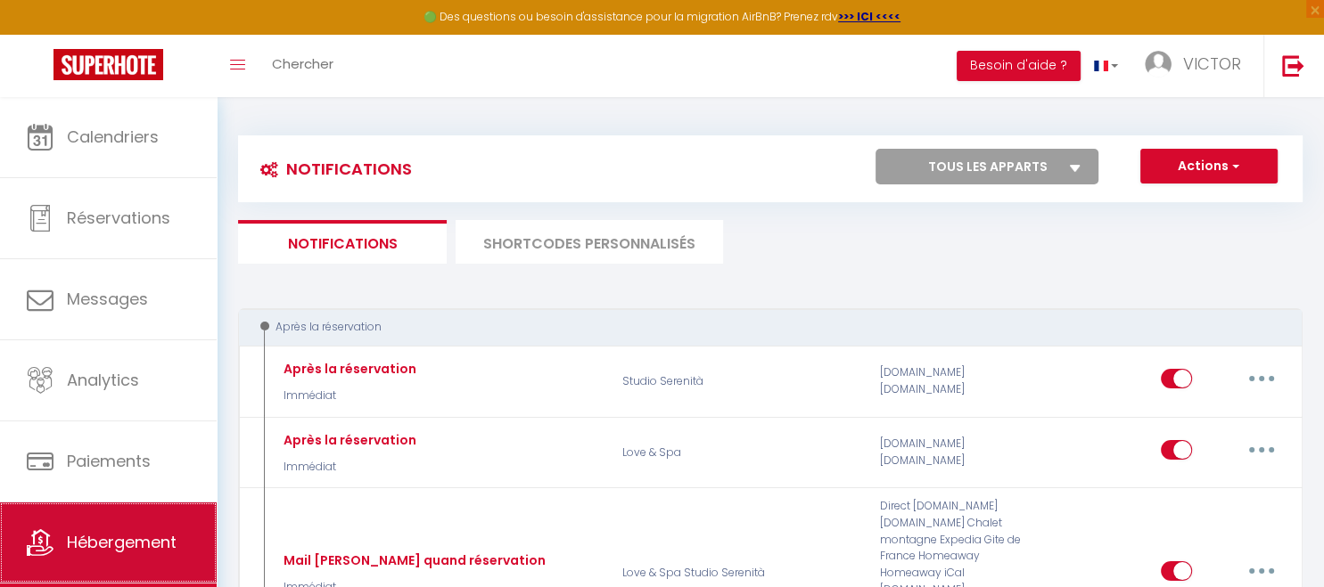
click at [109, 529] on link "Hébergement" at bounding box center [108, 543] width 217 height 80
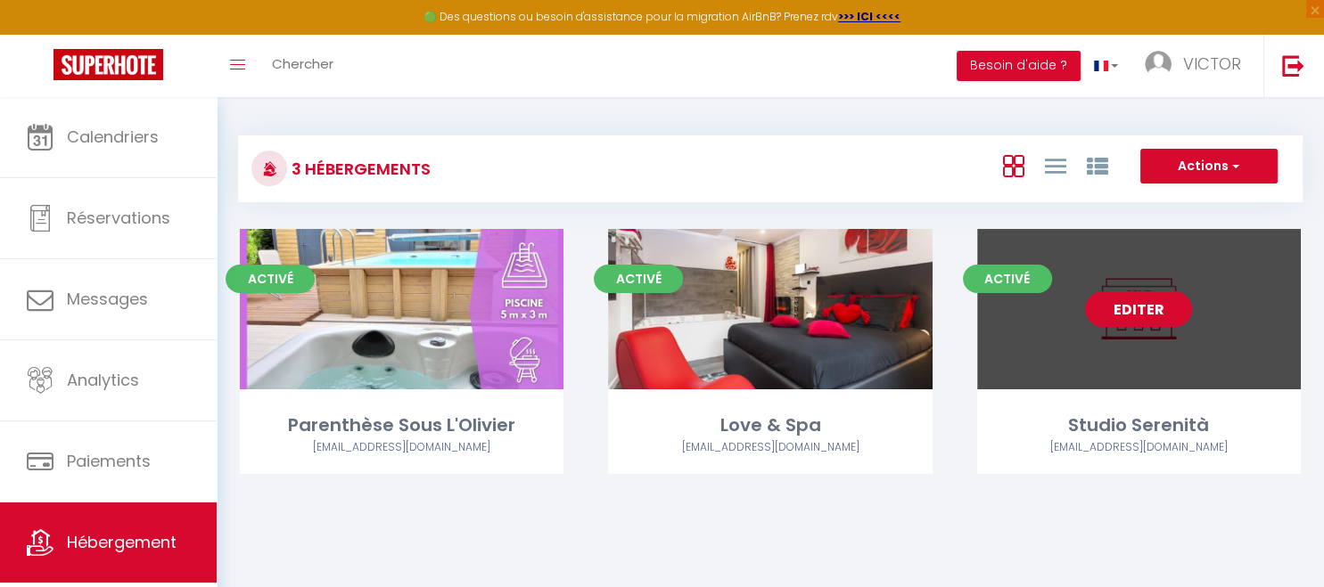
click at [1131, 316] on link "Editer" at bounding box center [1138, 309] width 107 height 36
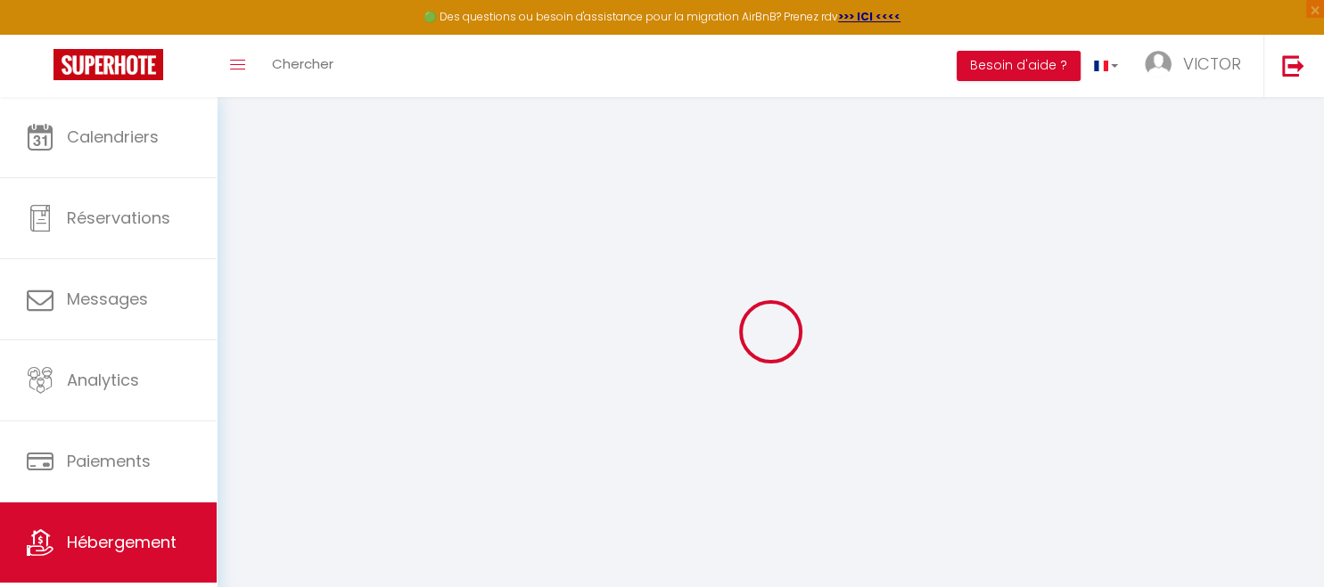
select select "+ 46 %"
select select "192-13443488"
select select
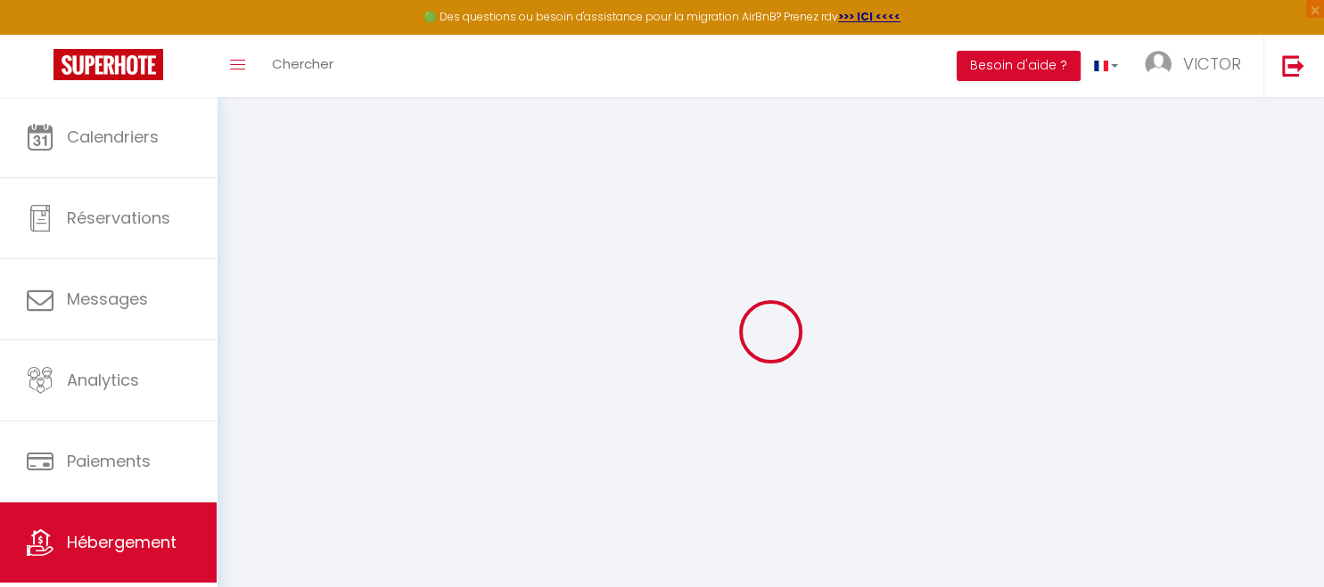
checkbox input "false"
checkbox input "true"
checkbox input "false"
select select
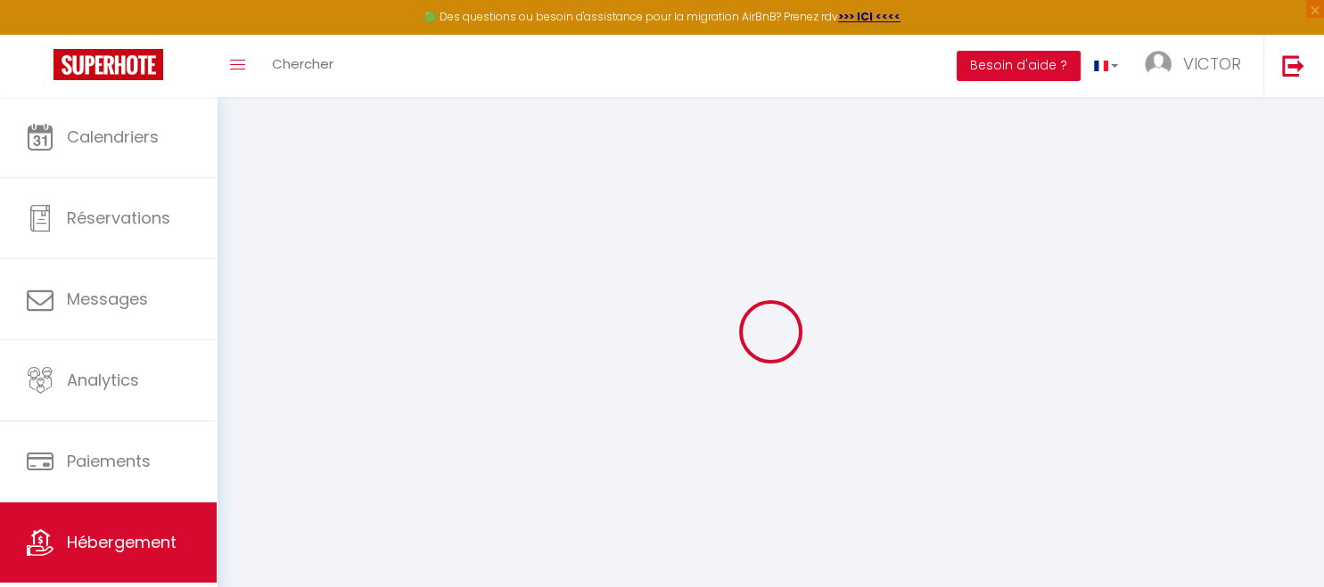
select select "EUR"
select select
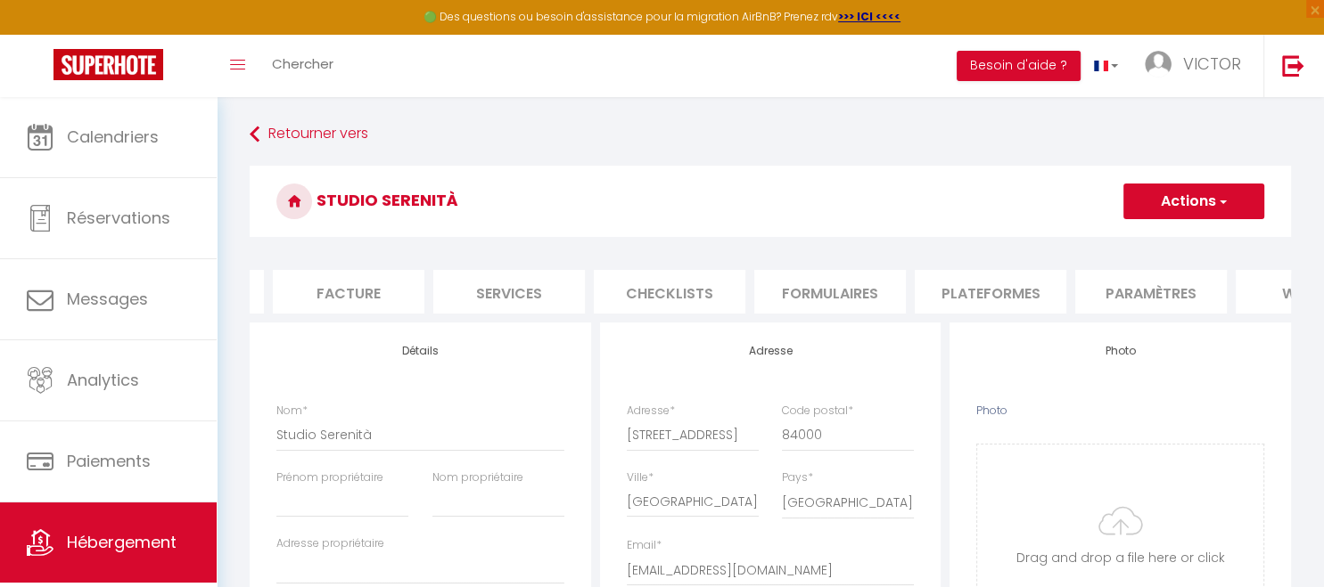
scroll to position [0, 300]
click at [1001, 299] on li "Plateformes" at bounding box center [988, 292] width 152 height 44
select select
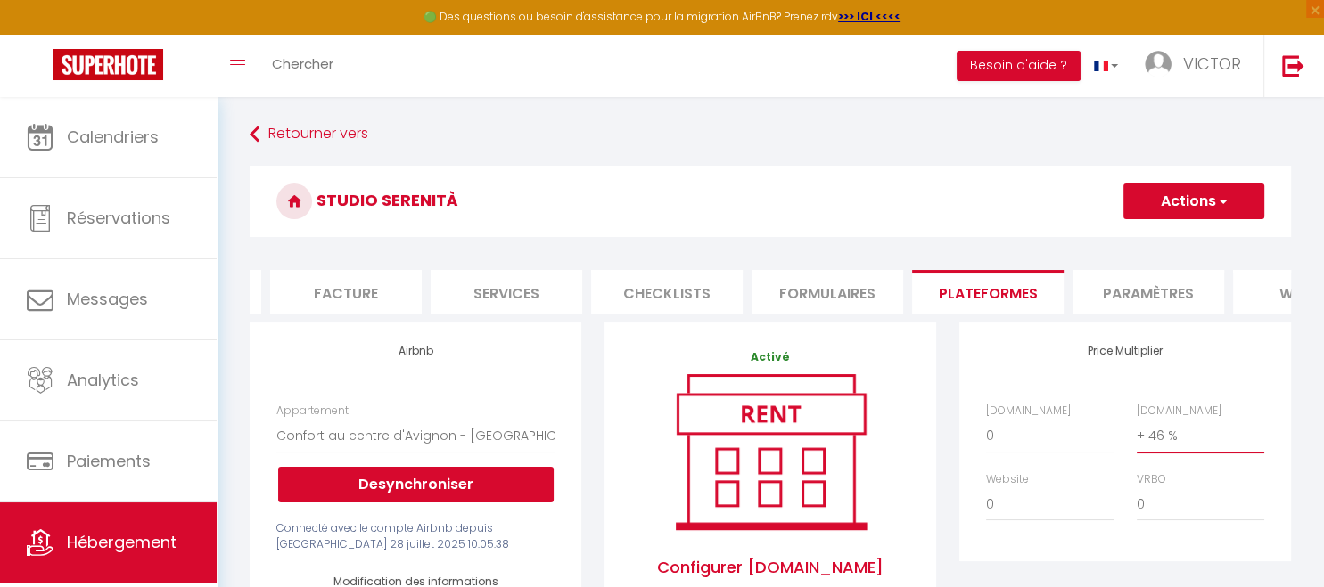
click at [1136, 419] on select "0 + 1 % + 2 % + 3 % + 4 % + 5 % + 6 % + 7 % + 8 % + 9 %" at bounding box center [1199, 436] width 127 height 34
select select "+ 80 %"
click option "+ 80 %" at bounding box center [0, 0] width 0 height 0
select select
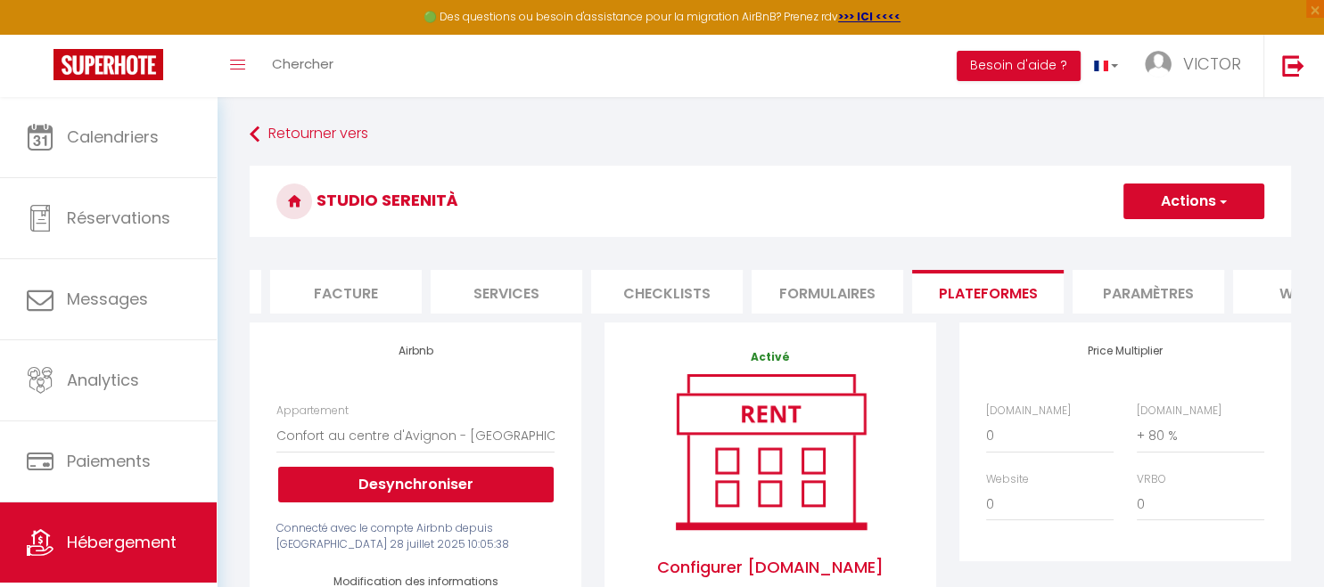
click at [1179, 212] on button "Actions" at bounding box center [1193, 202] width 141 height 36
click at [1172, 241] on link "Enregistrer" at bounding box center [1192, 240] width 141 height 23
select select
select select "EUR"
select select
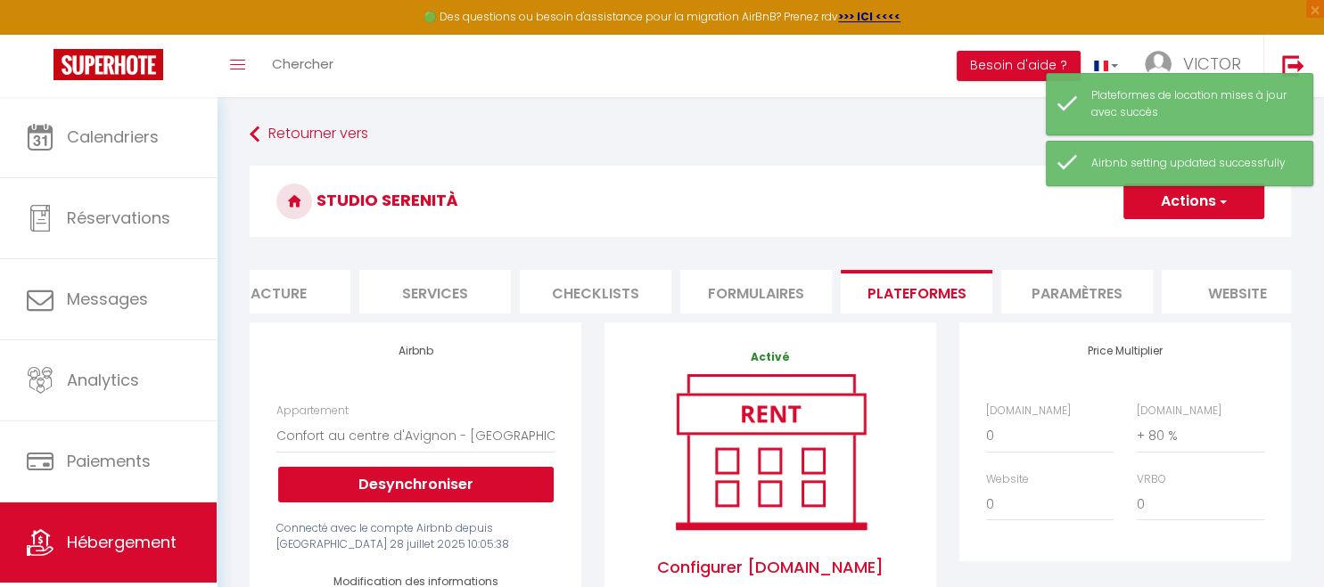
scroll to position [0, 373]
click at [1088, 295] on li "Paramètres" at bounding box center [1075, 292] width 152 height 44
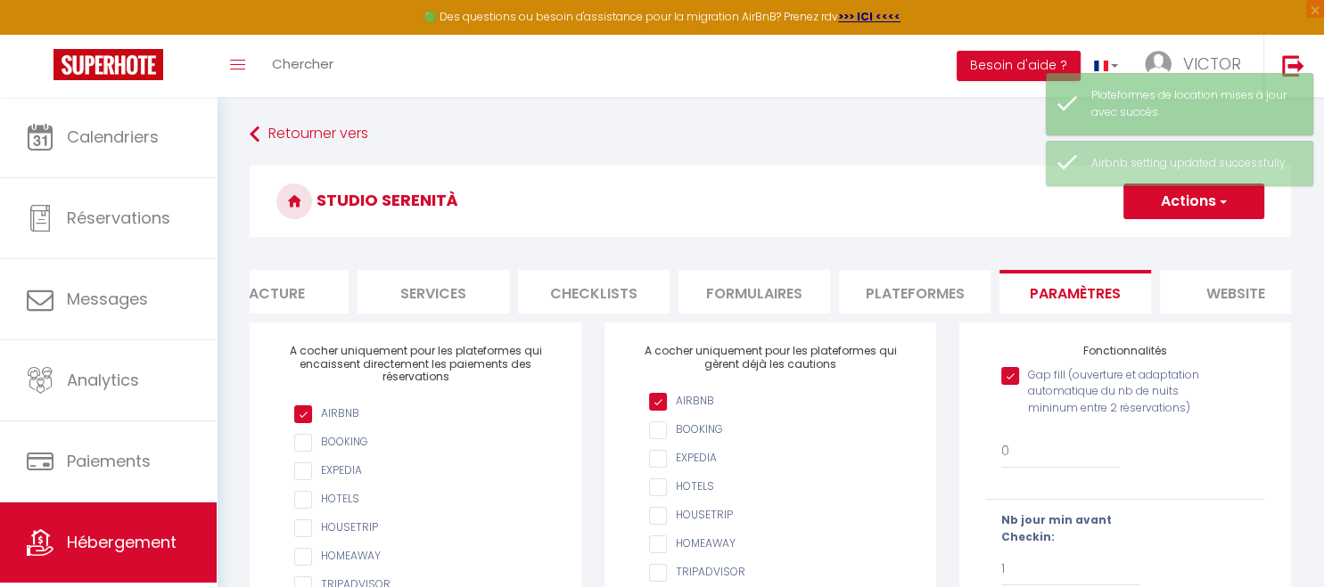
click at [667, 398] on input "AIRBNB" at bounding box center [779, 402] width 260 height 18
checkbox input "false"
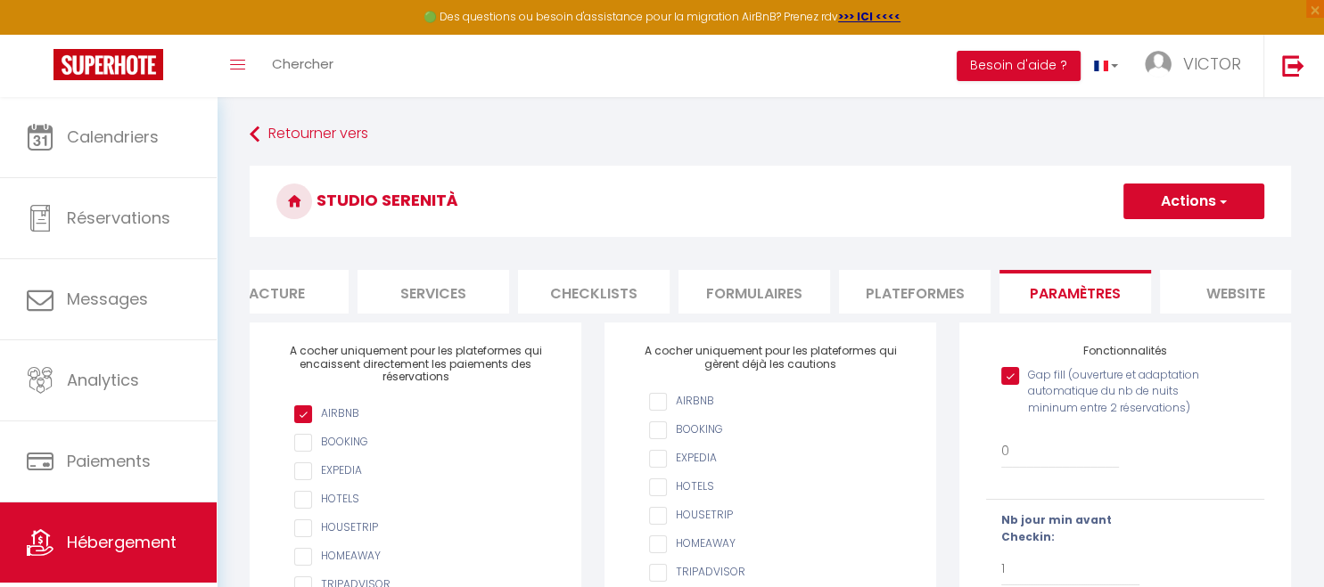
click at [1212, 209] on button "Actions" at bounding box center [1193, 202] width 141 height 36
click at [1175, 246] on input "Enregistrer" at bounding box center [1173, 241] width 66 height 18
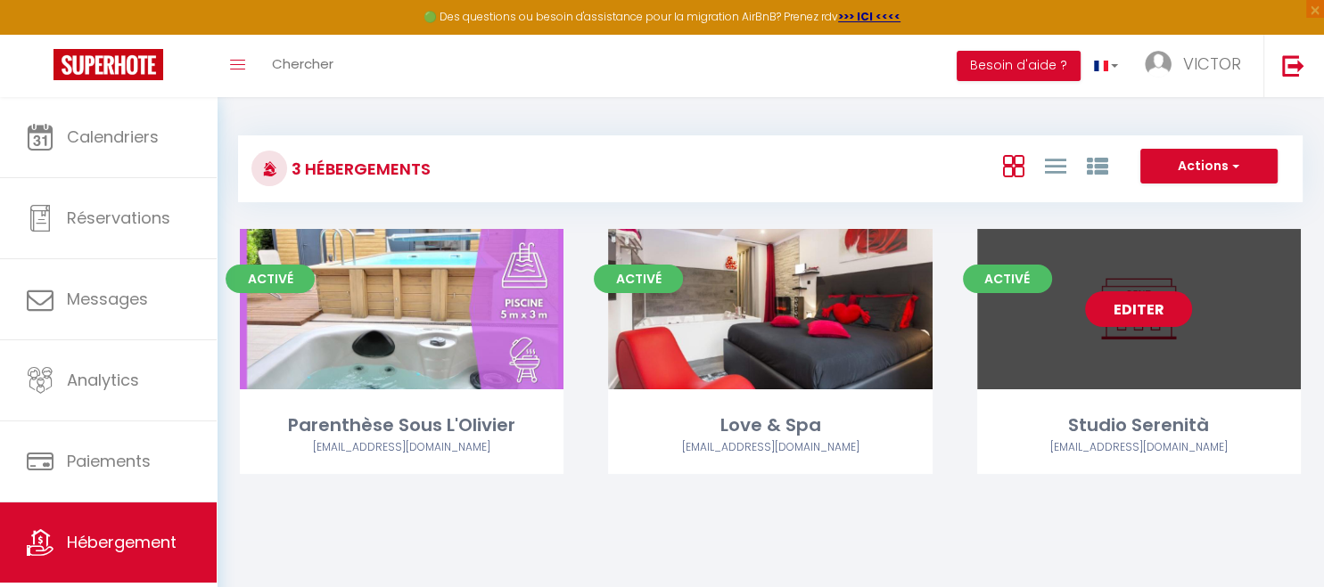
click at [1127, 314] on link "Editer" at bounding box center [1138, 309] width 107 height 36
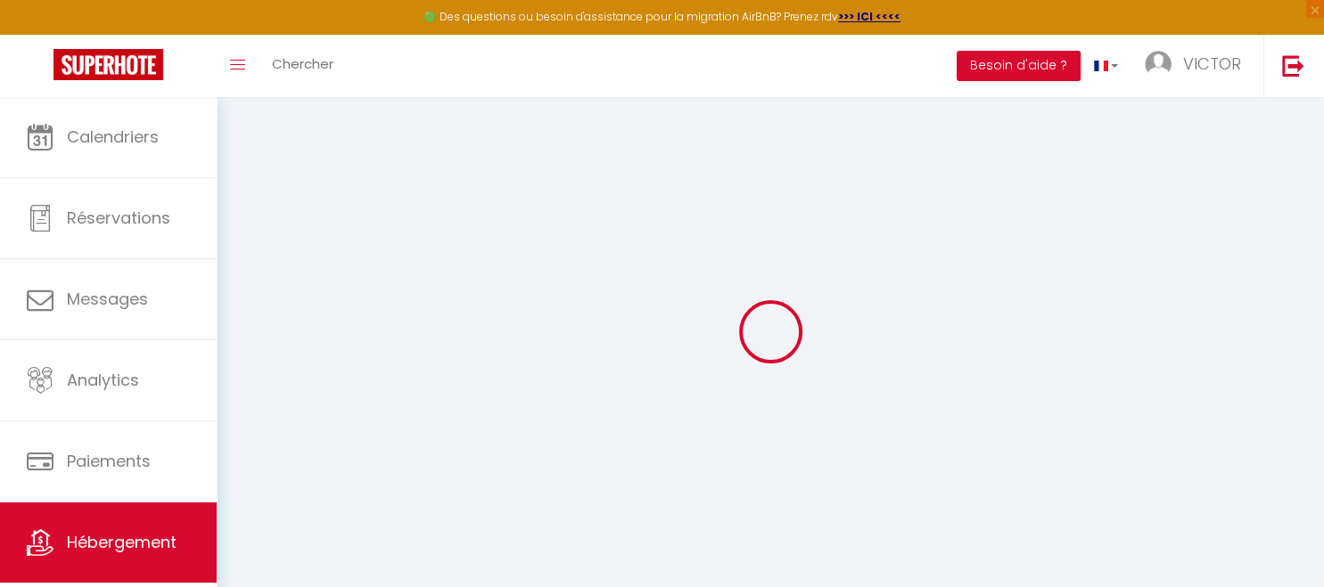
select select "12:00"
select select
select select "10:00"
select select
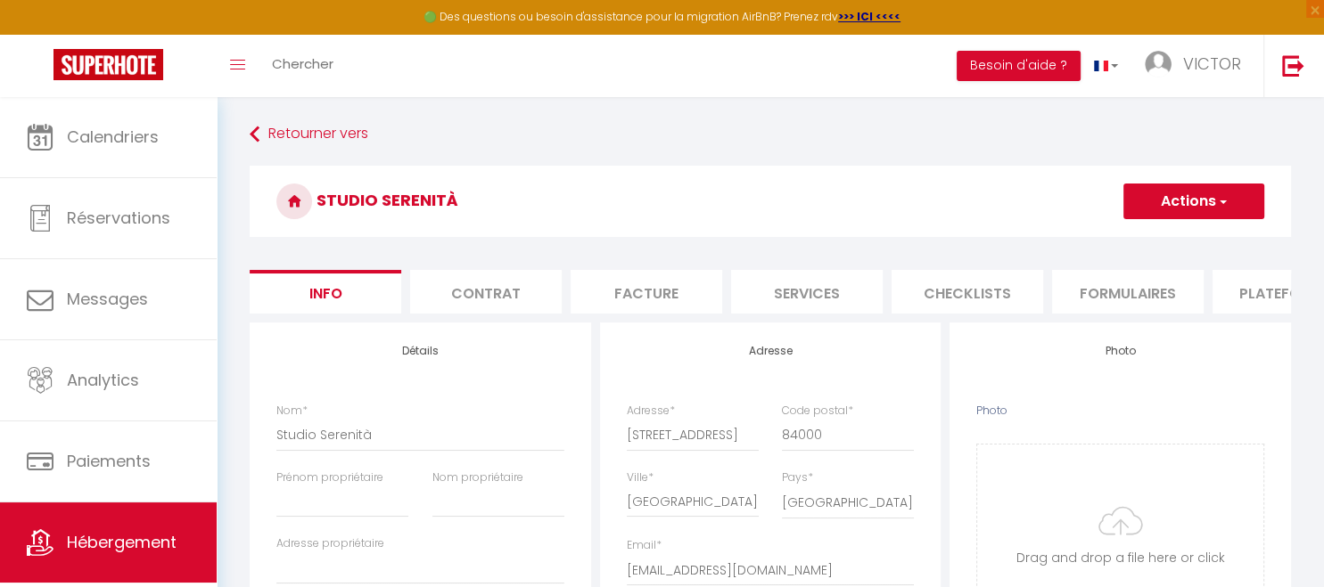
select select
checkbox input "false"
checkbox input "true"
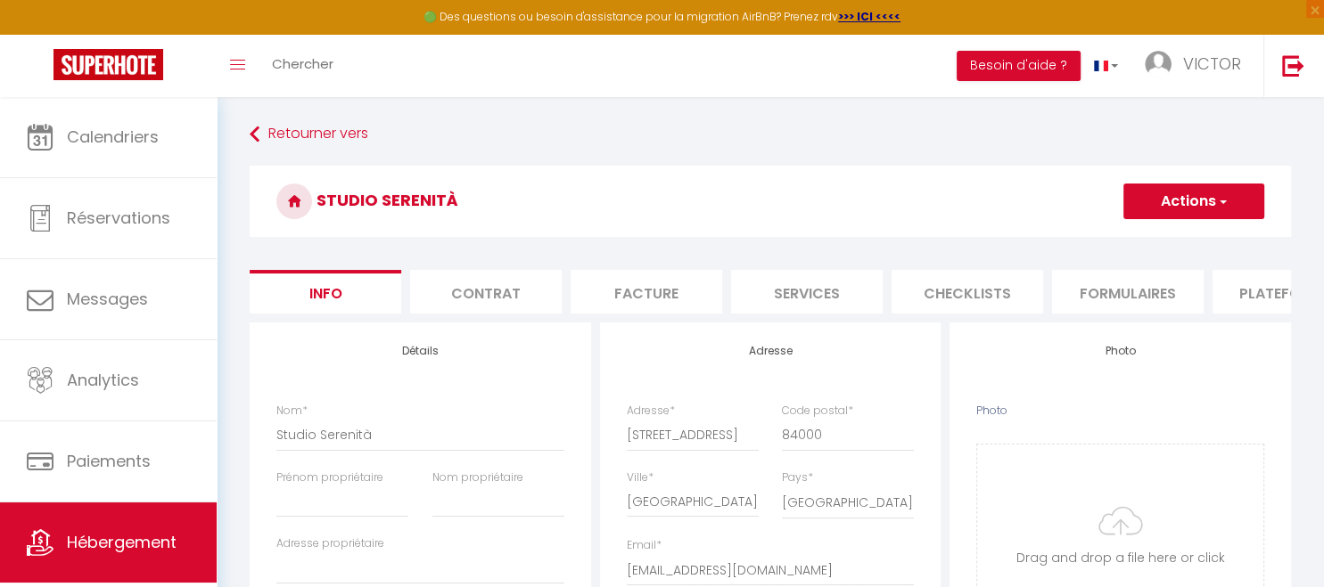
checkbox input "true"
checkbox input "false"
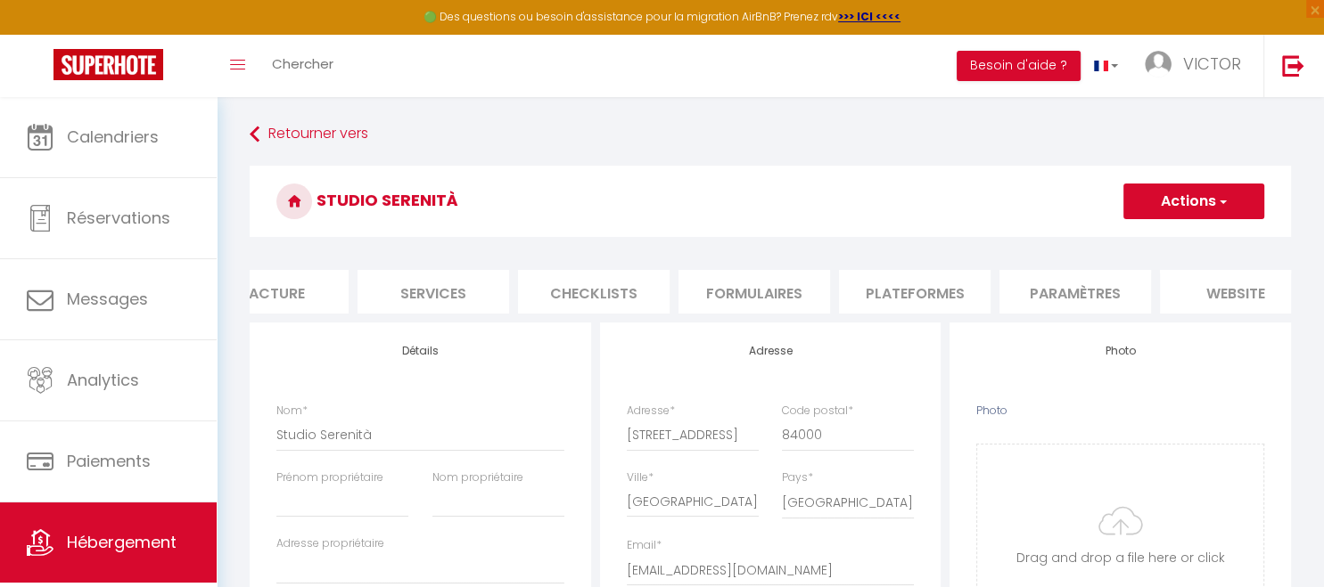
click at [947, 293] on li "Plateformes" at bounding box center [915, 292] width 152 height 44
select select
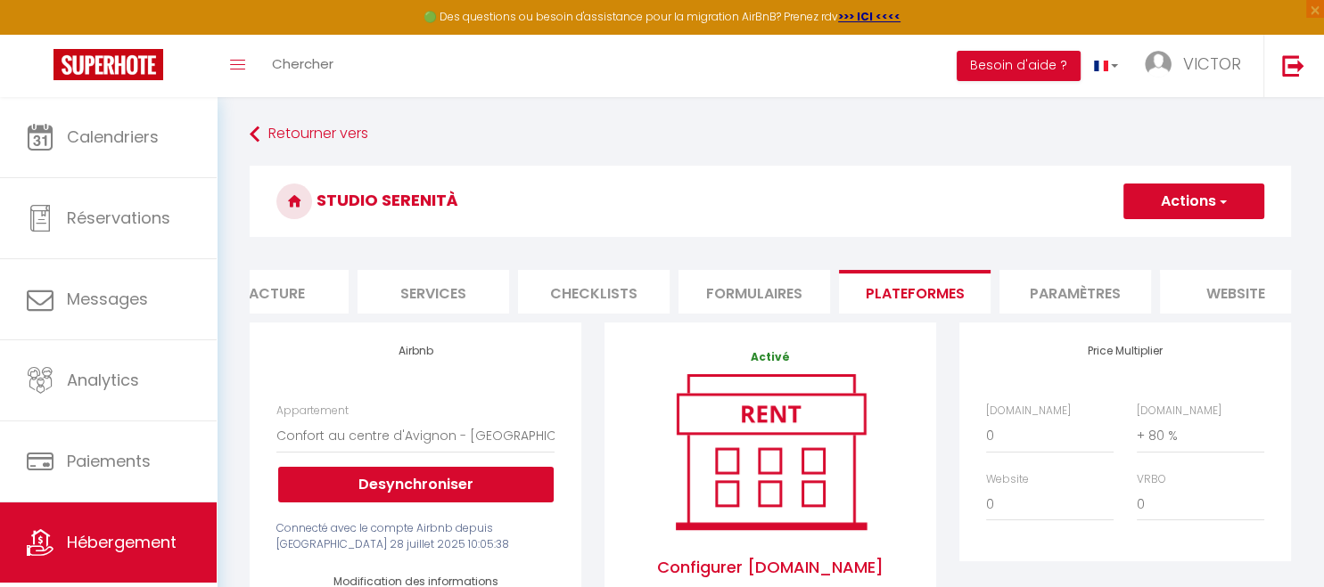
click at [1059, 287] on li "Paramètres" at bounding box center [1075, 292] width 152 height 44
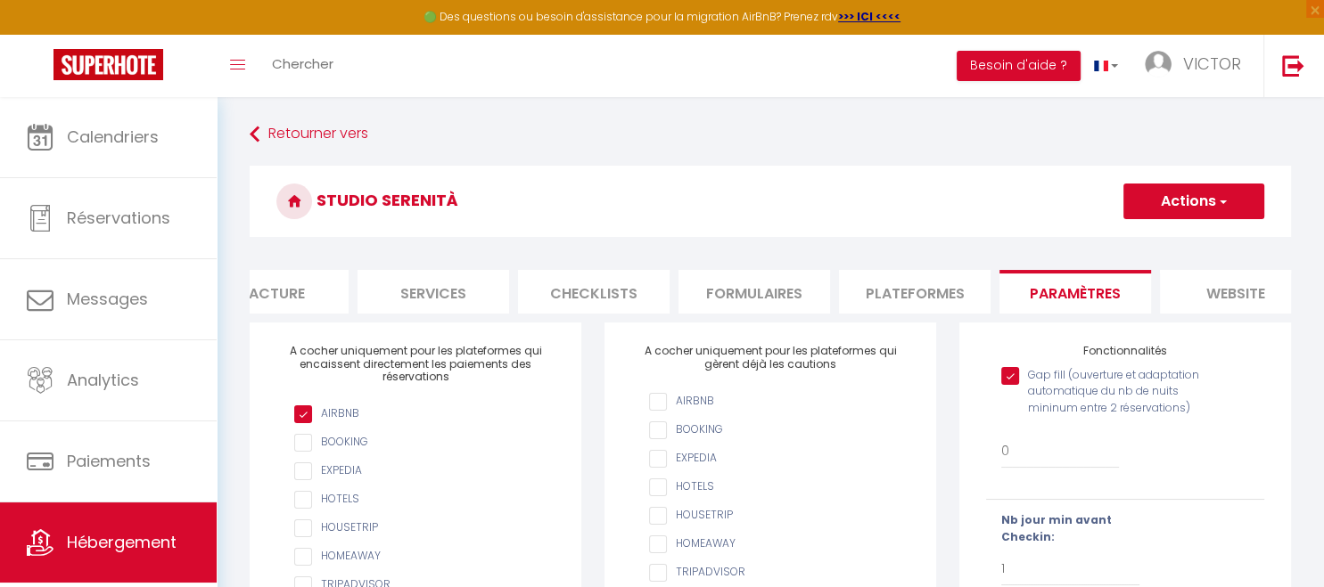
click at [654, 401] on input "AIRBNB" at bounding box center [779, 402] width 260 height 18
checkbox input "true"
click at [1176, 201] on button "Actions" at bounding box center [1193, 202] width 141 height 36
click at [1161, 244] on input "Enregistrer" at bounding box center [1173, 241] width 66 height 18
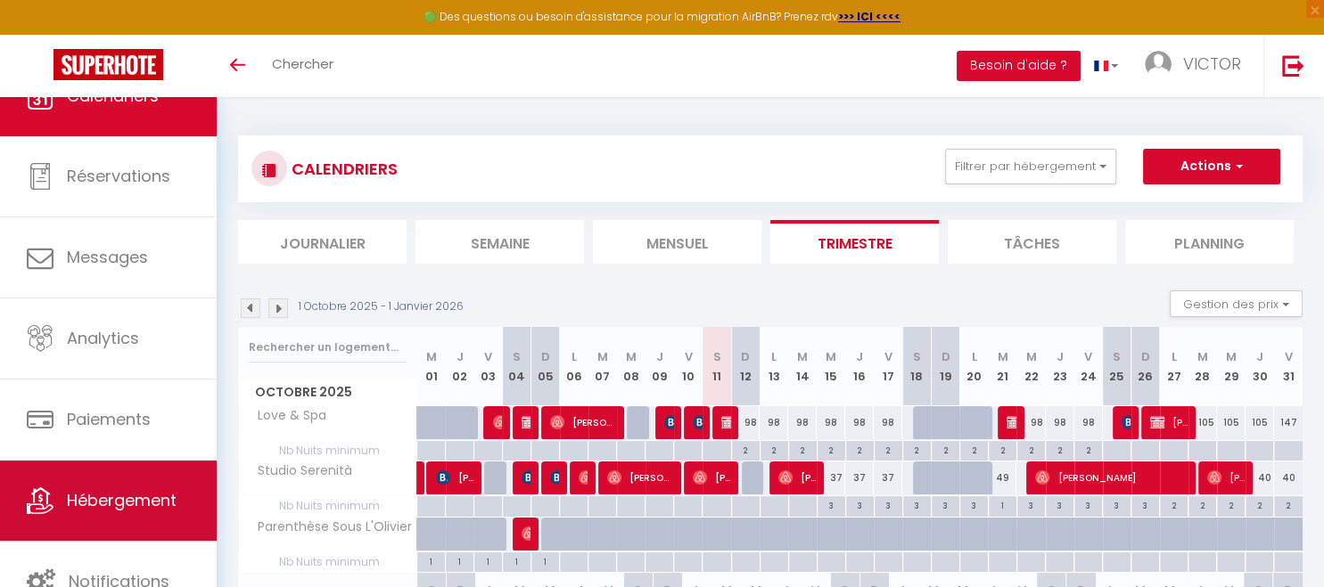
click at [133, 512] on span "Hébergement" at bounding box center [122, 500] width 110 height 22
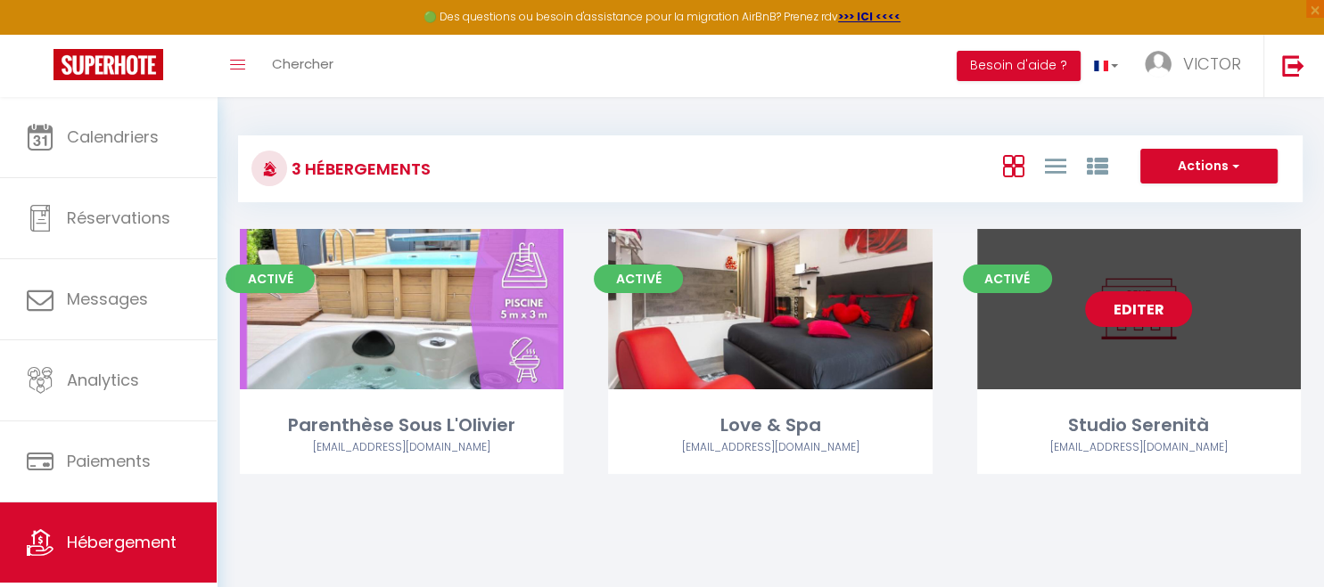
click at [1149, 311] on link "Editer" at bounding box center [1138, 309] width 107 height 36
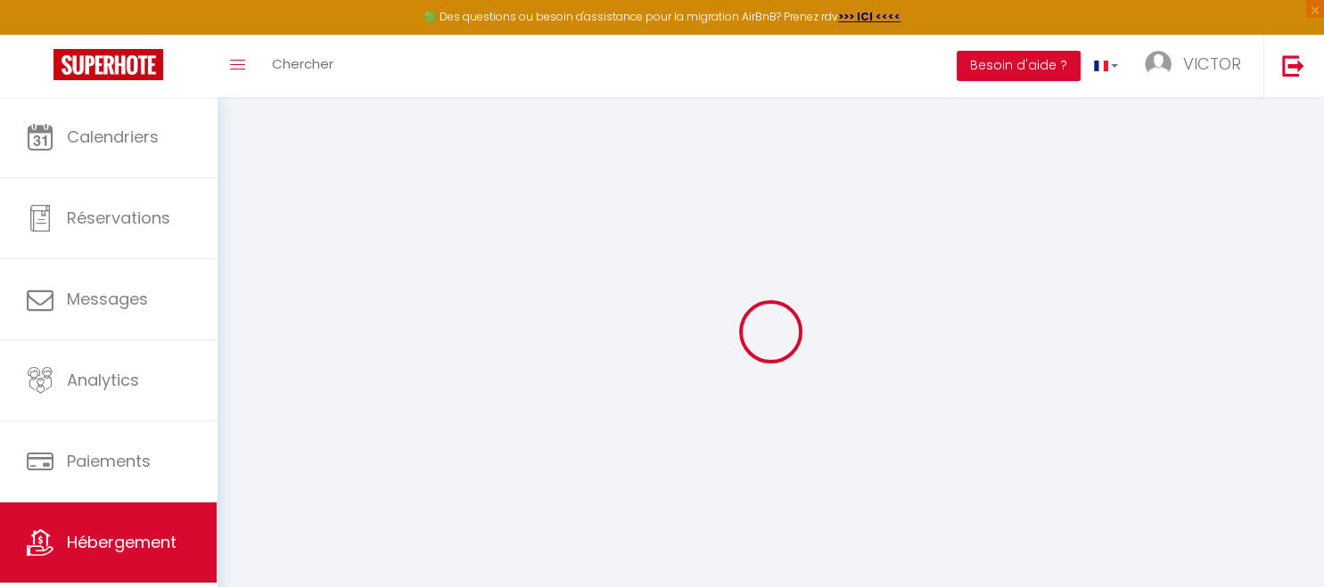
select select "+ 80 %"
select select "12:00"
select select
select select "10:00"
select select
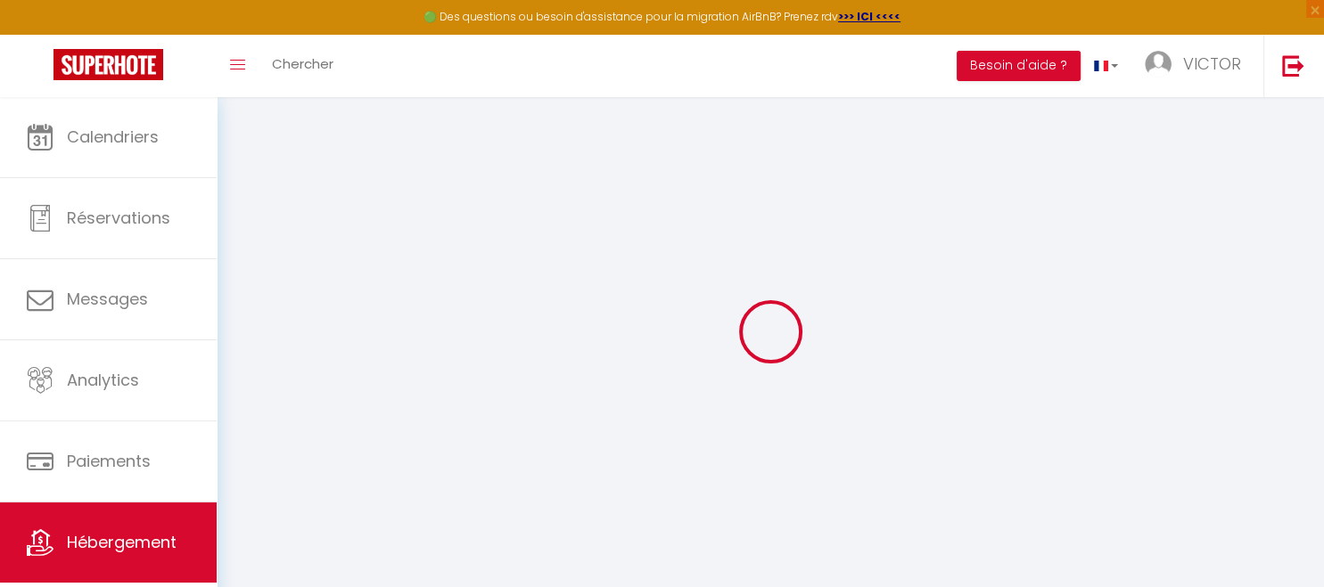
select select
select select "192-13443488"
select select
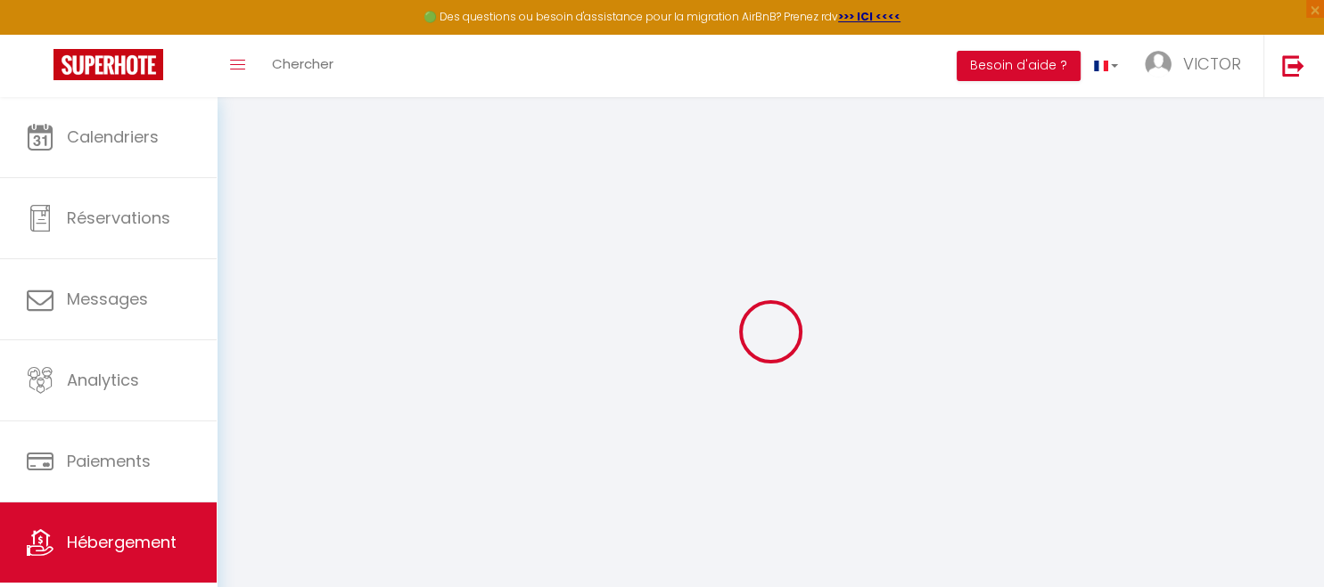
checkbox input "false"
checkbox input "true"
checkbox input "false"
select select
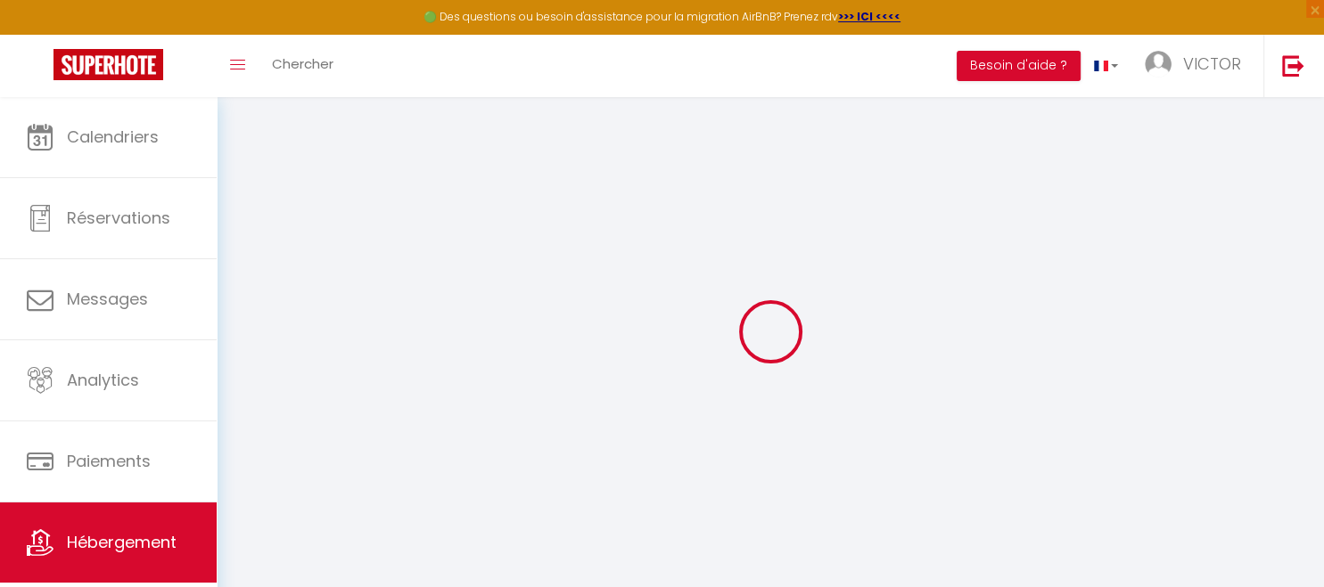
select select "EUR"
select select
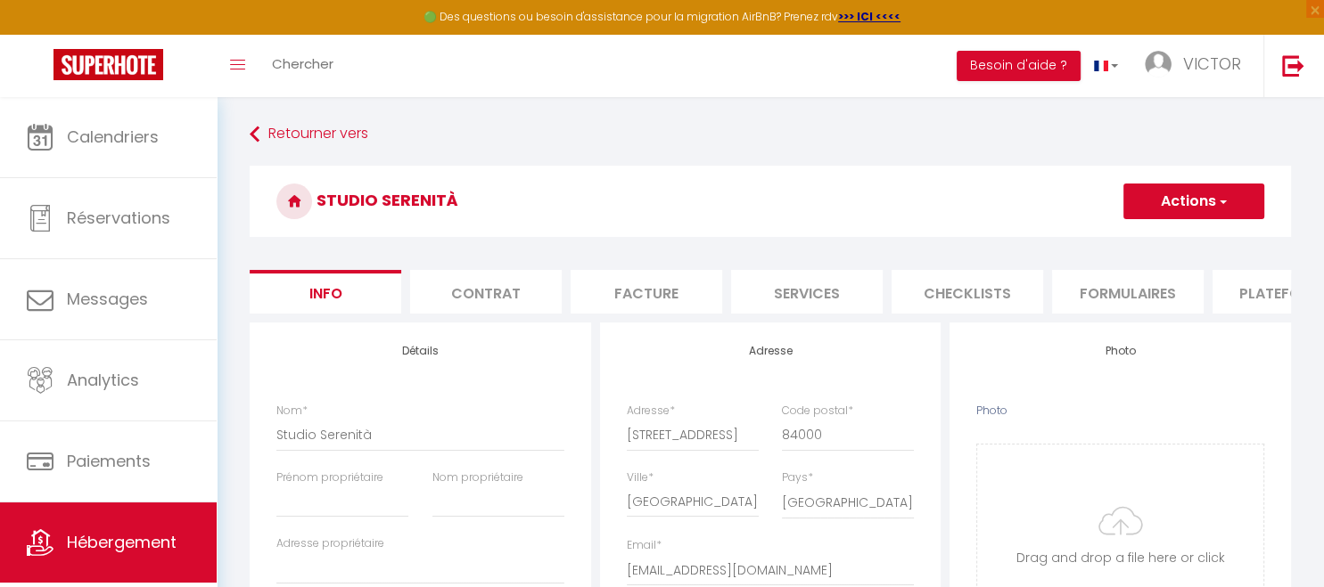
click at [1264, 291] on li "Plateformes" at bounding box center [1288, 292] width 152 height 44
select select
